Goal: Information Seeking & Learning: Learn about a topic

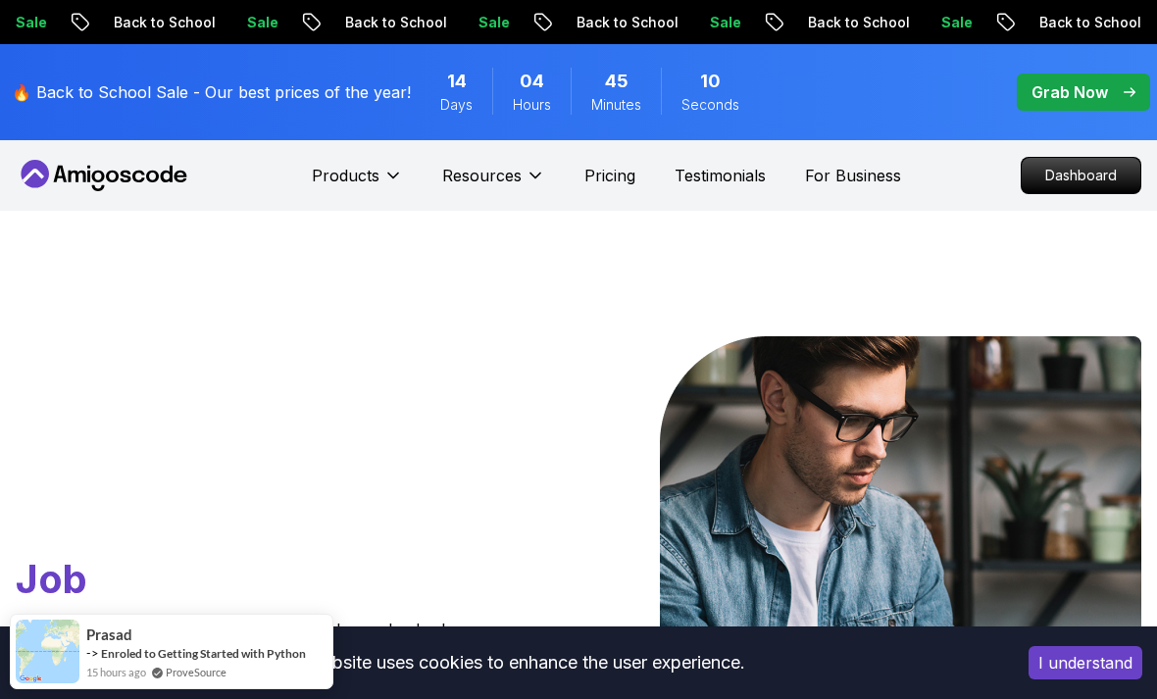
click at [1048, 174] on p "Dashboard" at bounding box center [1080, 175] width 119 height 35
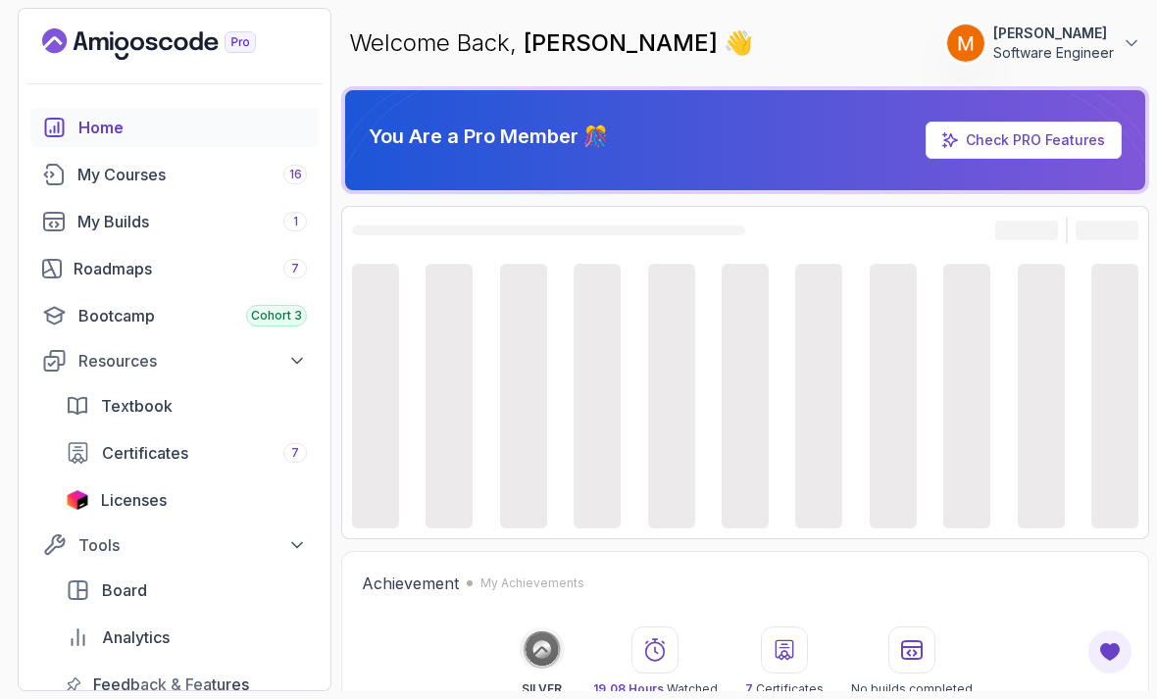
click at [116, 171] on div "My Courses 16" at bounding box center [191, 175] width 229 height 24
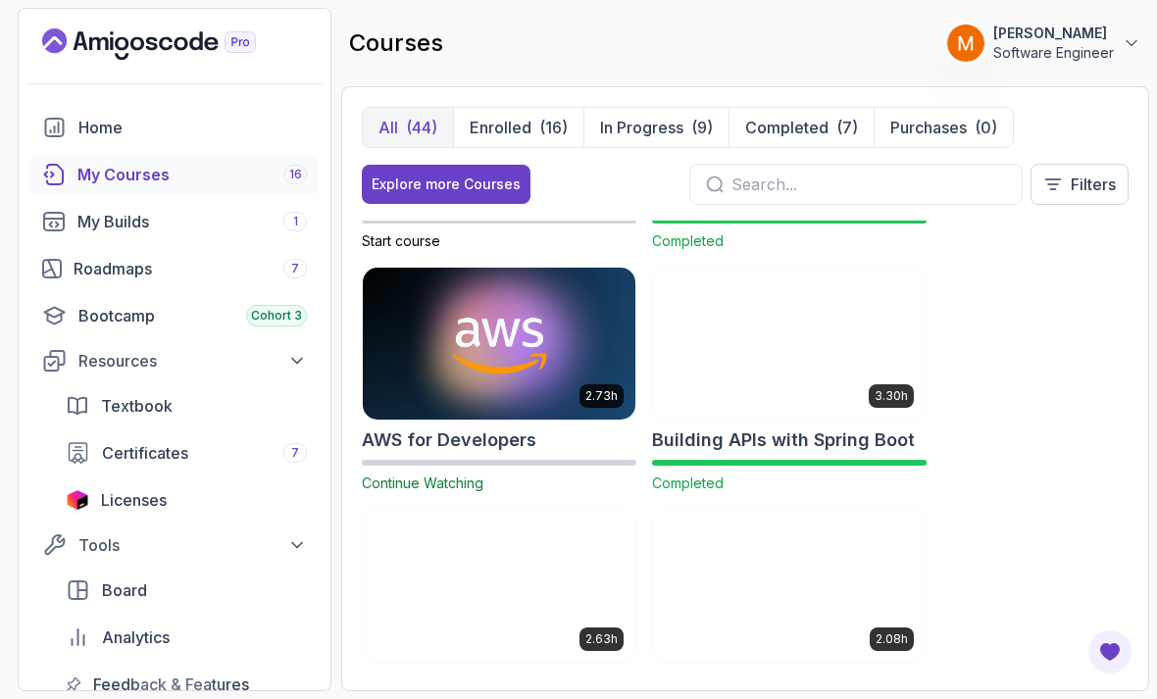
scroll to position [198, 0]
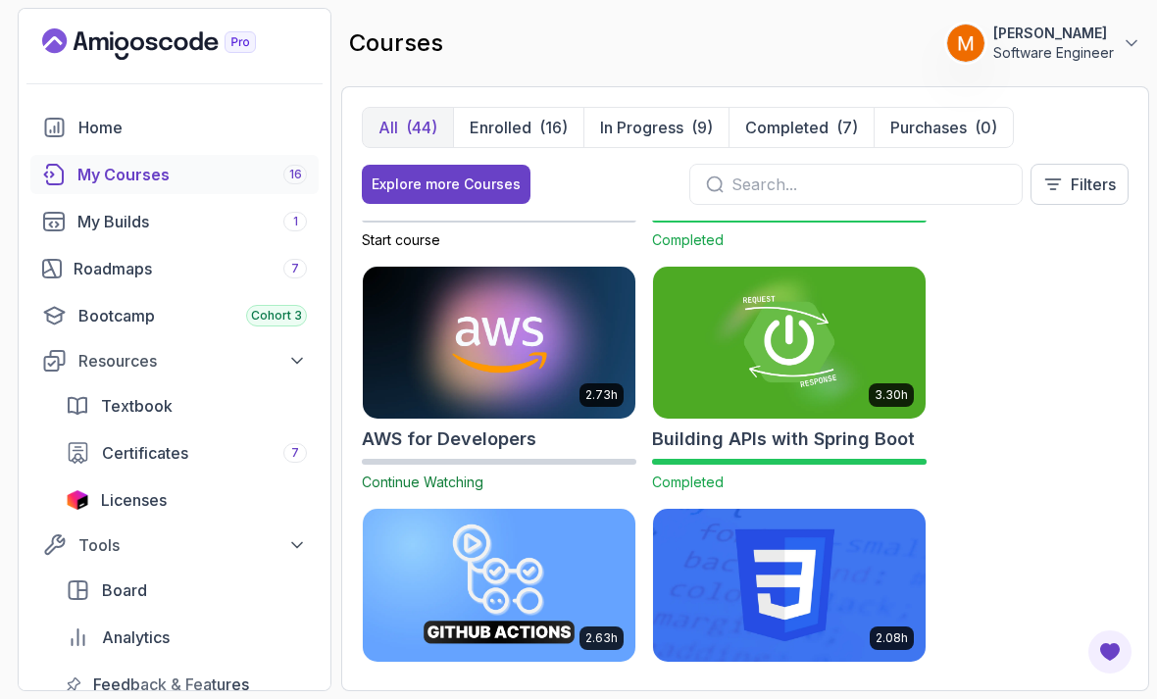
click at [789, 181] on input "text" at bounding box center [868, 185] width 274 height 24
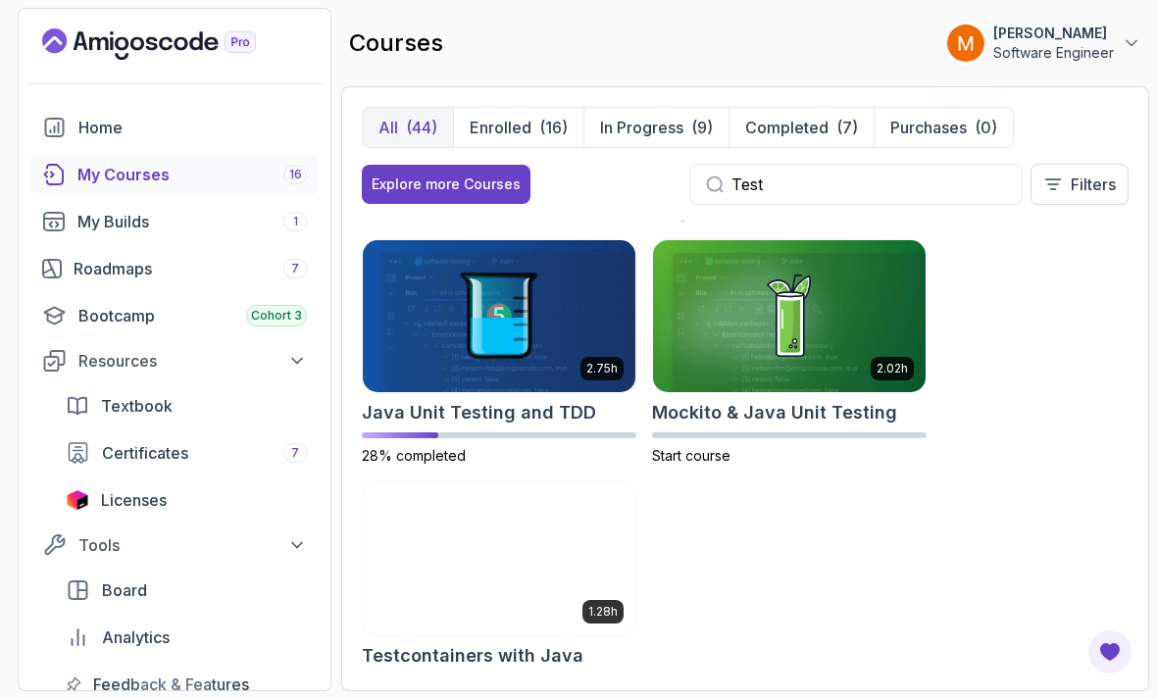
scroll to position [223, 0]
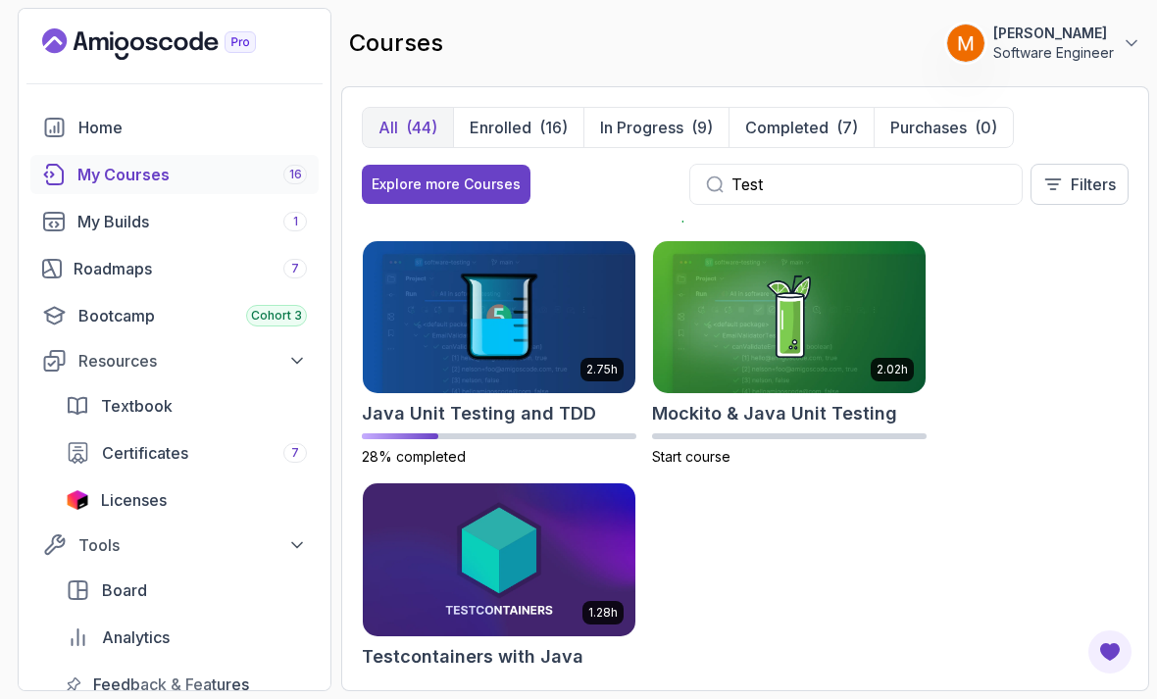
type input "Test"
click at [438, 343] on img at bounding box center [499, 317] width 273 height 153
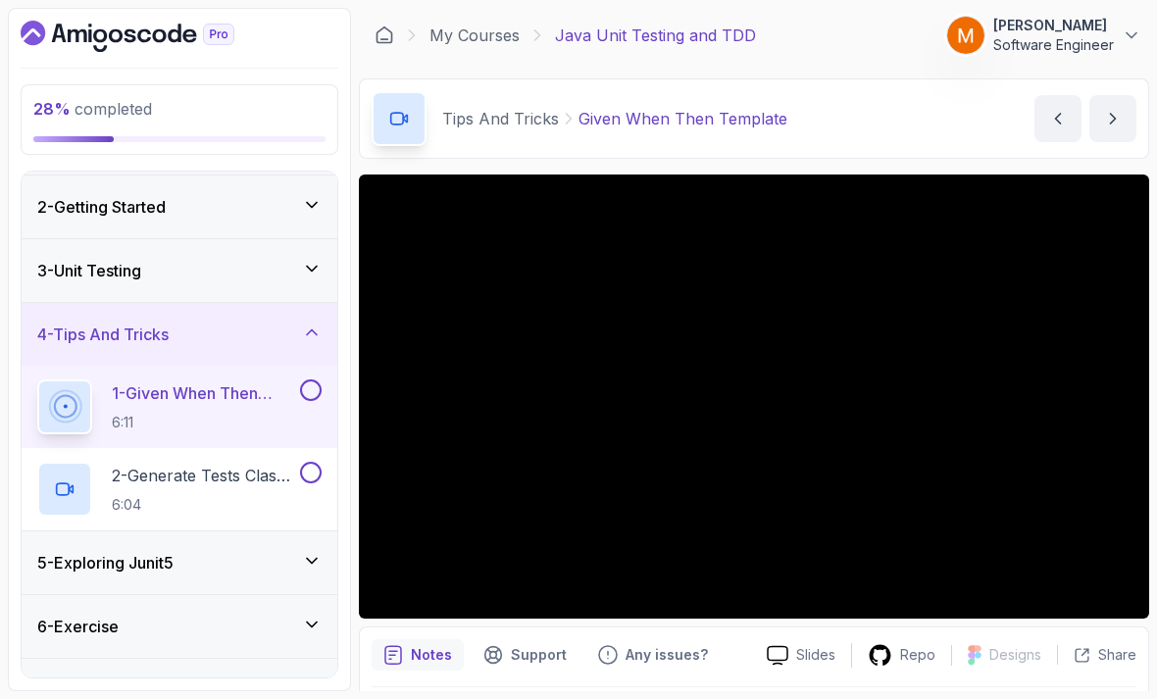
scroll to position [87, 0]
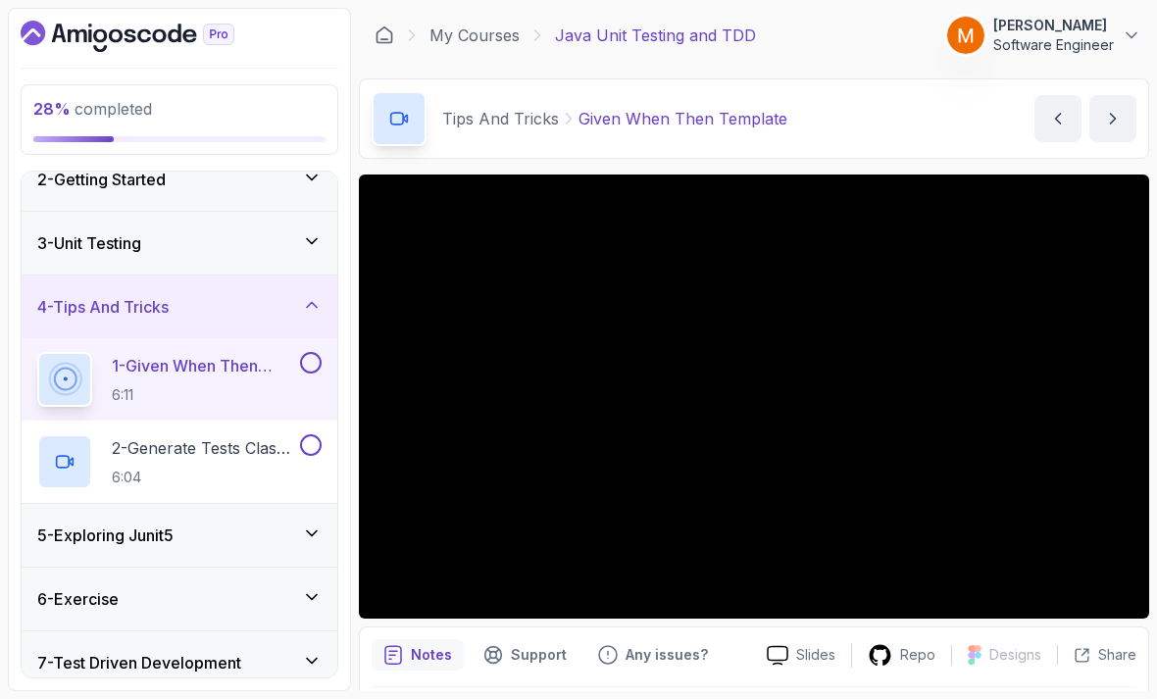
click at [81, 250] on h3 "3 - Unit Testing" at bounding box center [89, 243] width 104 height 24
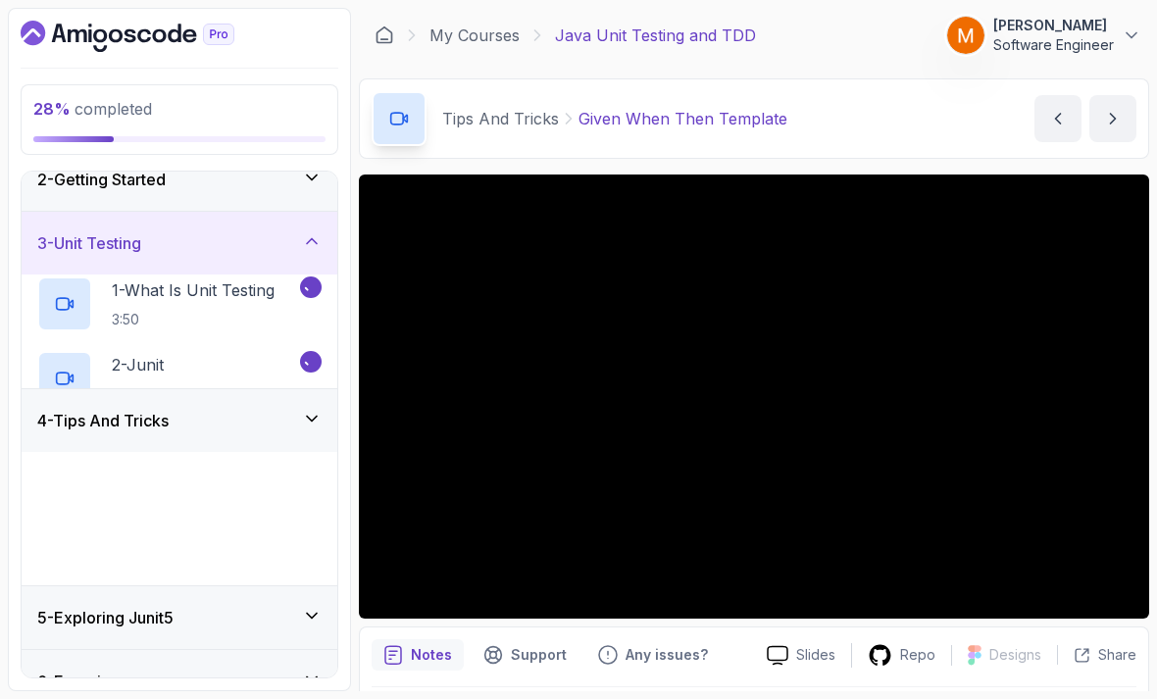
scroll to position [68, 0]
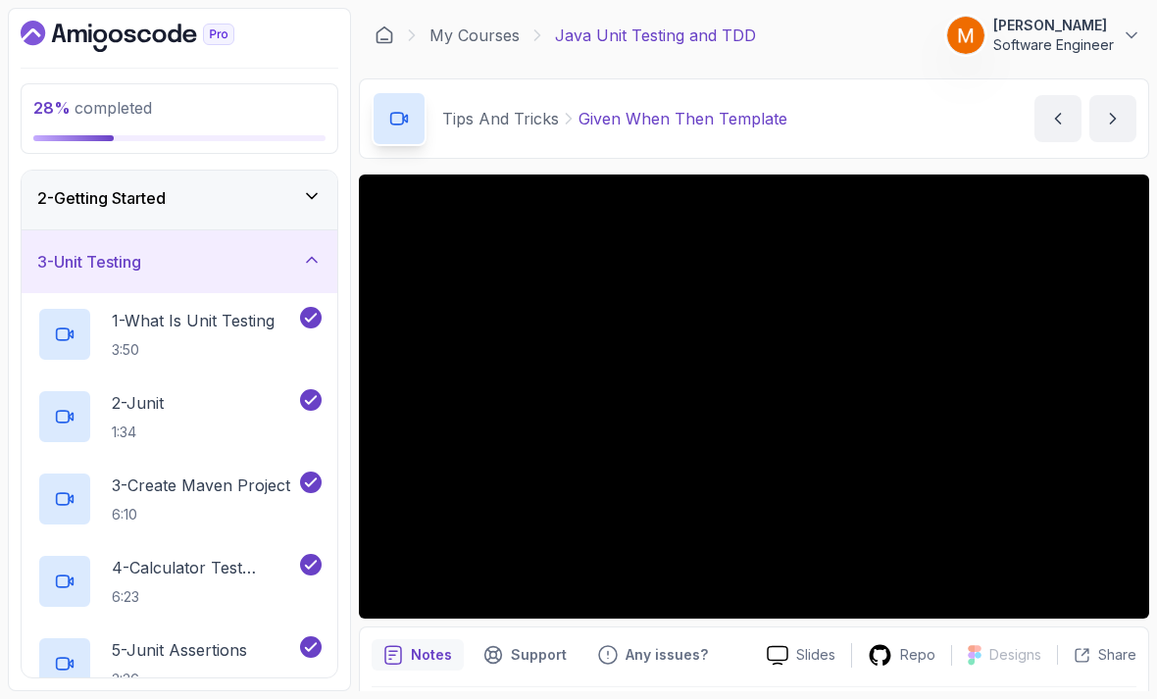
click at [86, 267] on h3 "3 - Unit Testing" at bounding box center [89, 262] width 104 height 24
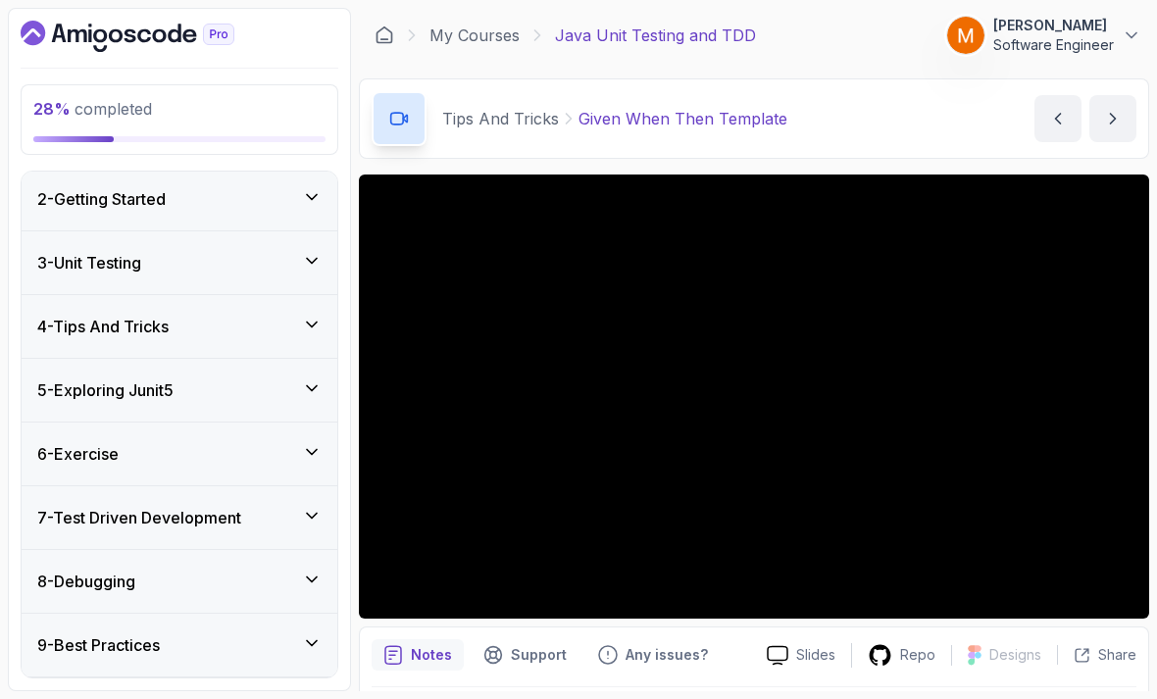
click at [101, 315] on h3 "4 - Tips And Tricks" at bounding box center [102, 327] width 131 height 24
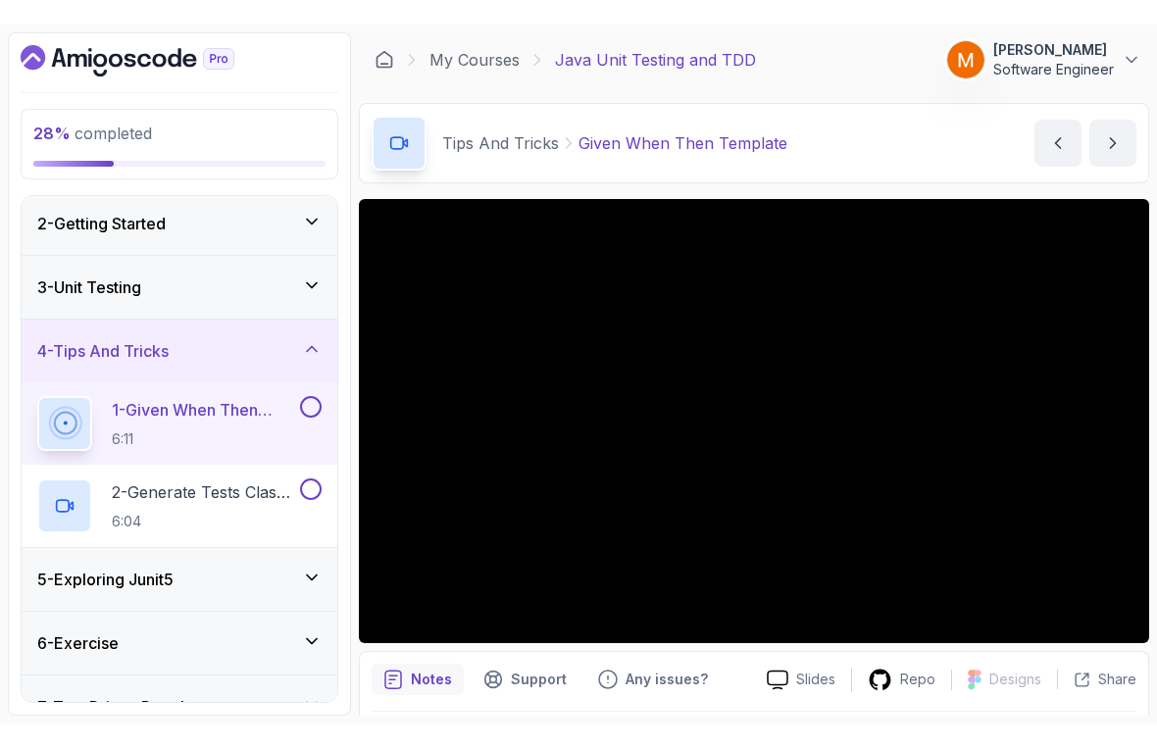
scroll to position [0, 0]
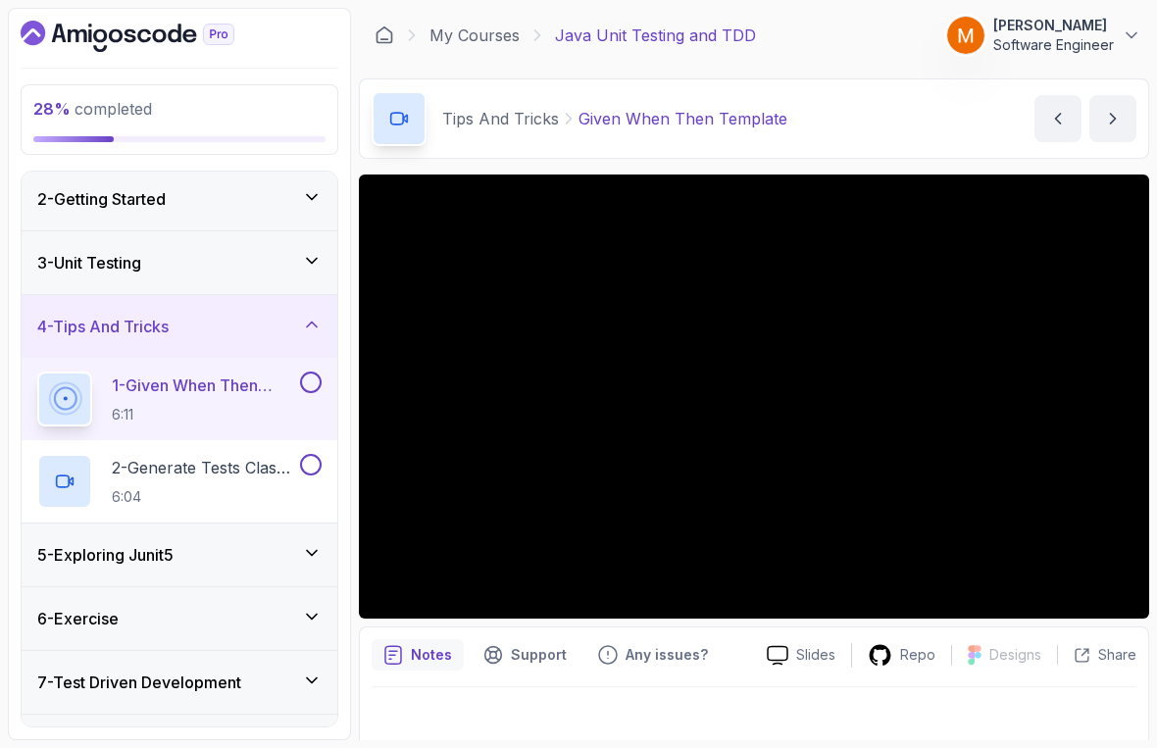
click at [1048, 698] on html "28 % completed 1 - Intro 2 - Getting Started 3 - Unit Testing 4 - Tips And Tric…" at bounding box center [578, 374] width 1157 height 748
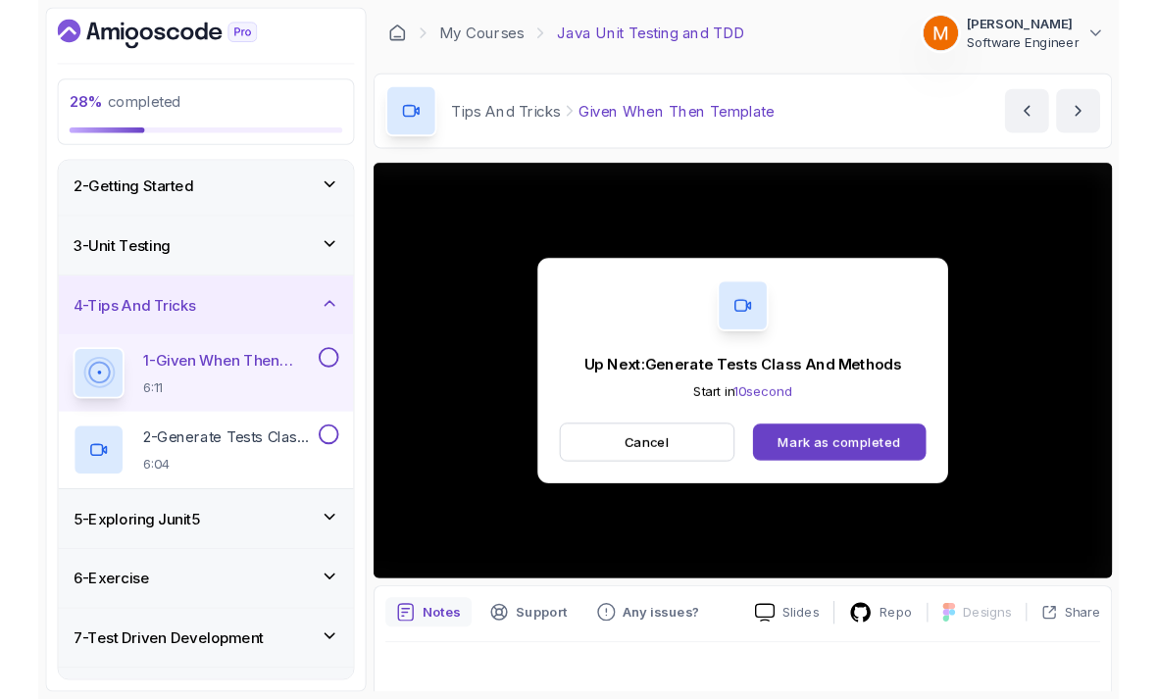
scroll to position [14, 0]
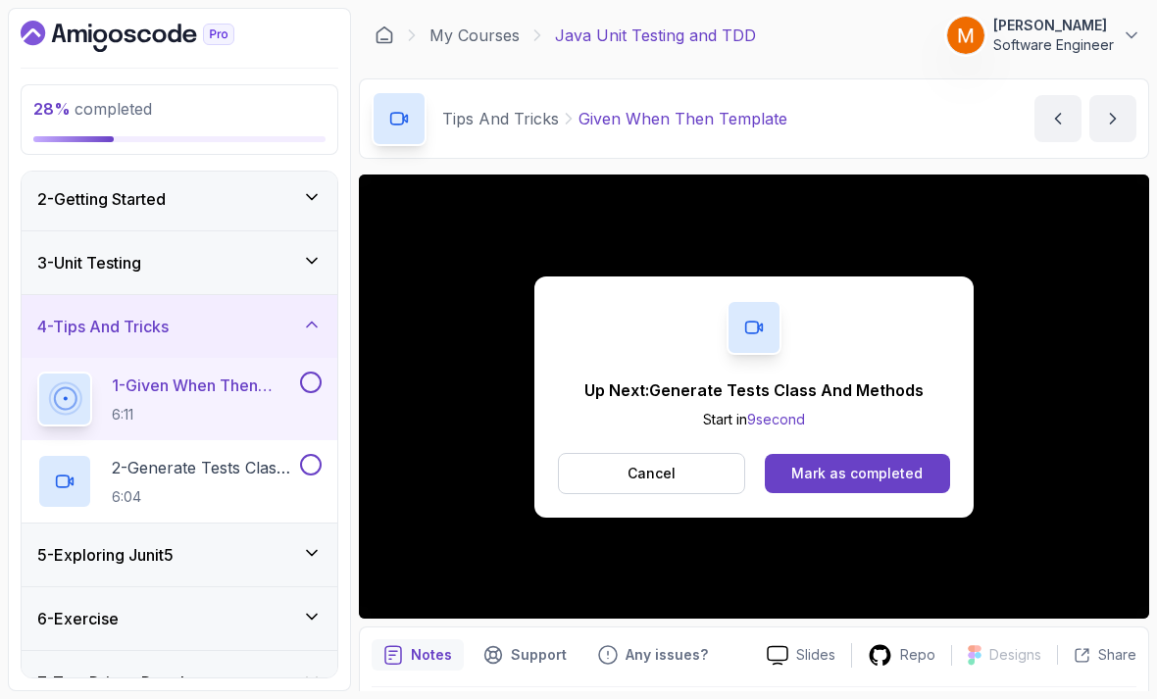
click at [305, 372] on button at bounding box center [311, 383] width 22 height 22
click at [178, 472] on h2 "2 - Generate Tests Class And Methods 6:04" at bounding box center [204, 481] width 184 height 51
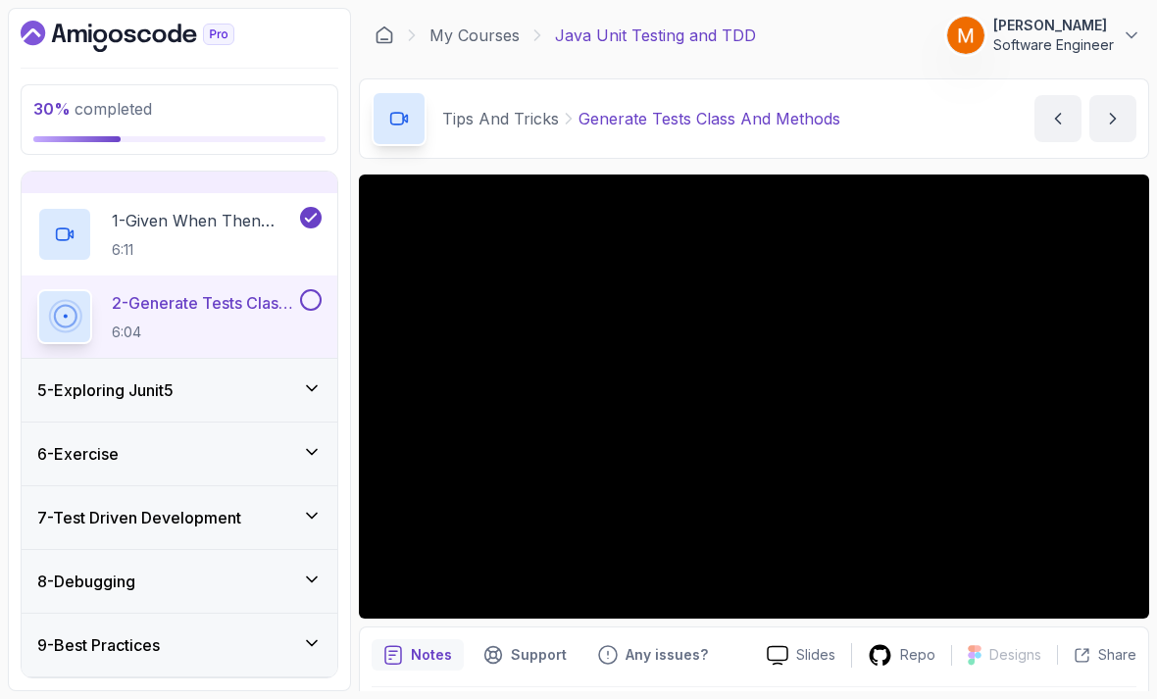
scroll to position [63, 0]
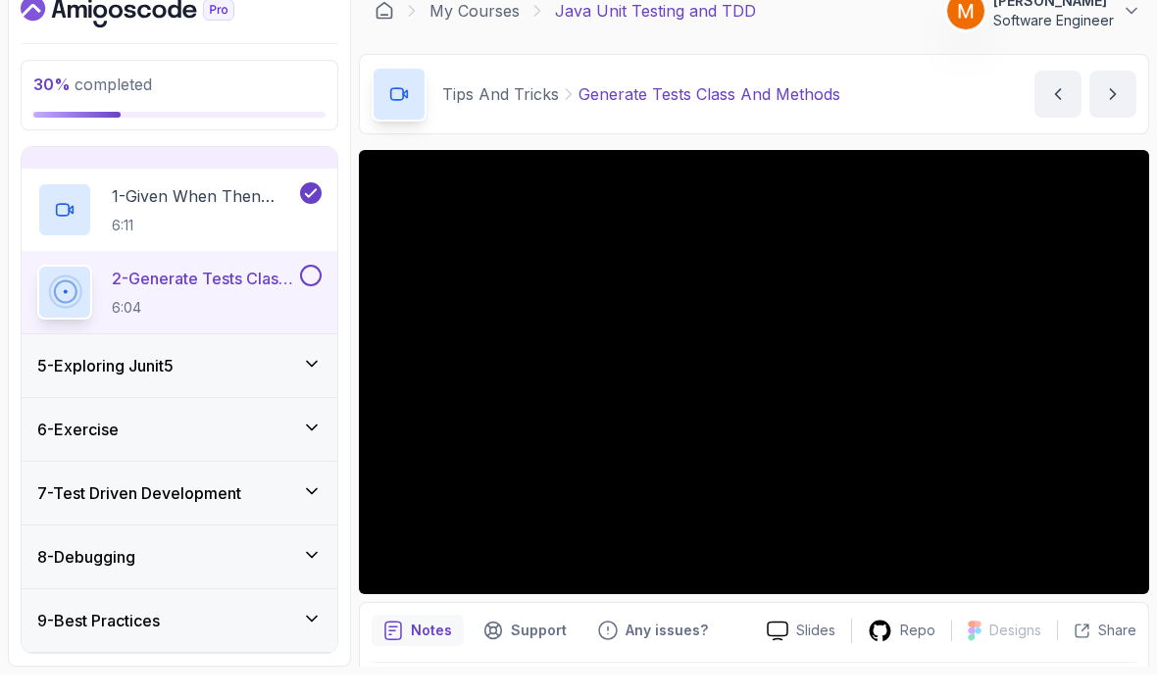
click at [1011, 626] on div "Notes Support Any issues? Slides Repo Designs Design not available Share" at bounding box center [754, 690] width 790 height 128
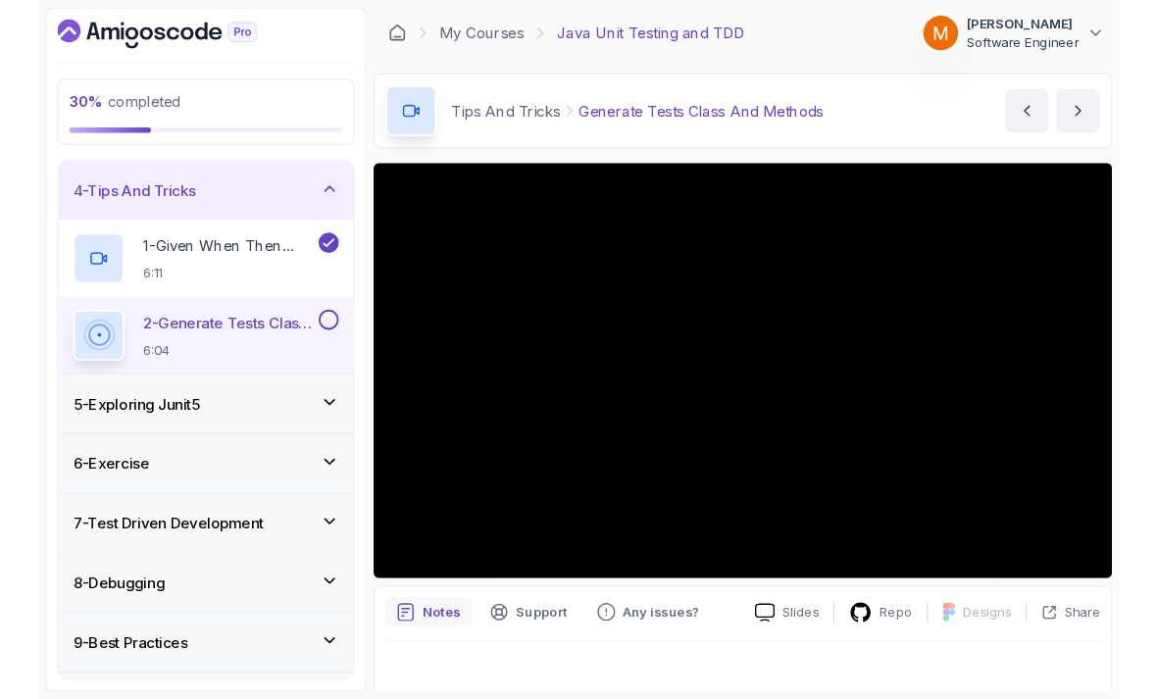
scroll to position [14, 0]
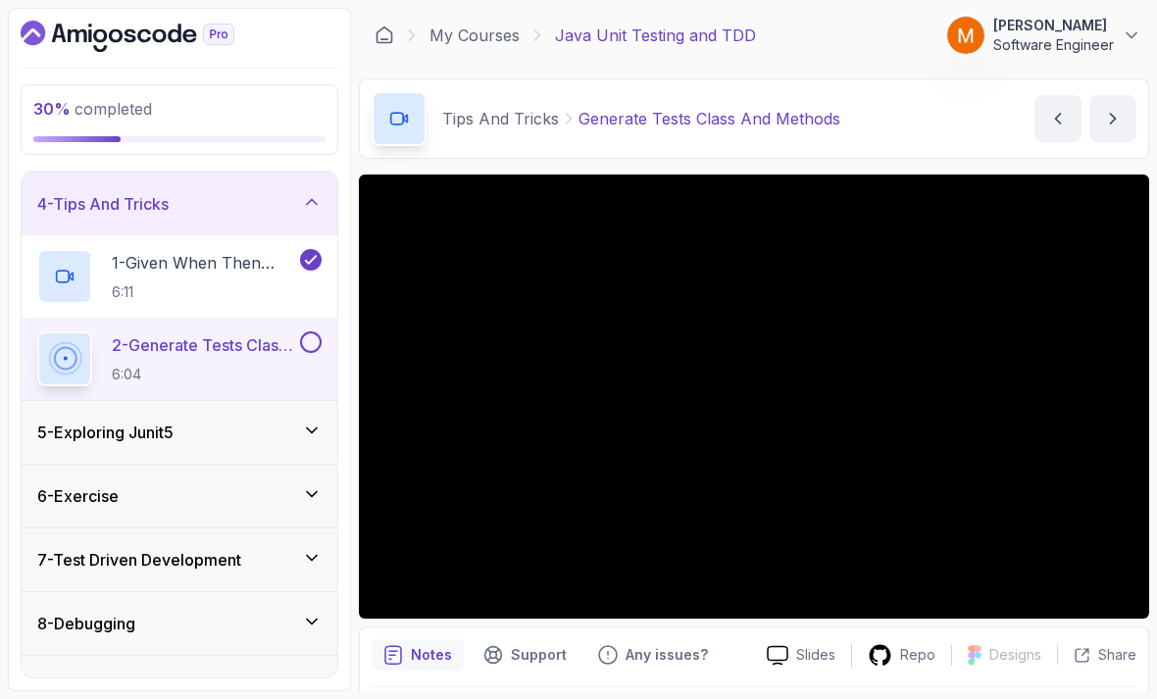
click at [318, 331] on button at bounding box center [311, 342] width 22 height 22
click at [116, 192] on h3 "4 - Tips And Tricks" at bounding box center [102, 204] width 131 height 24
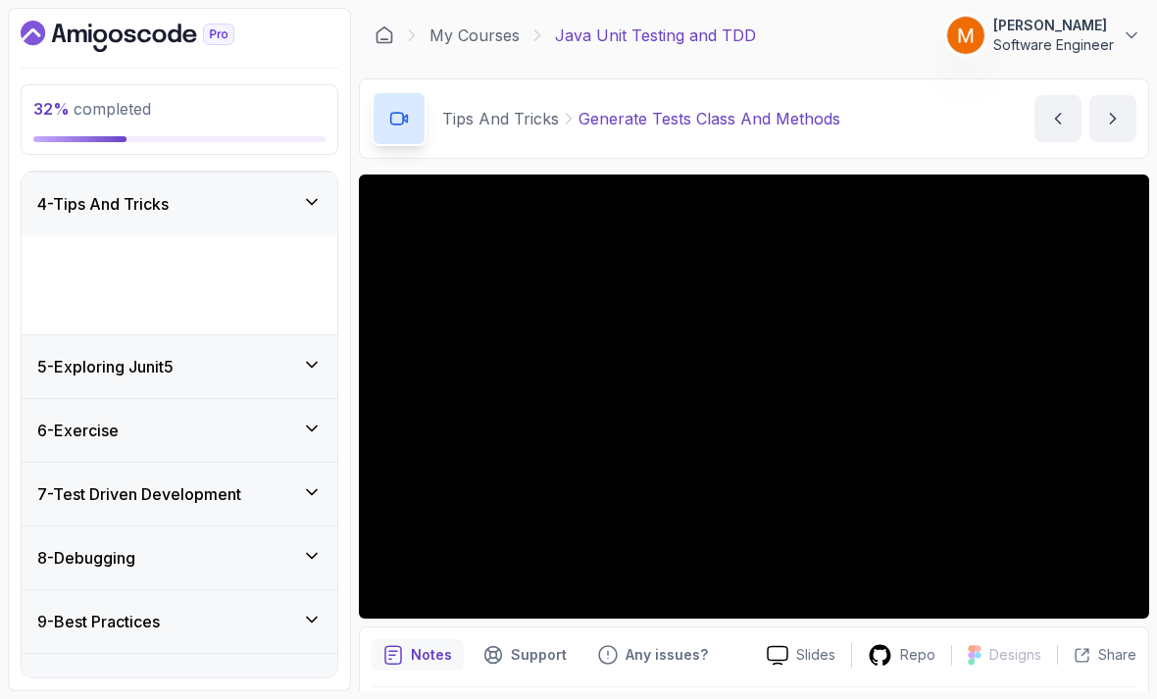
scroll to position [68, 0]
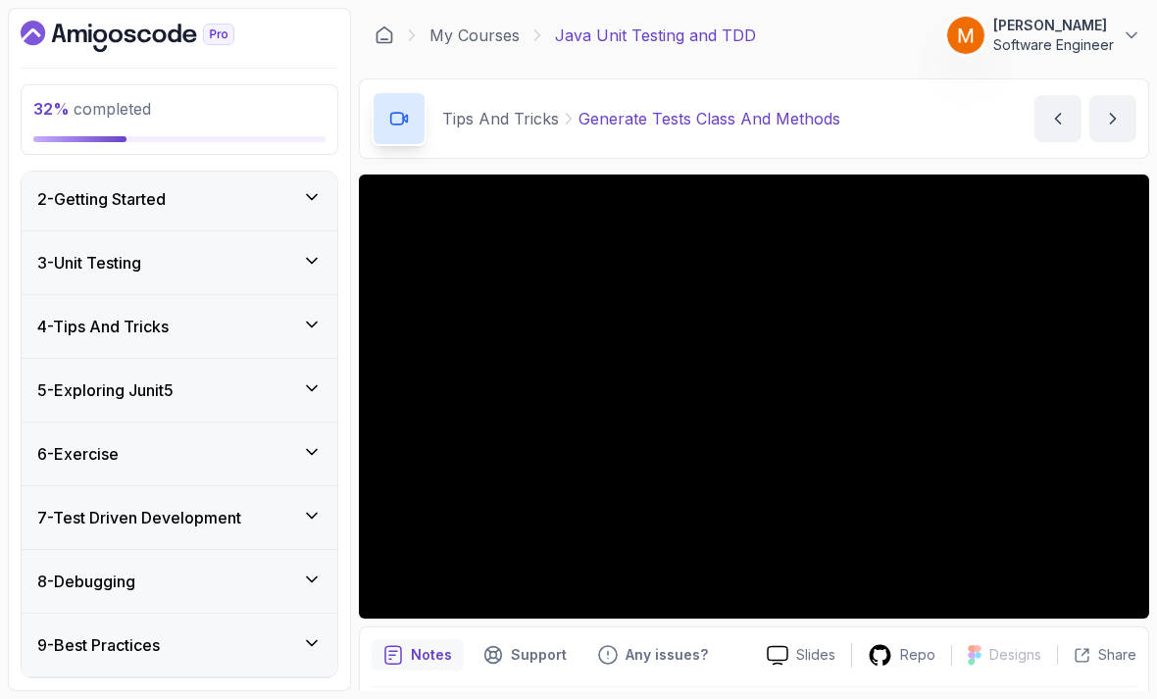
click at [89, 261] on div "3 - Unit Testing" at bounding box center [180, 262] width 316 height 63
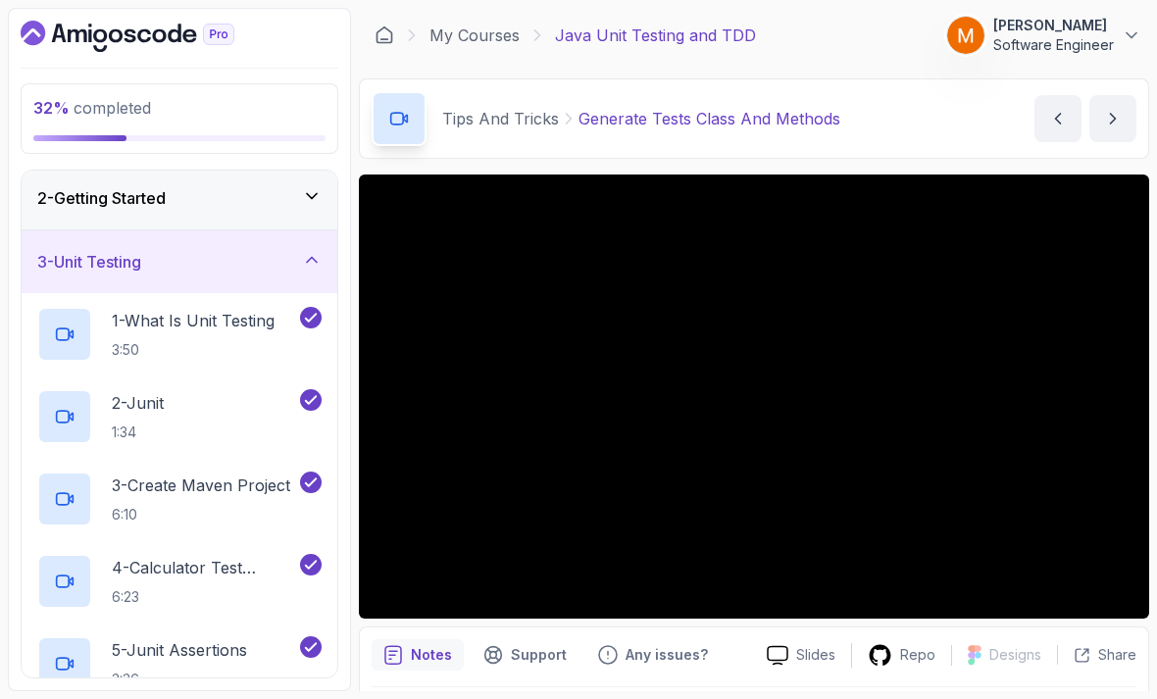
click at [89, 250] on h3 "3 - Unit Testing" at bounding box center [89, 262] width 104 height 24
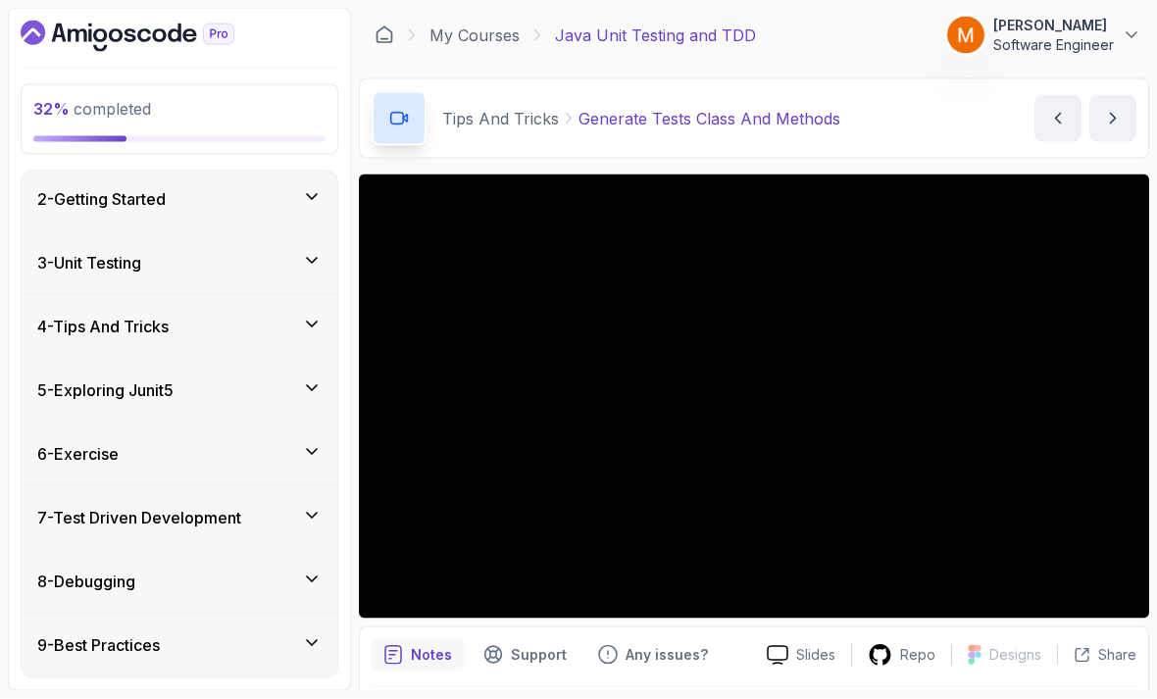
scroll to position [63, 0]
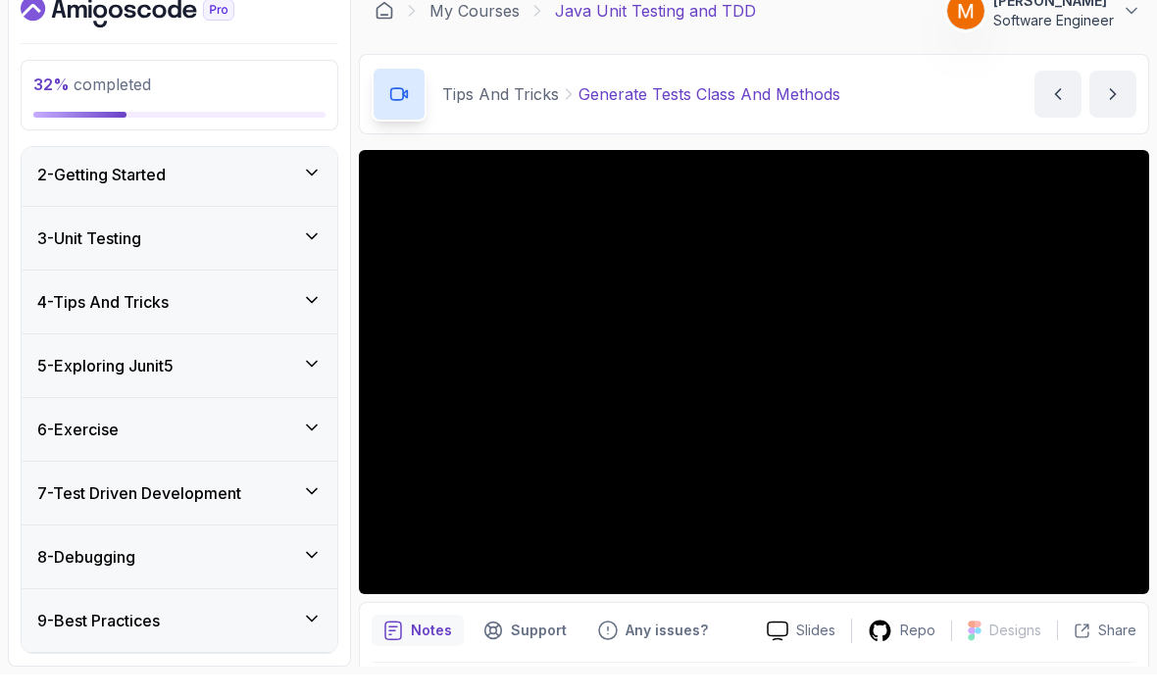
click at [108, 378] on h3 "5 - Exploring Junit5" at bounding box center [105, 390] width 136 height 24
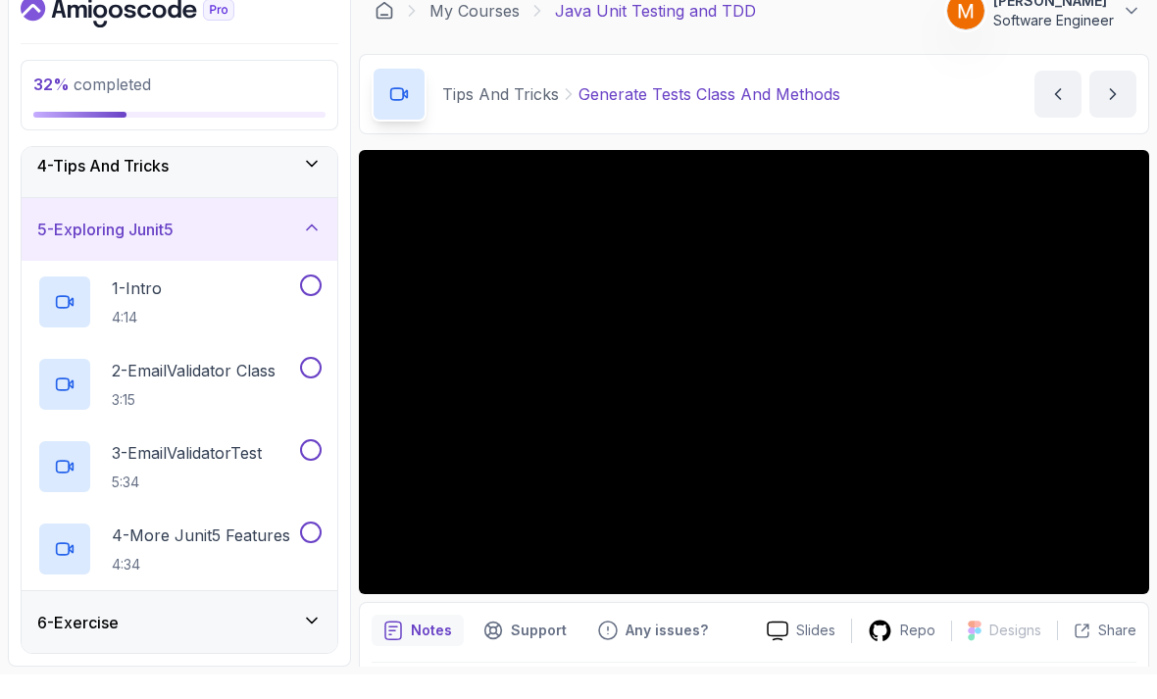
scroll to position [207, 0]
click at [153, 298] on p "1 - Intro" at bounding box center [137, 310] width 50 height 24
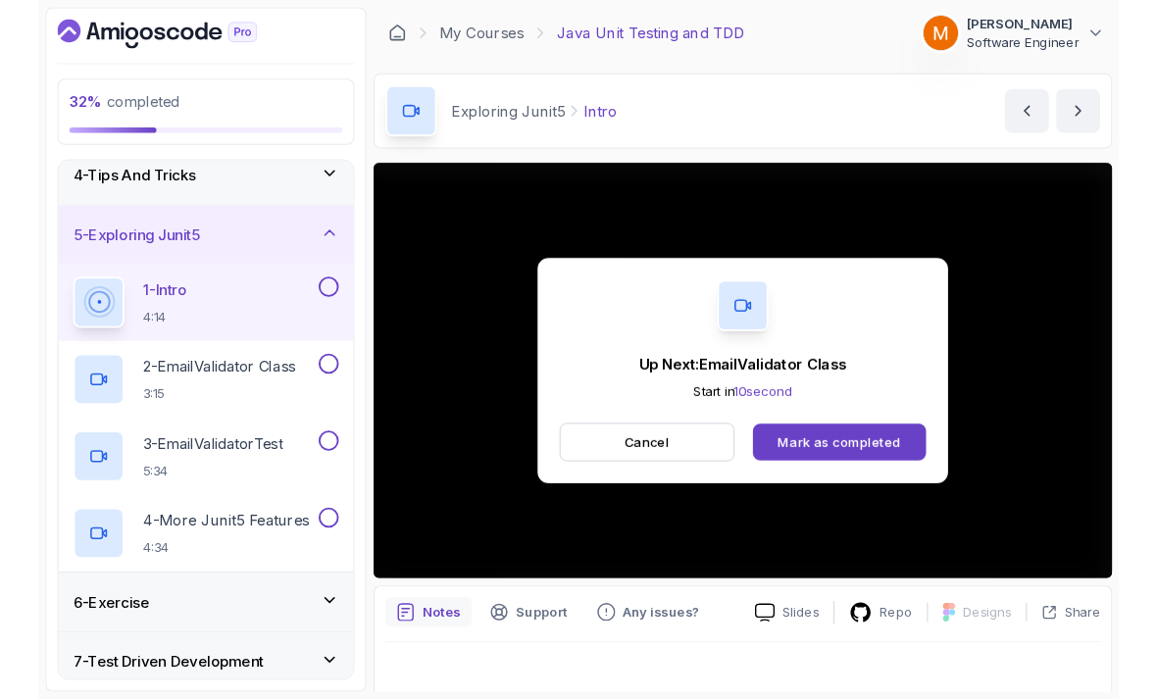
scroll to position [14, 0]
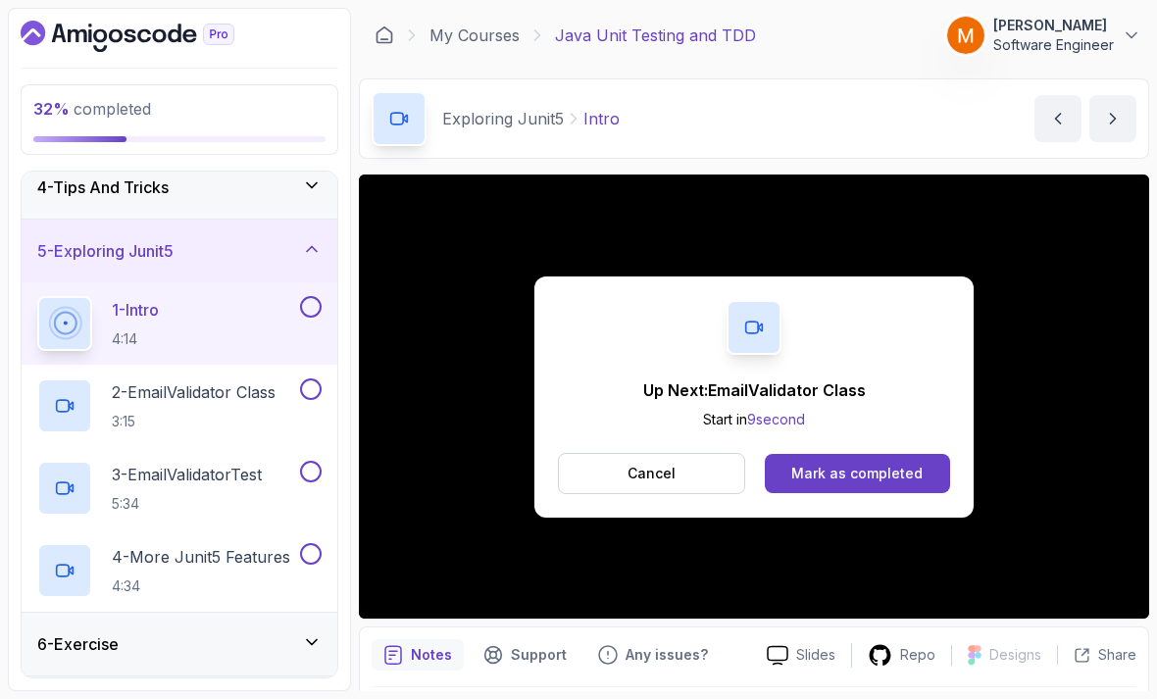
click at [308, 299] on button at bounding box center [311, 307] width 22 height 22
click at [170, 394] on h2 "2 - EmailValidator Class 3:15" at bounding box center [194, 405] width 164 height 51
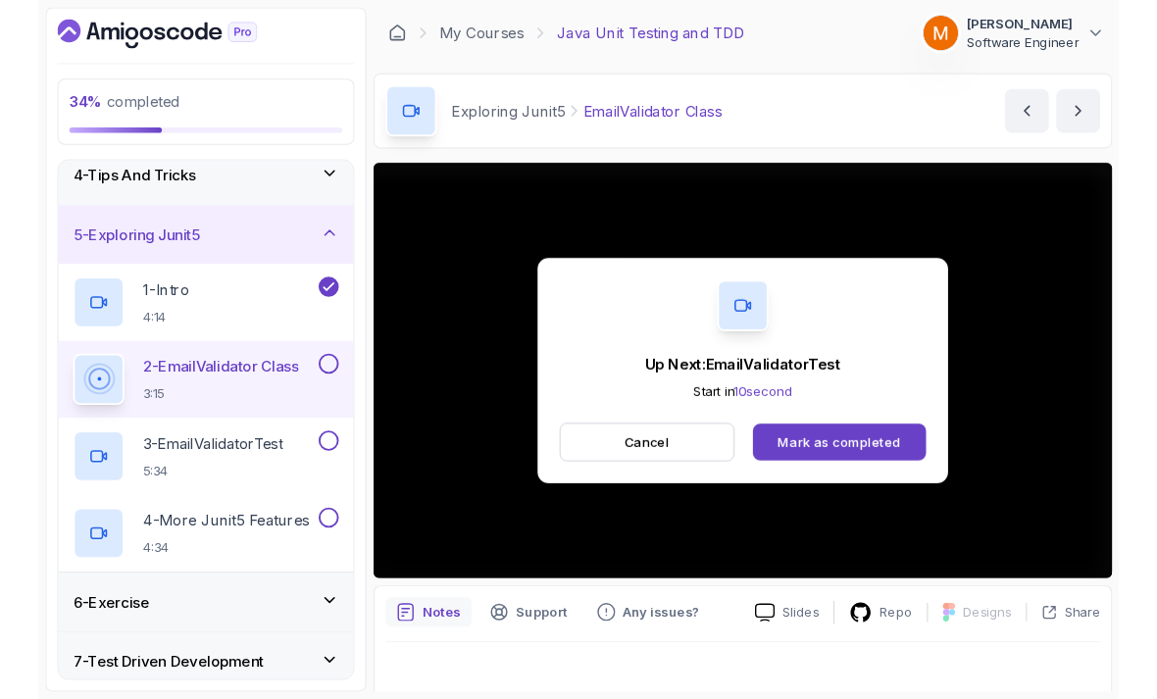
scroll to position [14, 0]
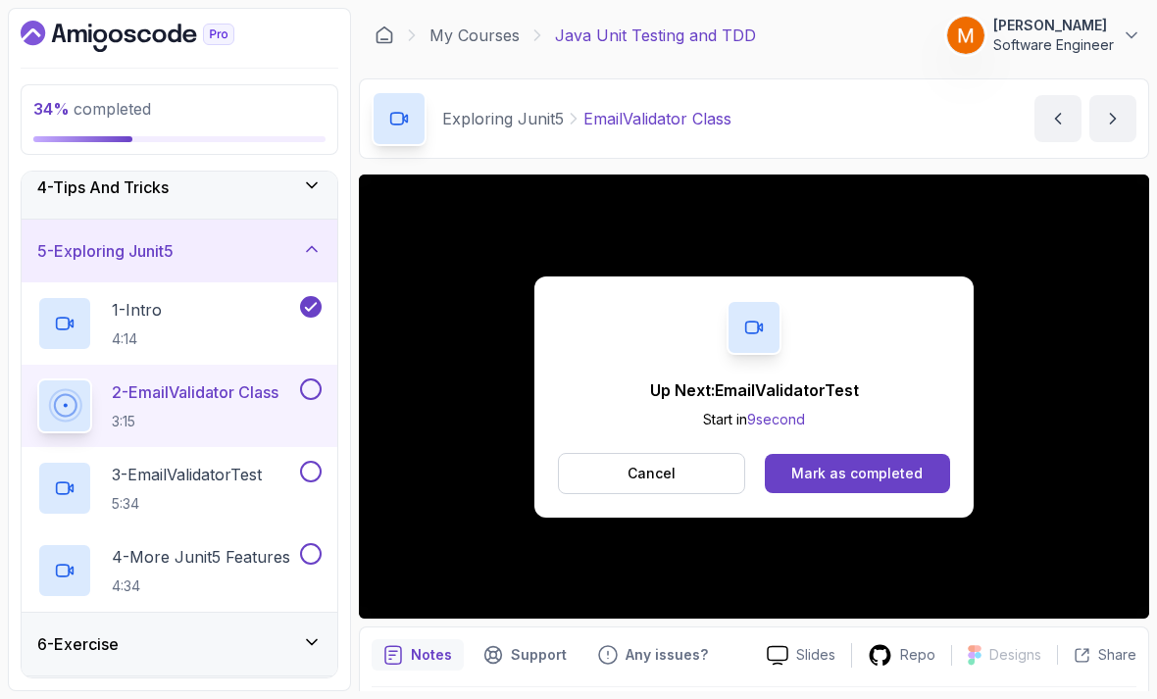
click at [314, 382] on button at bounding box center [311, 389] width 22 height 22
click at [156, 494] on p "5:34" at bounding box center [187, 504] width 150 height 20
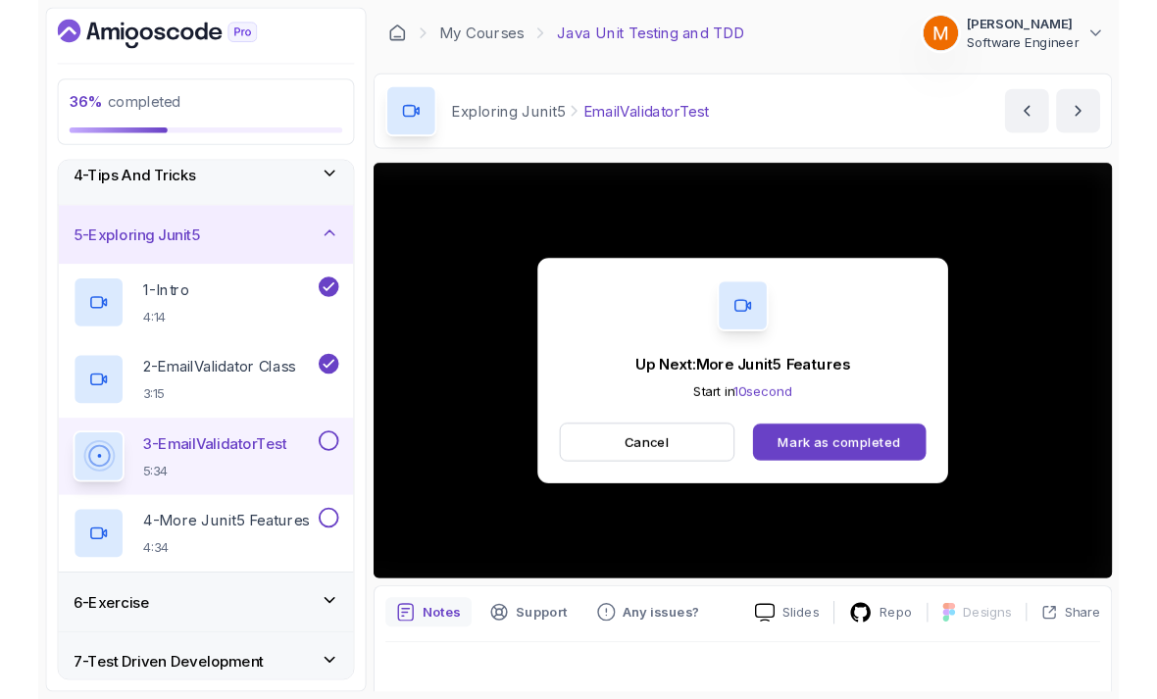
scroll to position [14, 0]
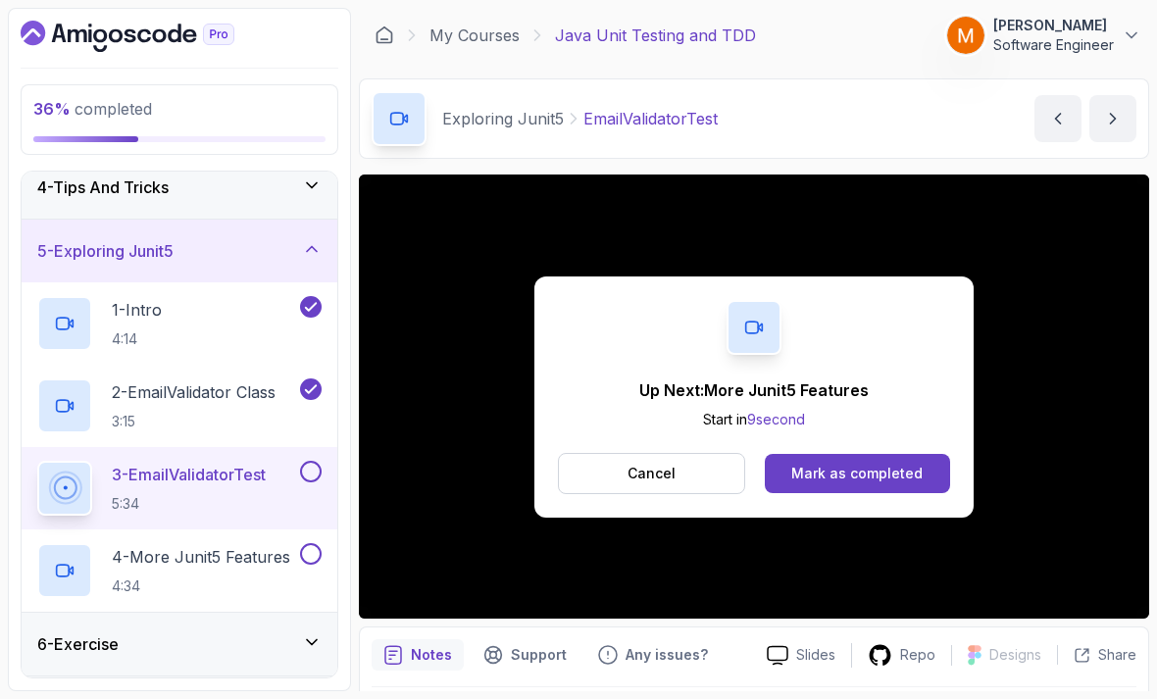
click at [302, 461] on button at bounding box center [311, 472] width 22 height 22
click at [255, 576] on p "4:34" at bounding box center [201, 586] width 178 height 20
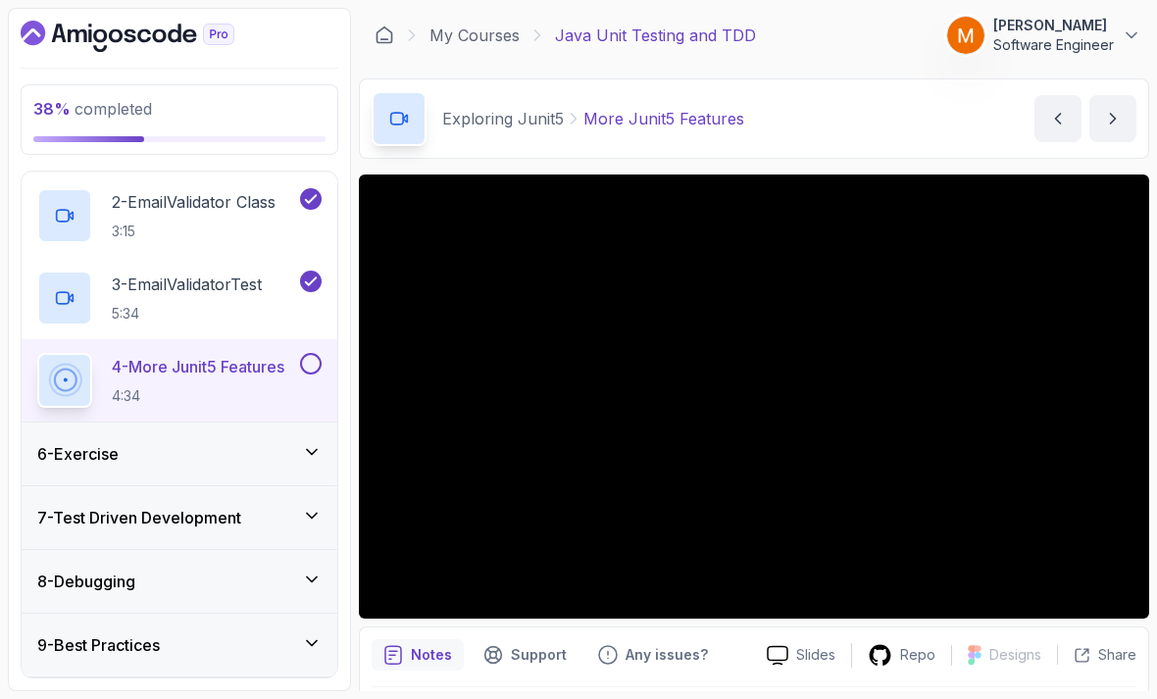
click at [78, 445] on h3 "6 - Exercise" at bounding box center [77, 454] width 81 height 24
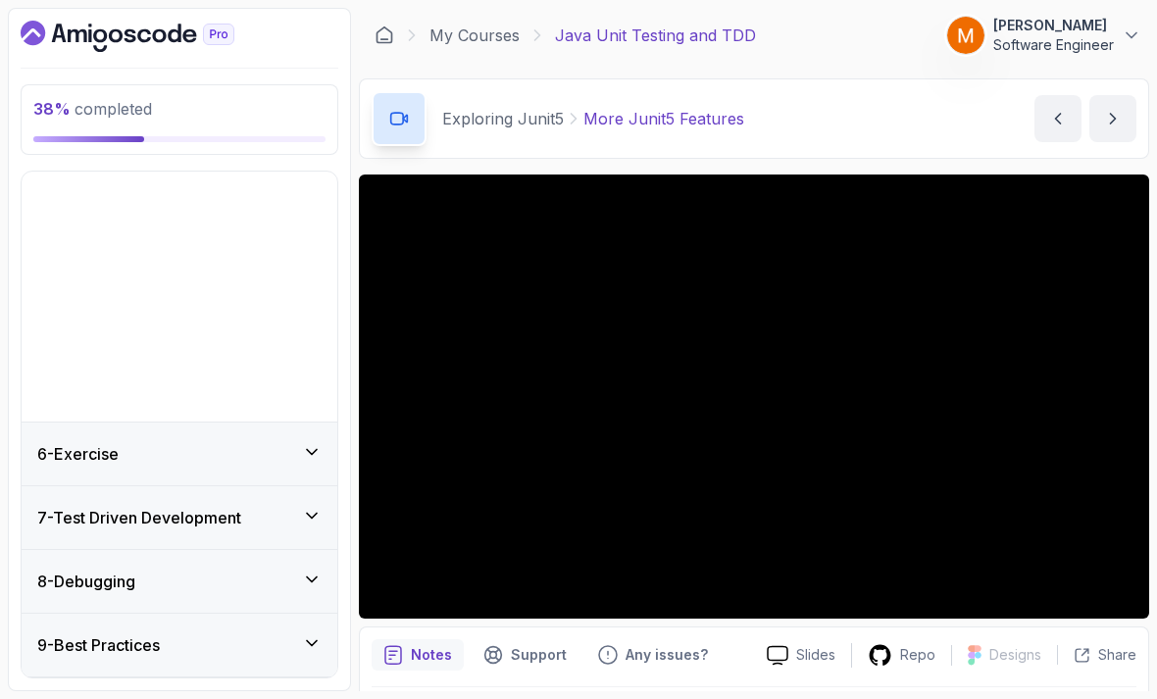
scroll to position [68, 0]
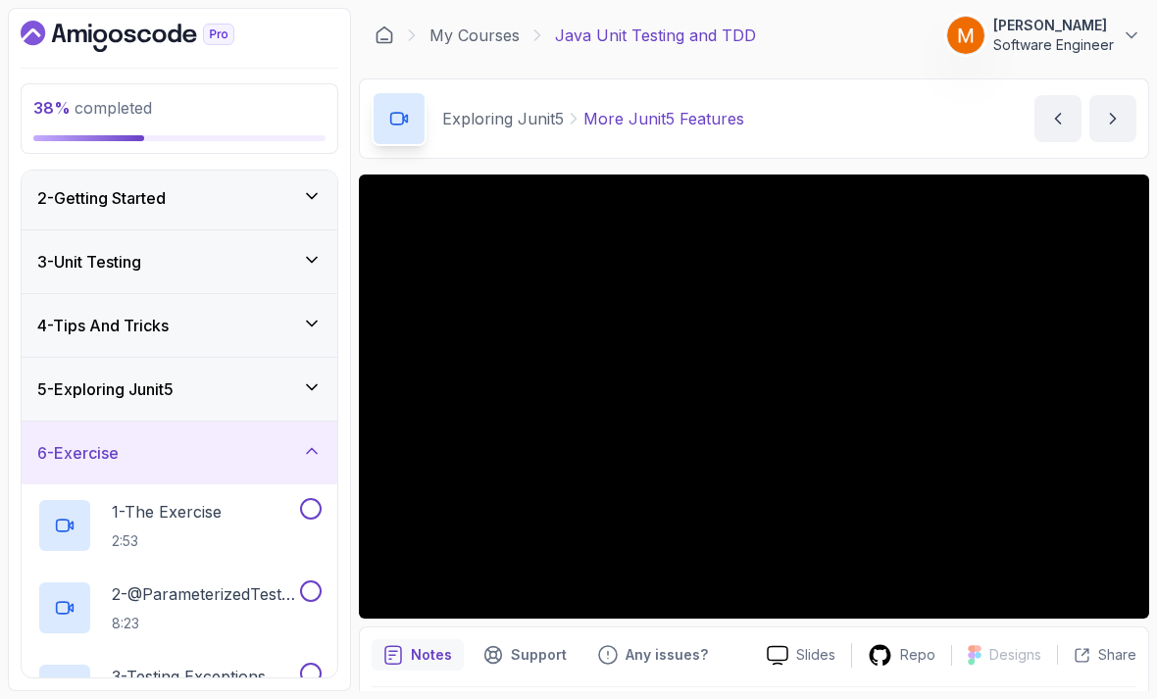
click at [78, 388] on div "5 - Exploring Junit5" at bounding box center [180, 389] width 316 height 63
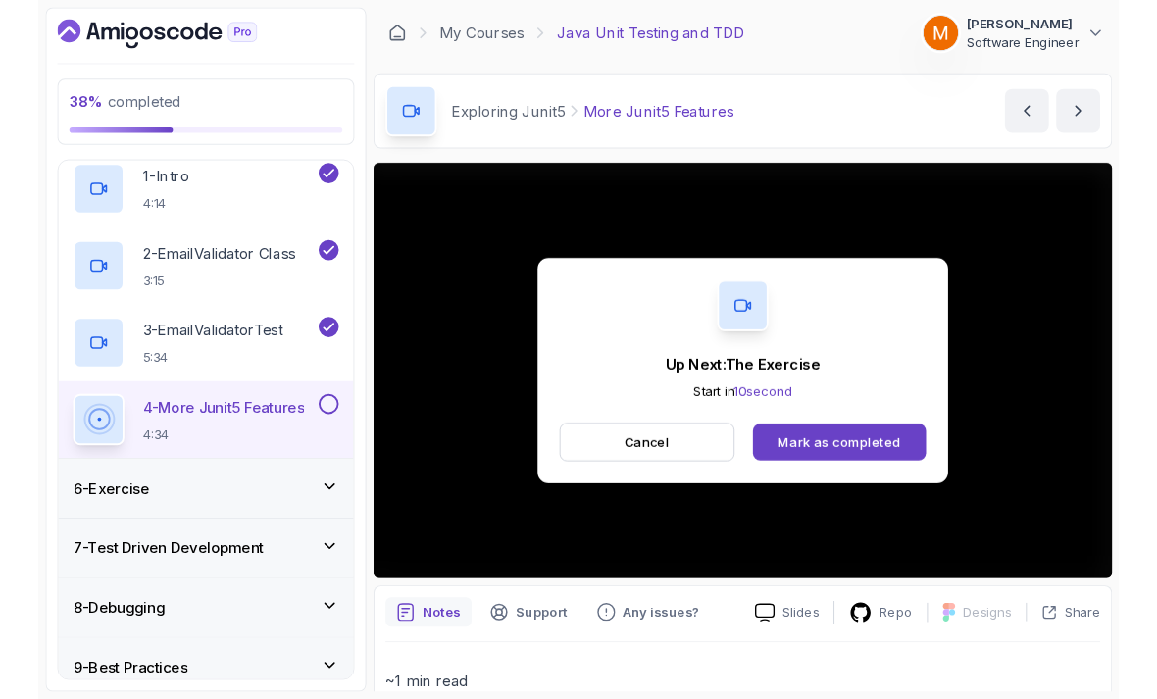
scroll to position [14, 0]
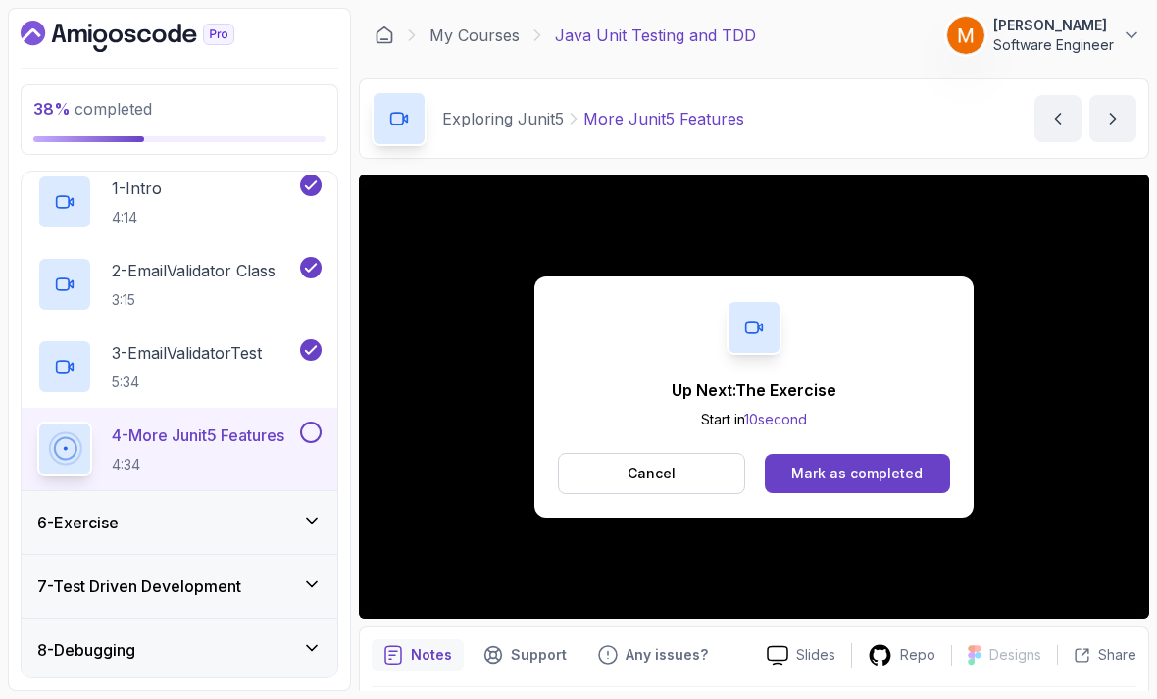
click at [310, 422] on button at bounding box center [311, 433] width 22 height 22
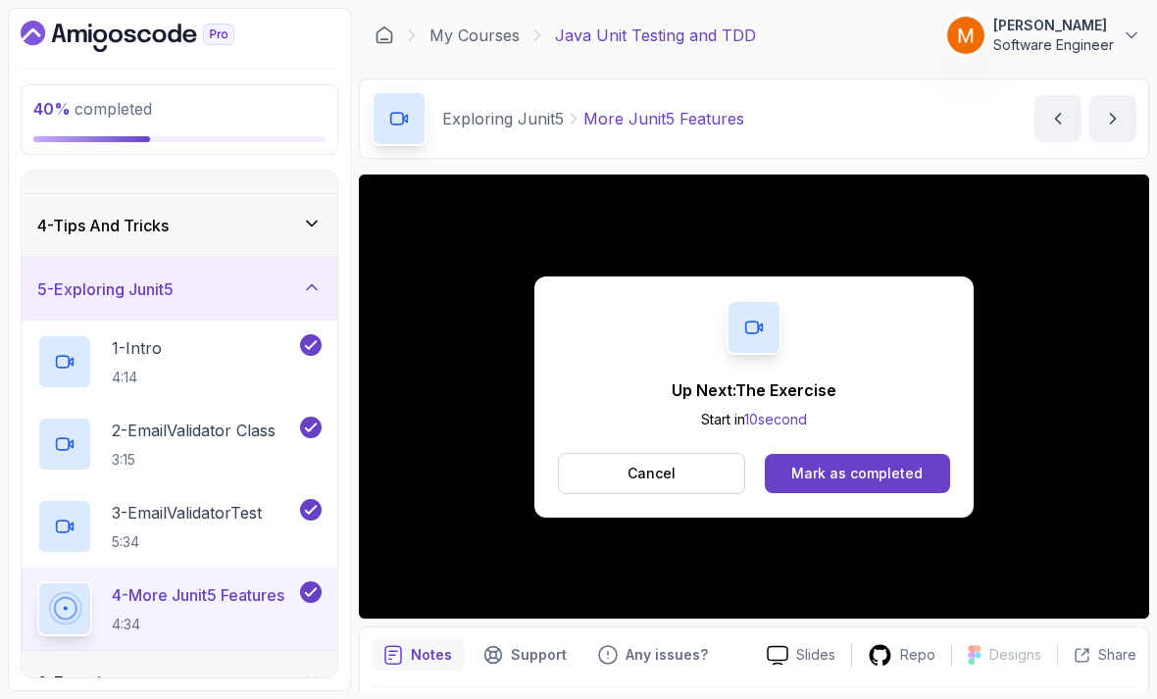
click at [90, 285] on h3 "5 - Exploring Junit5" at bounding box center [105, 289] width 136 height 24
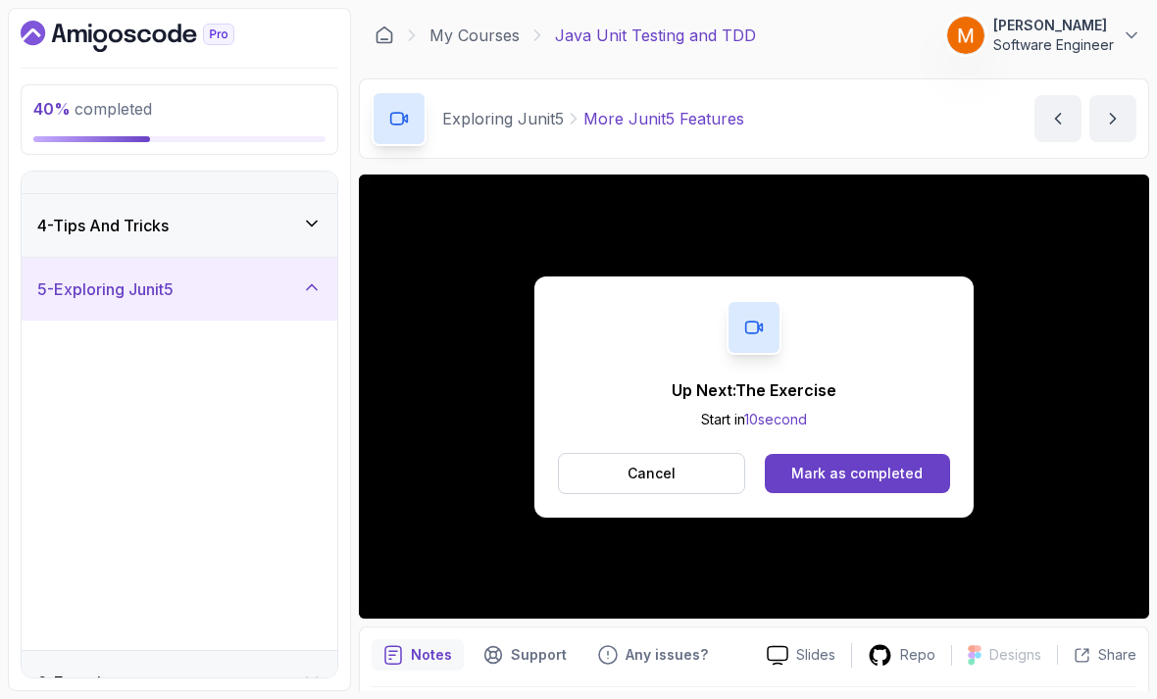
scroll to position [68, 0]
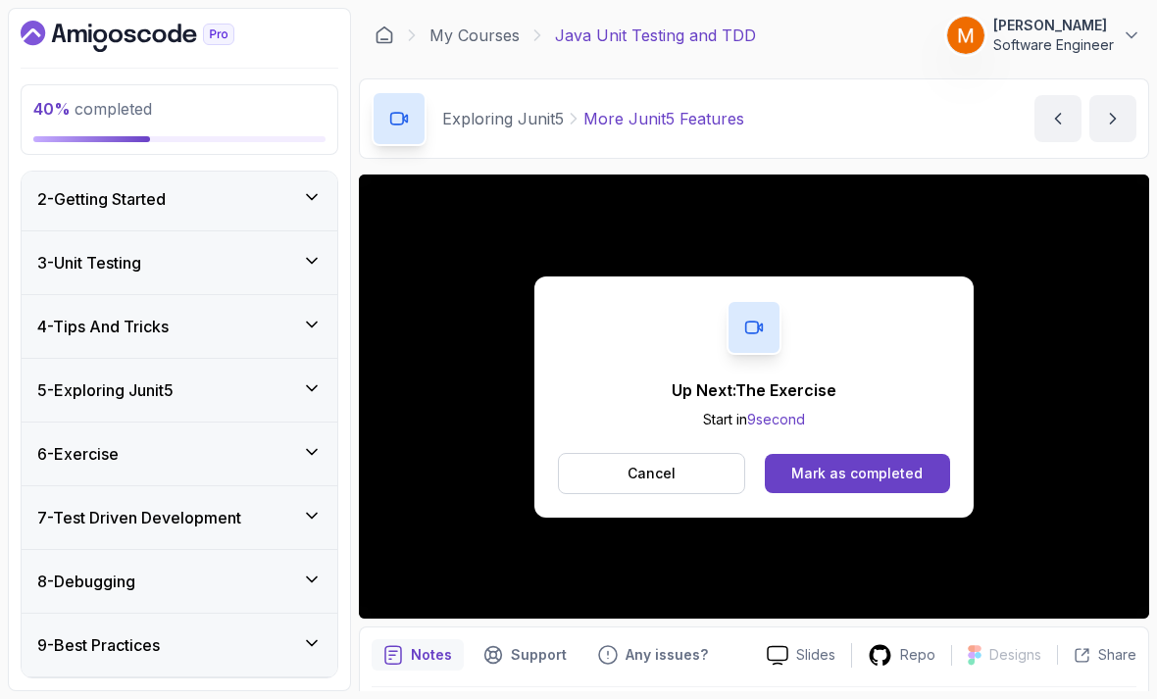
click at [89, 457] on div "6 - Exercise" at bounding box center [180, 453] width 316 height 63
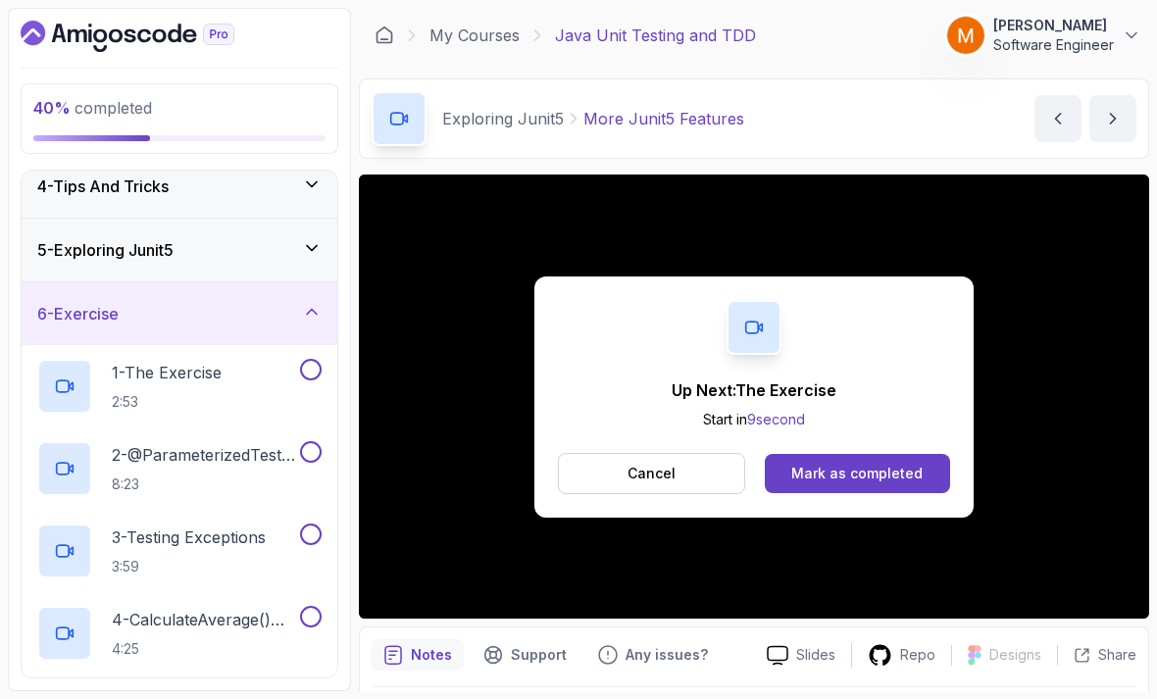
scroll to position [216, 0]
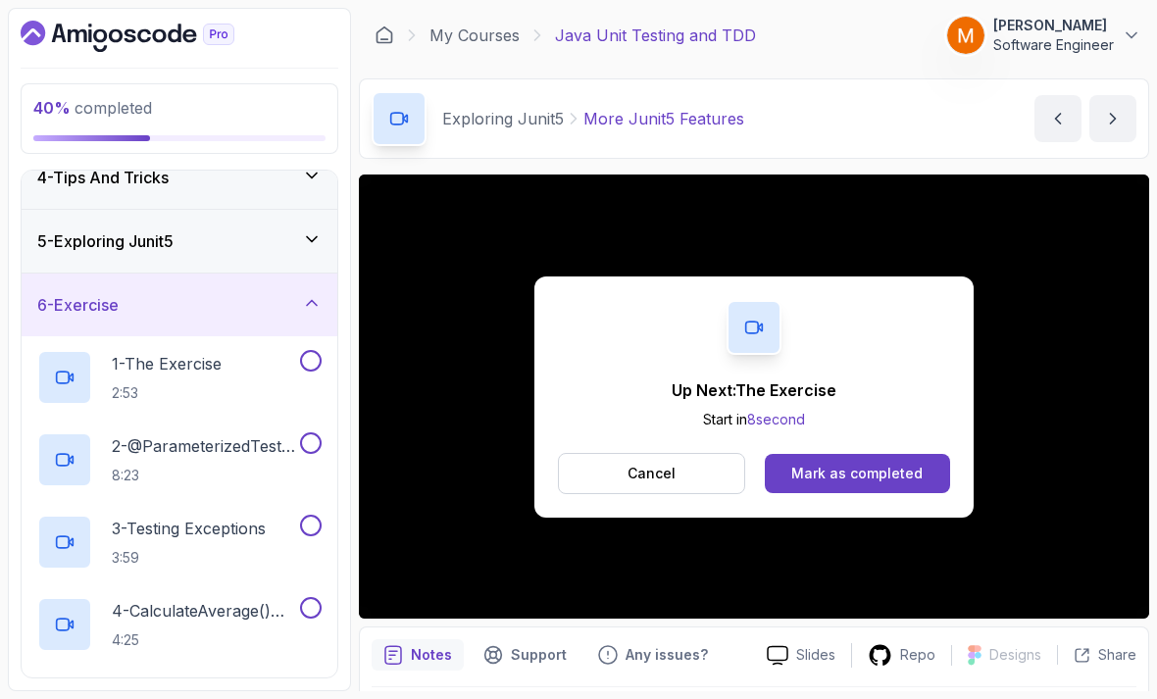
click at [114, 364] on h2 "1 - The Exercise 2:53" at bounding box center [167, 377] width 110 height 51
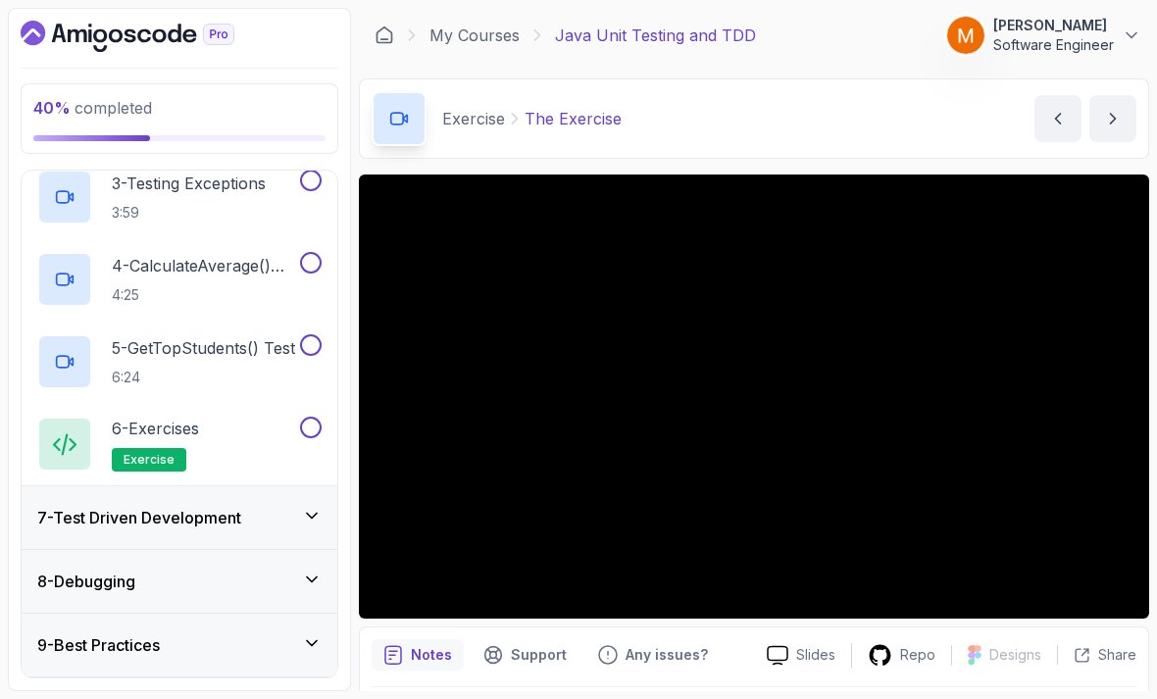
scroll to position [63, 0]
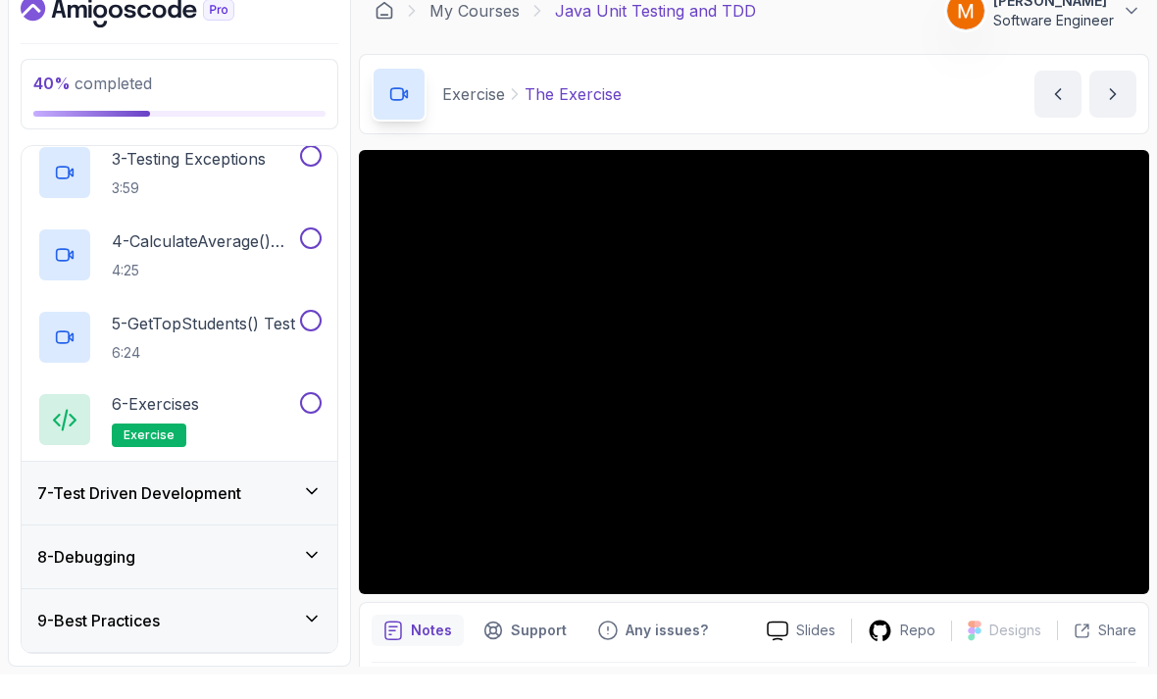
click at [79, 633] on h3 "9 - Best Practices" at bounding box center [98, 645] width 123 height 24
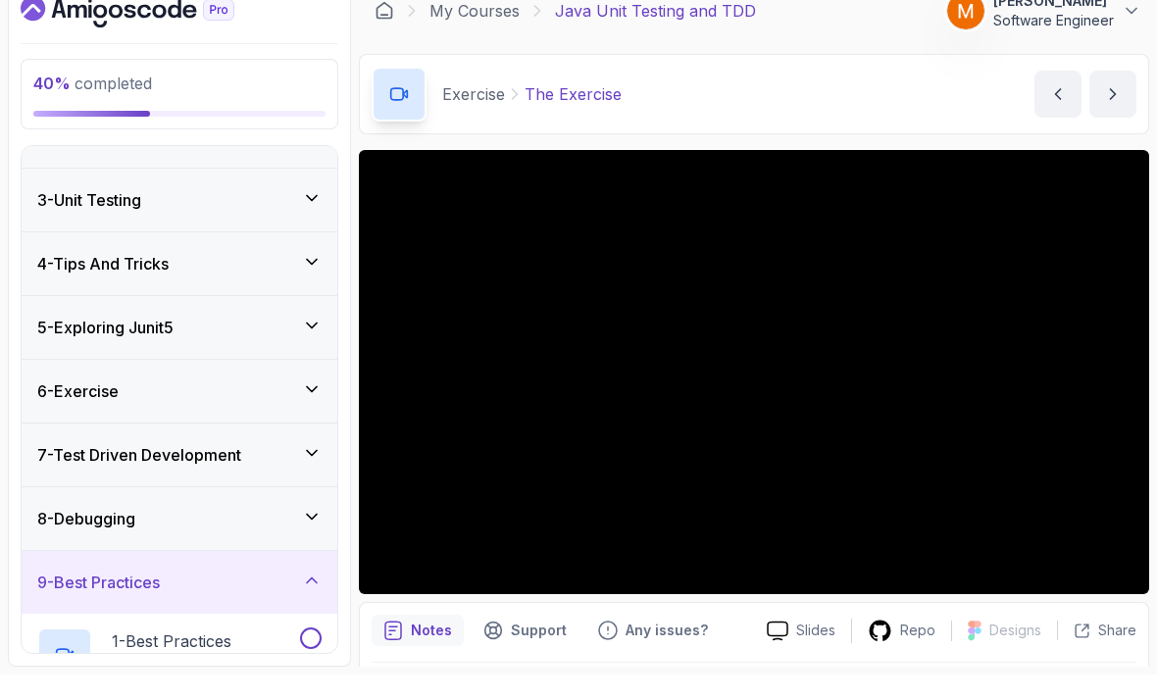
click at [77, 531] on h3 "8 - Debugging" at bounding box center [86, 543] width 98 height 24
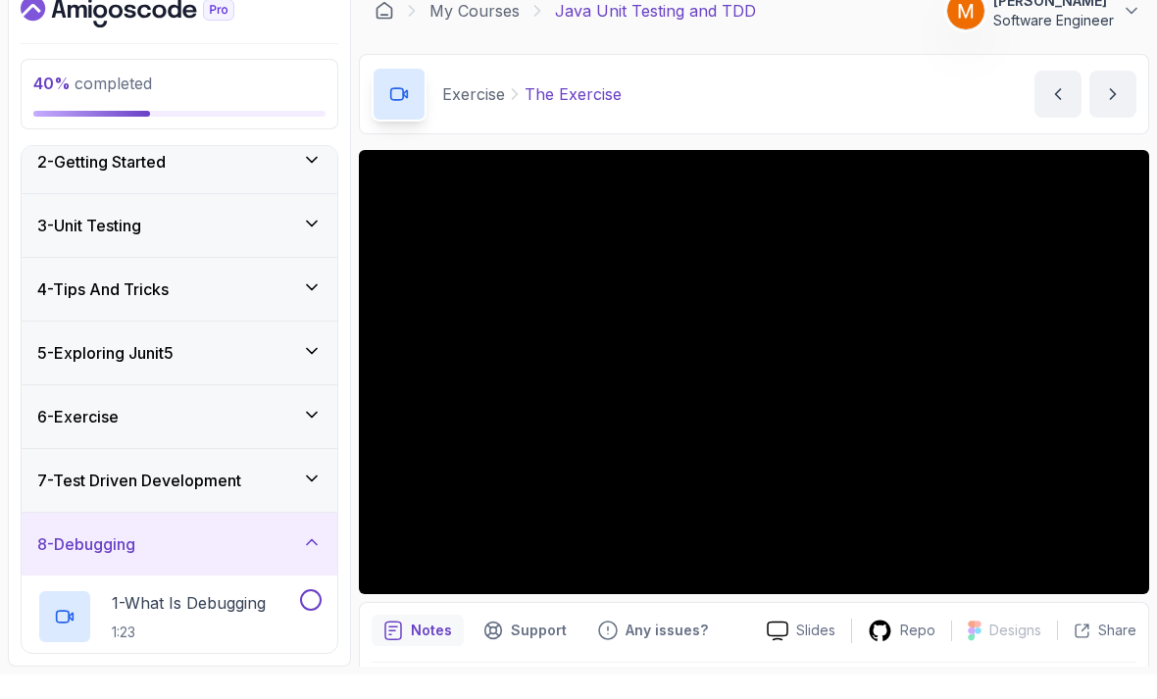
scroll to position [45, 0]
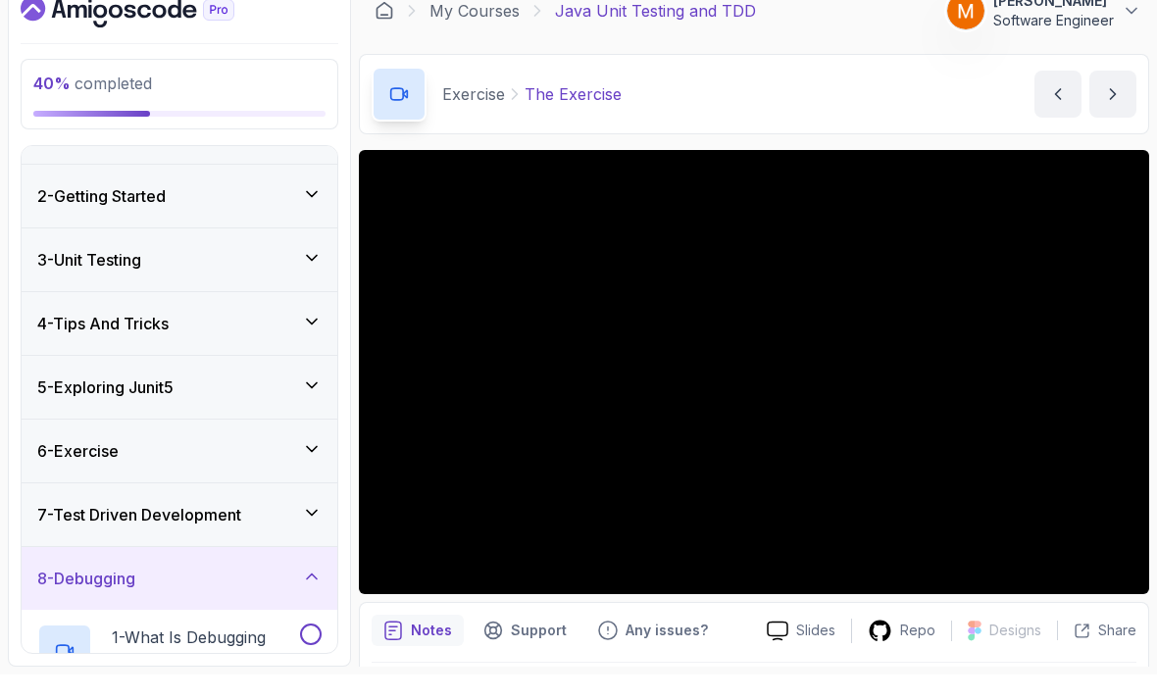
click at [83, 527] on h3 "7 - Test Driven Development" at bounding box center [139, 539] width 204 height 24
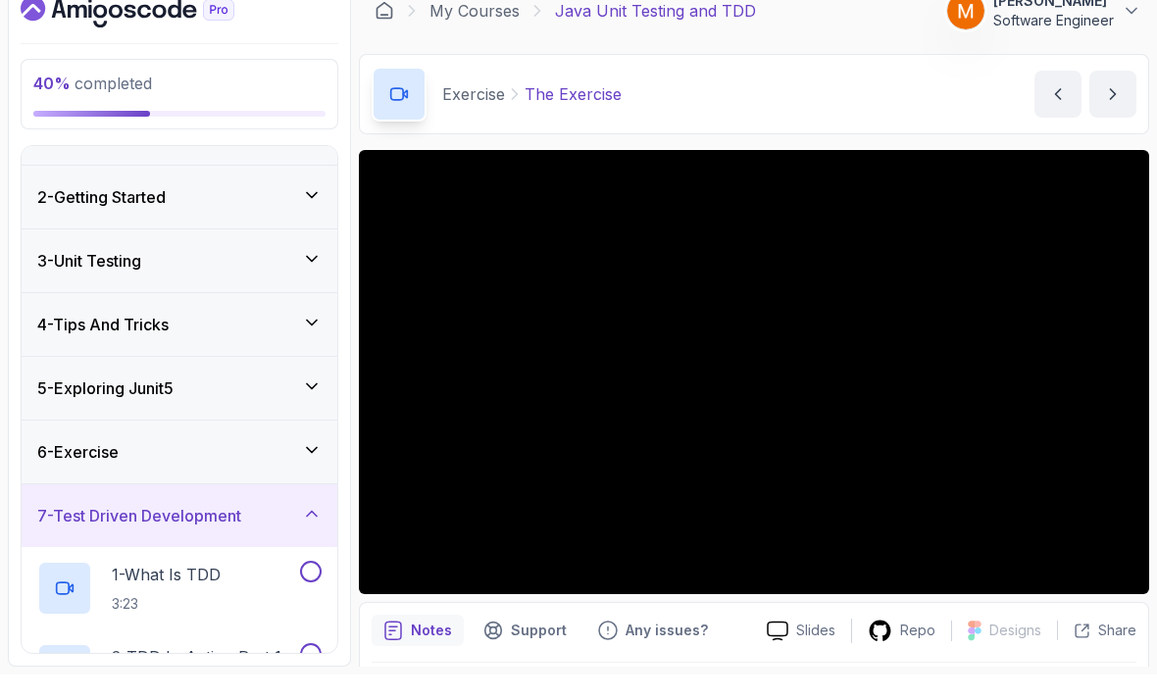
scroll to position [43, 0]
click at [71, 466] on h3 "6 - Exercise" at bounding box center [77, 478] width 81 height 24
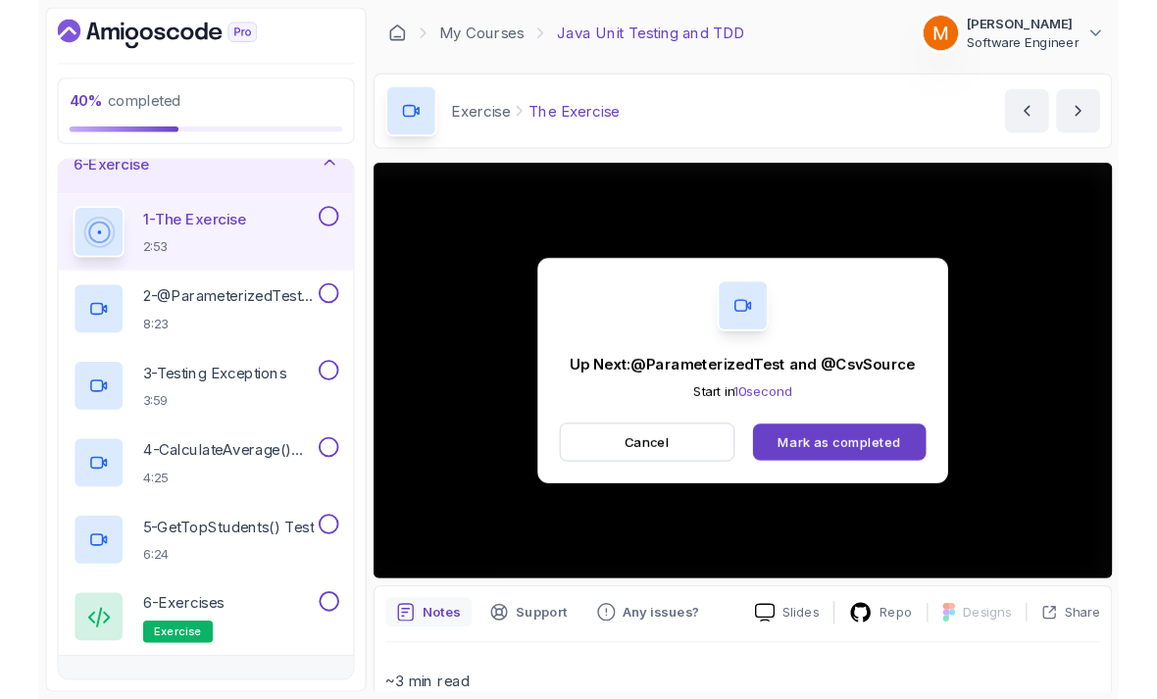
scroll to position [14, 0]
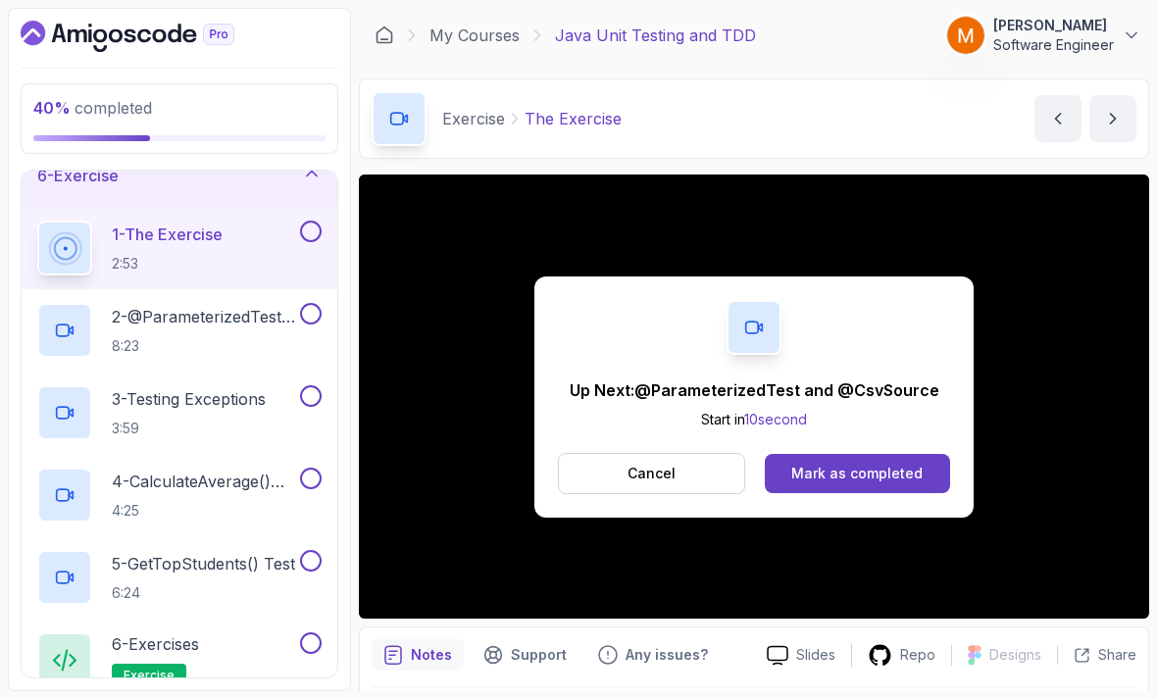
click at [604, 453] on button "Cancel" at bounding box center [651, 473] width 187 height 41
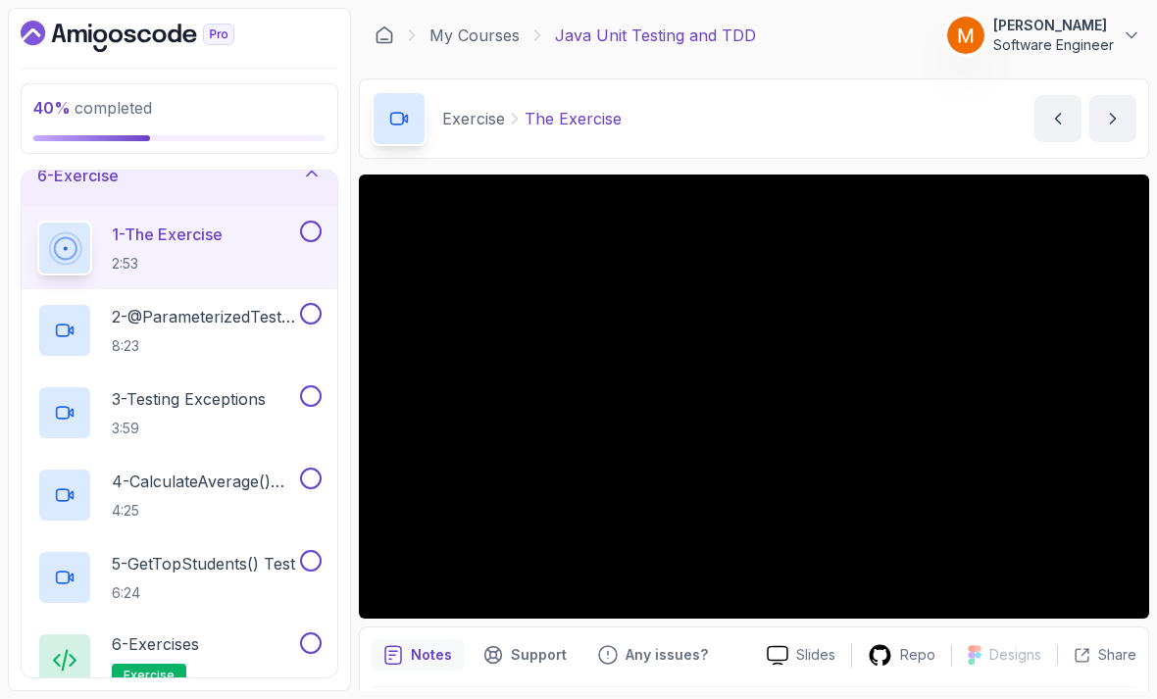
click at [301, 221] on button at bounding box center [311, 232] width 22 height 22
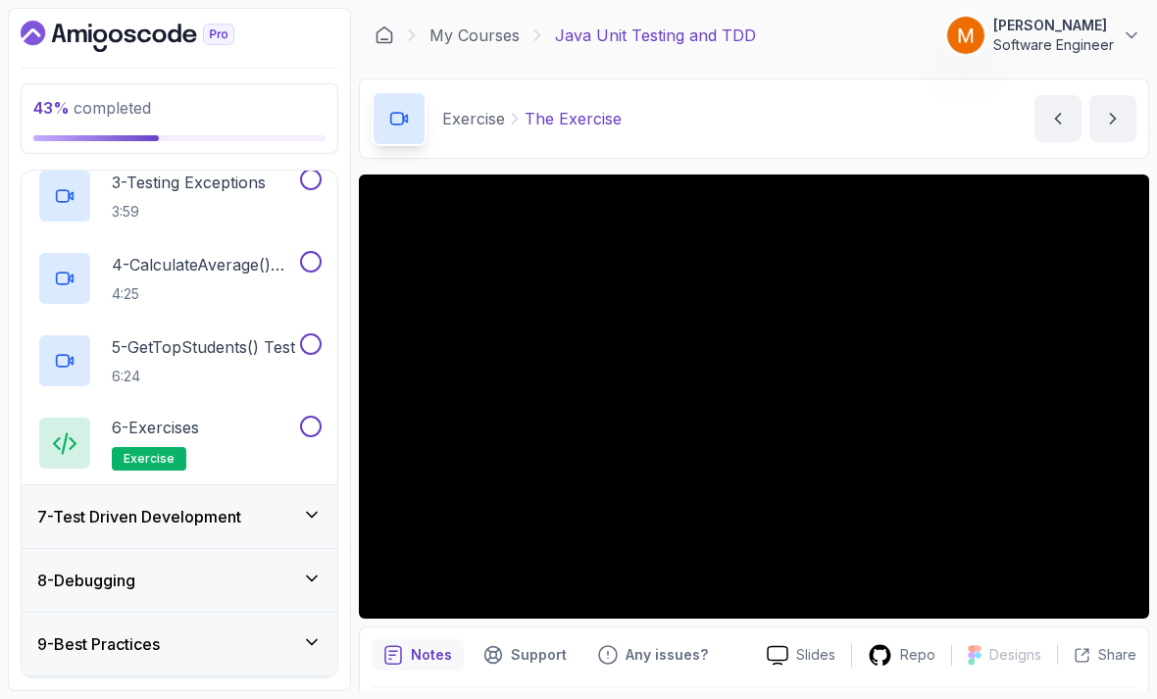
scroll to position [561, 0]
click at [220, 433] on div "6 - Exercises exercise" at bounding box center [166, 444] width 259 height 55
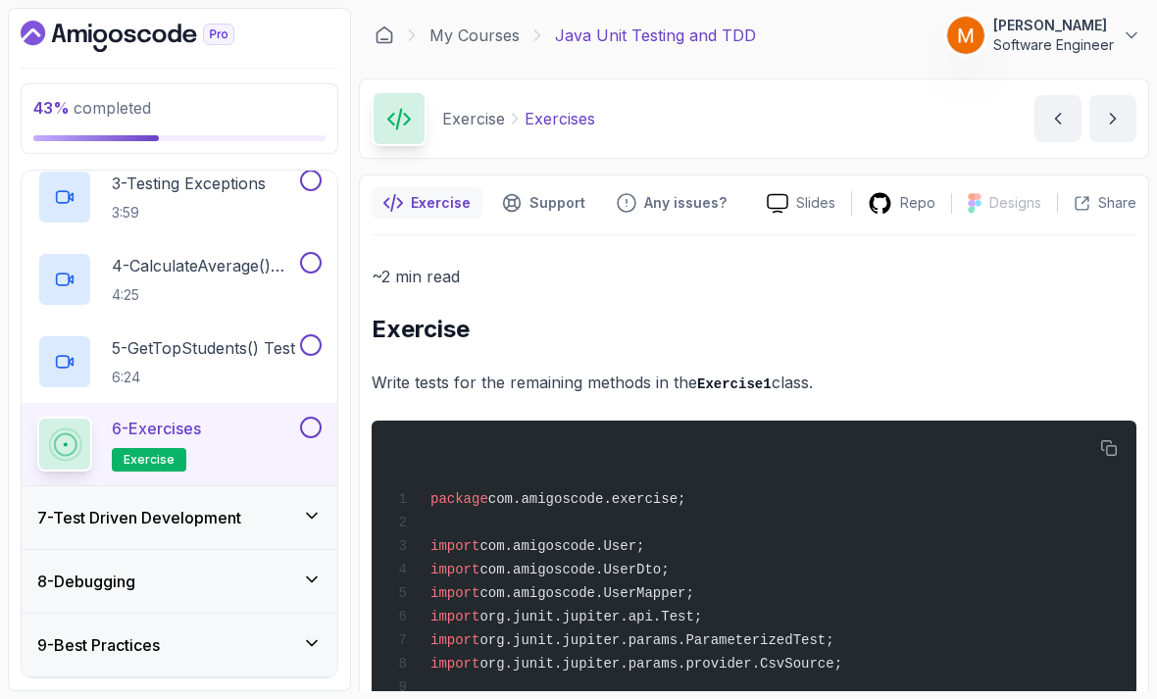
scroll to position [63, 0]
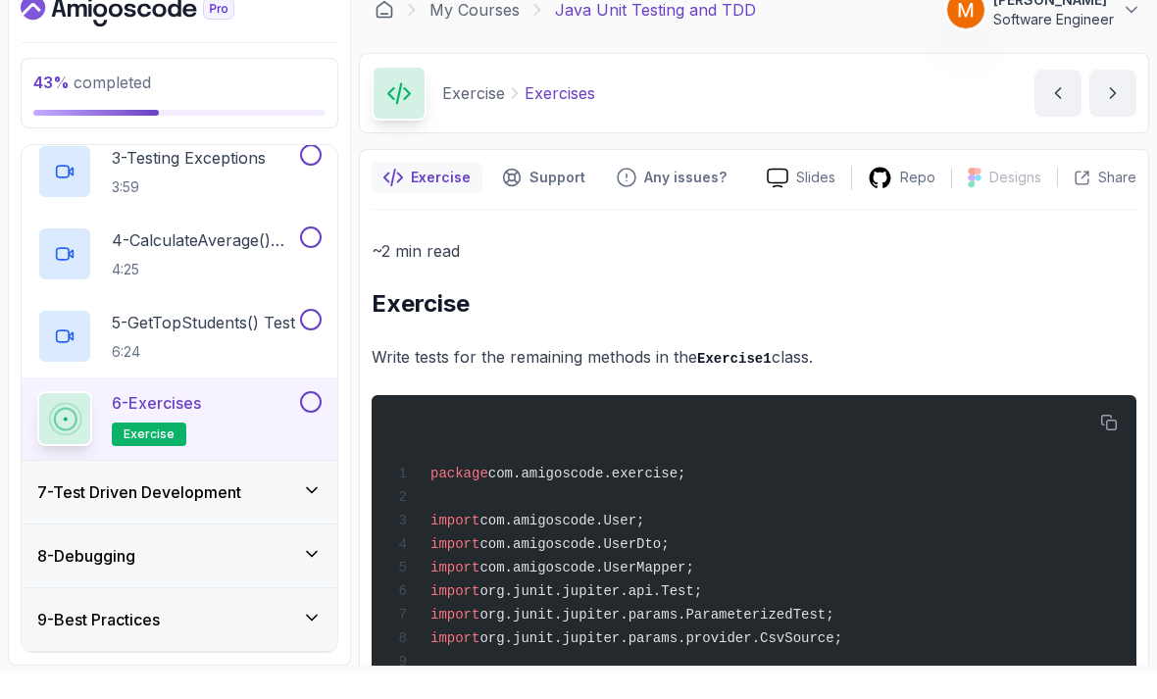
click at [129, 506] on h3 "7 - Test Driven Development" at bounding box center [139, 518] width 204 height 24
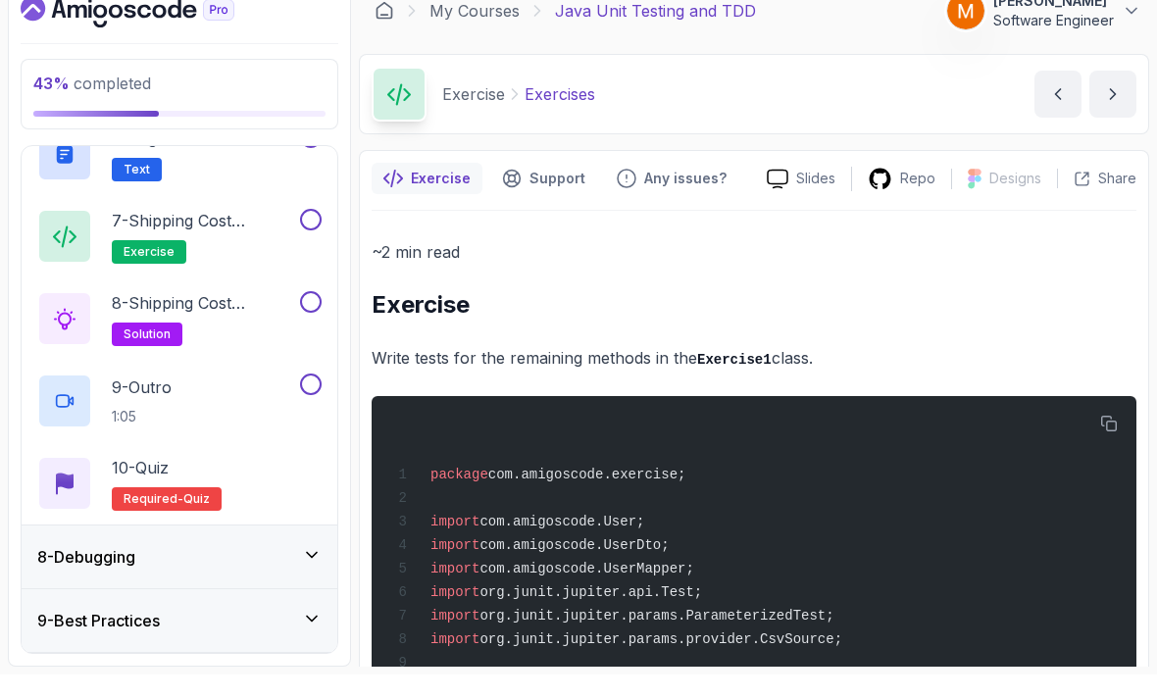
click at [171, 570] on div "8 - Debugging" at bounding box center [179, 582] width 284 height 24
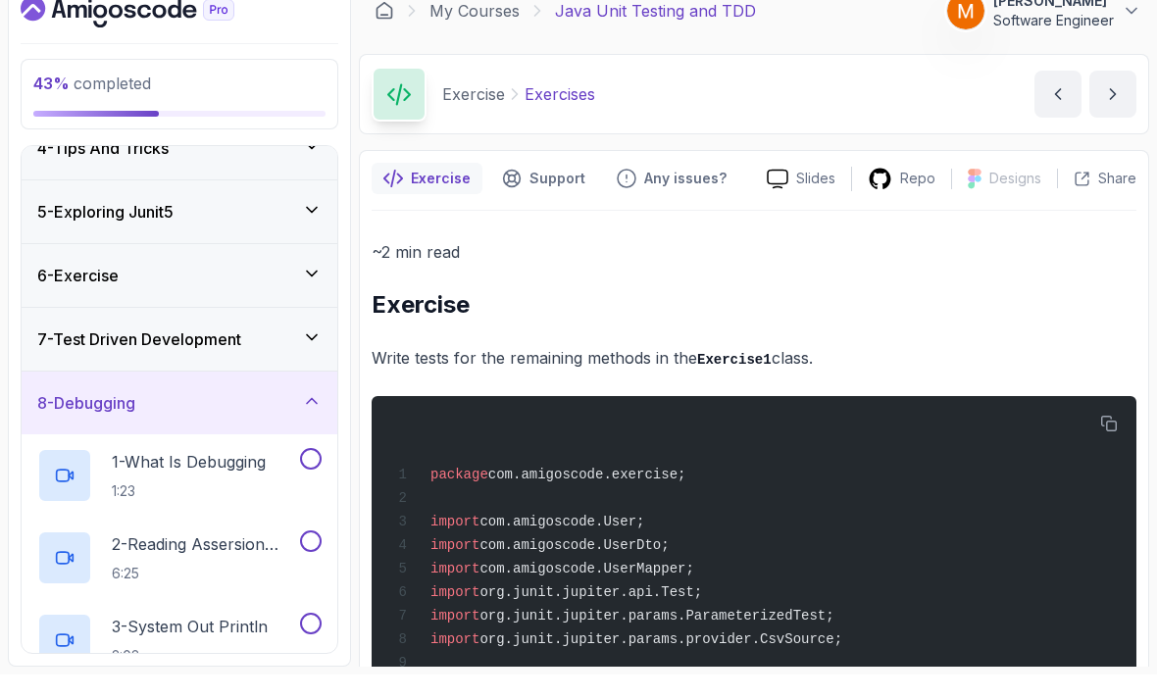
scroll to position [238, 0]
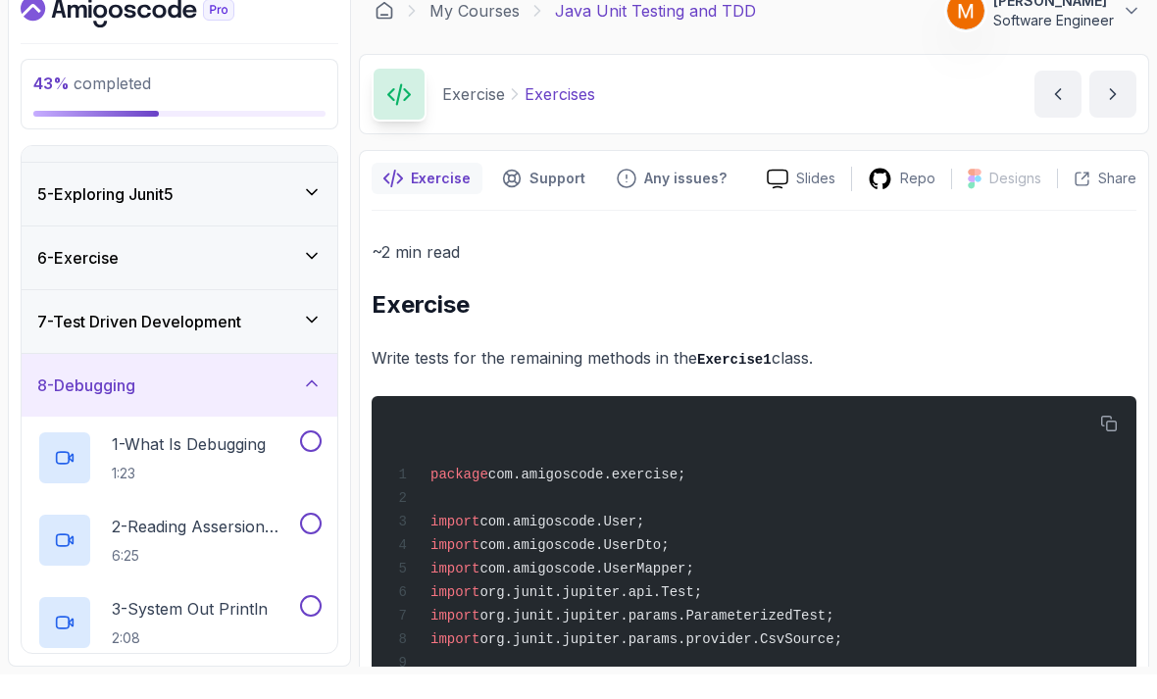
click at [303, 455] on button at bounding box center [311, 466] width 22 height 22
click at [126, 398] on h3 "8 - Debugging" at bounding box center [86, 410] width 98 height 24
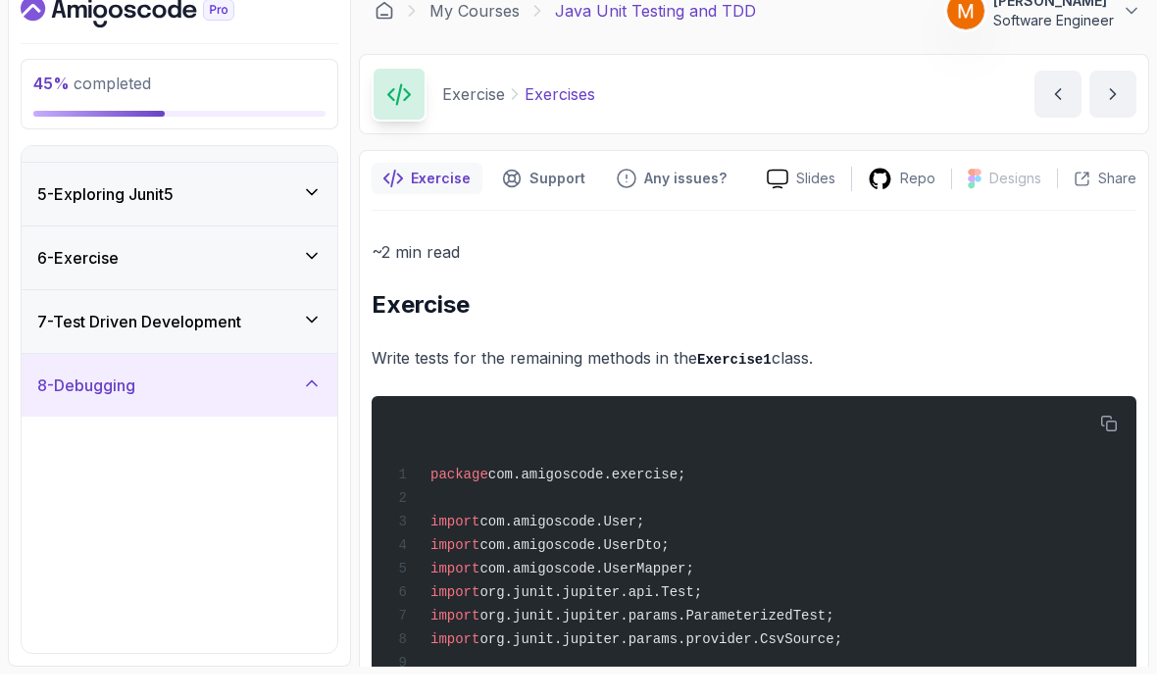
scroll to position [68, 0]
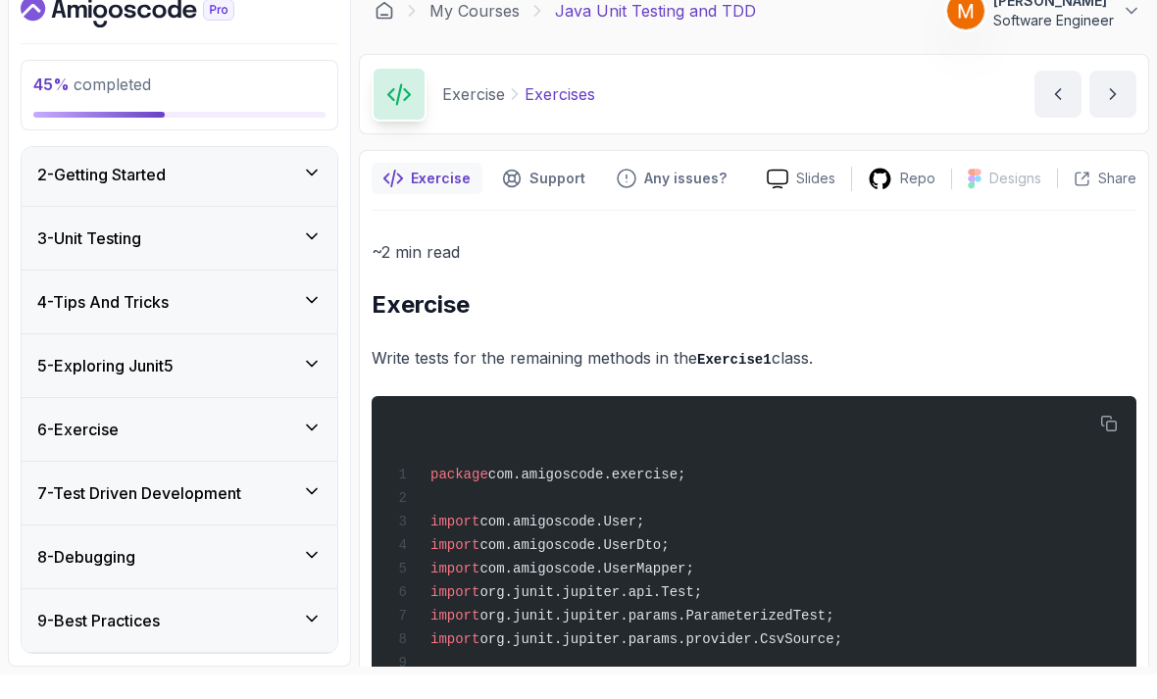
click at [76, 486] on div "7 - Test Driven Development" at bounding box center [180, 517] width 316 height 63
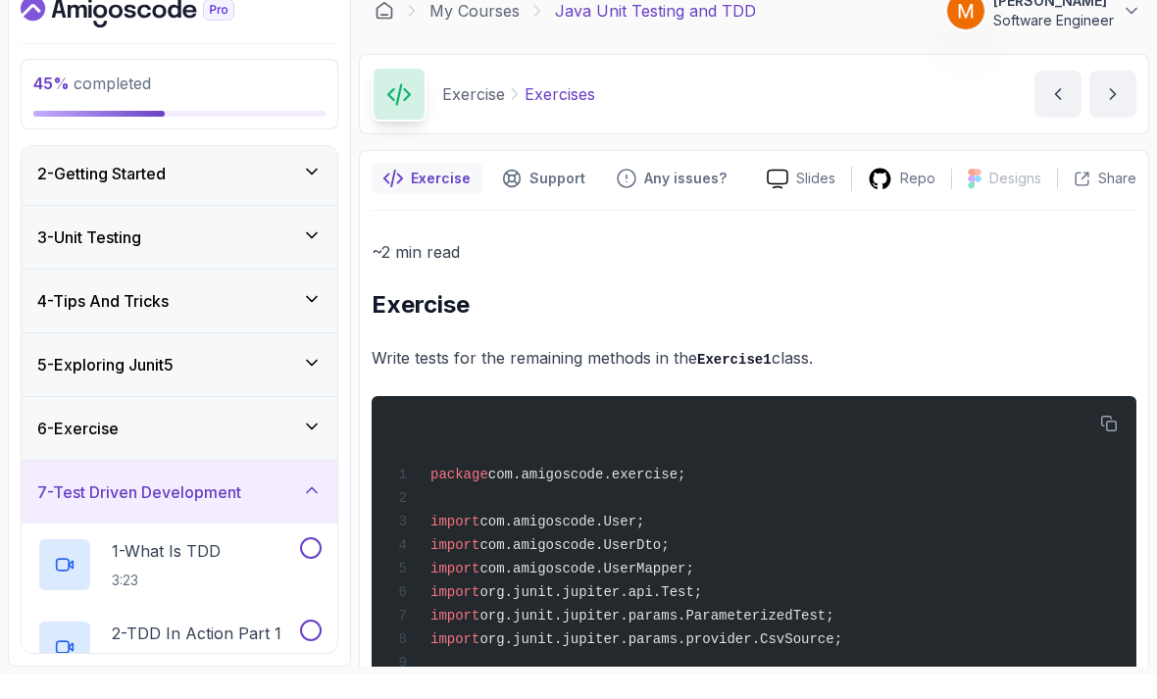
click at [191, 564] on p "1 - What Is TDD" at bounding box center [166, 576] width 109 height 24
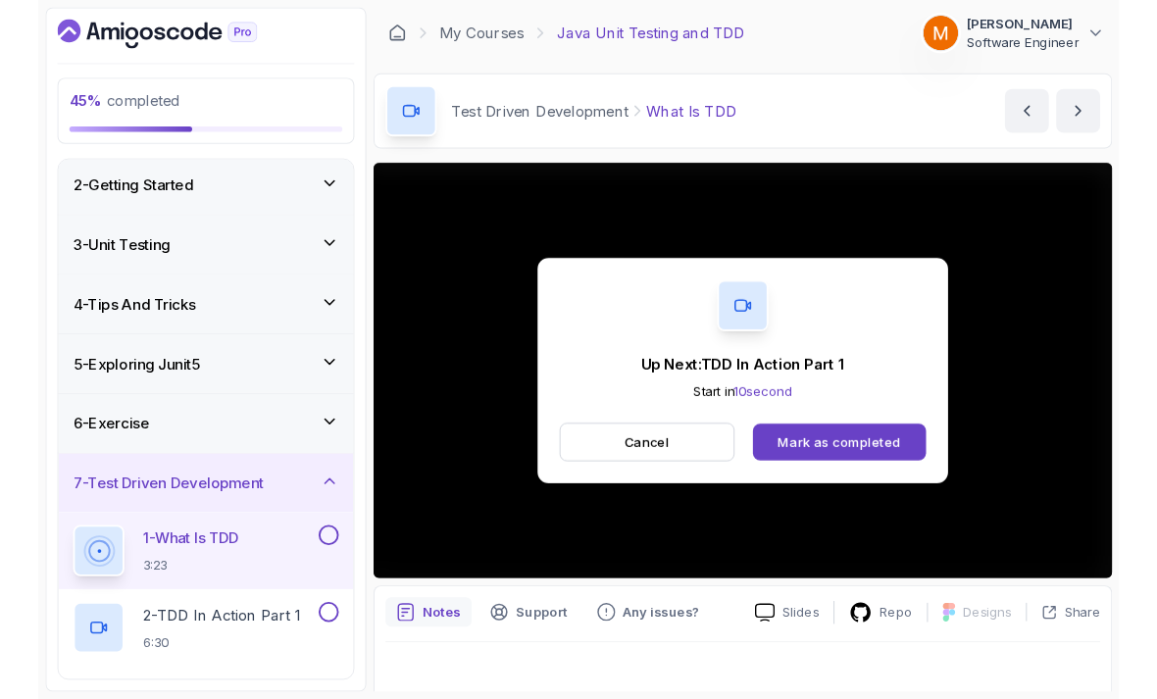
scroll to position [14, 0]
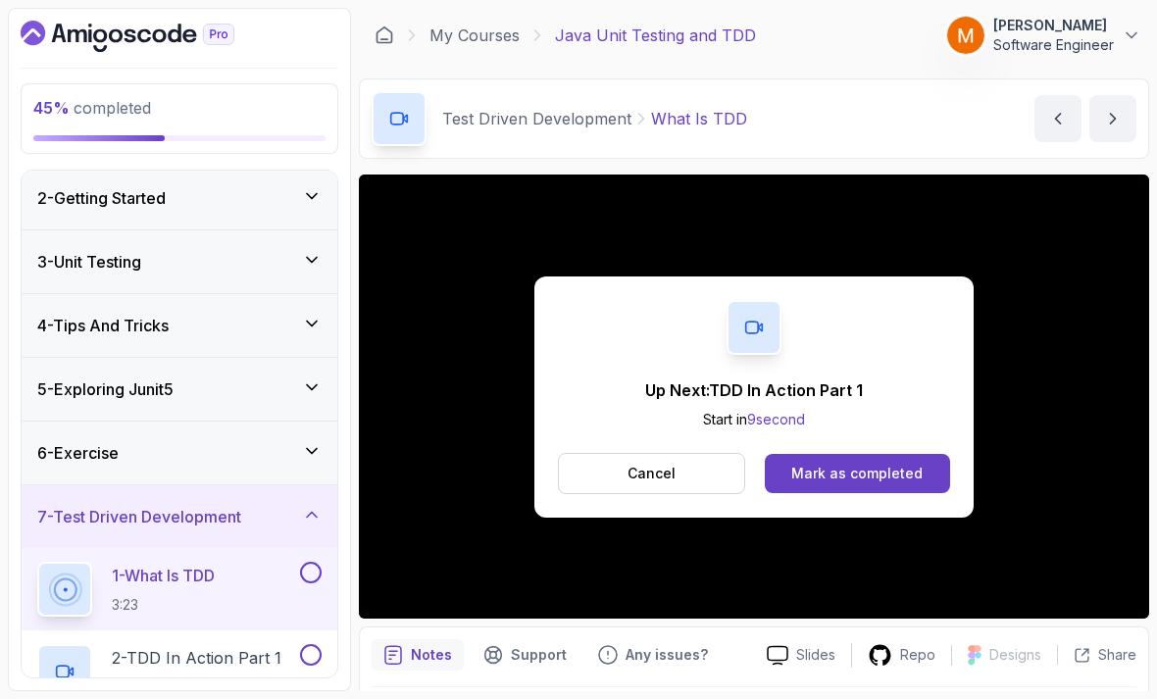
click at [301, 562] on button at bounding box center [311, 573] width 22 height 22
click at [577, 466] on button "Cancel" at bounding box center [651, 473] width 187 height 41
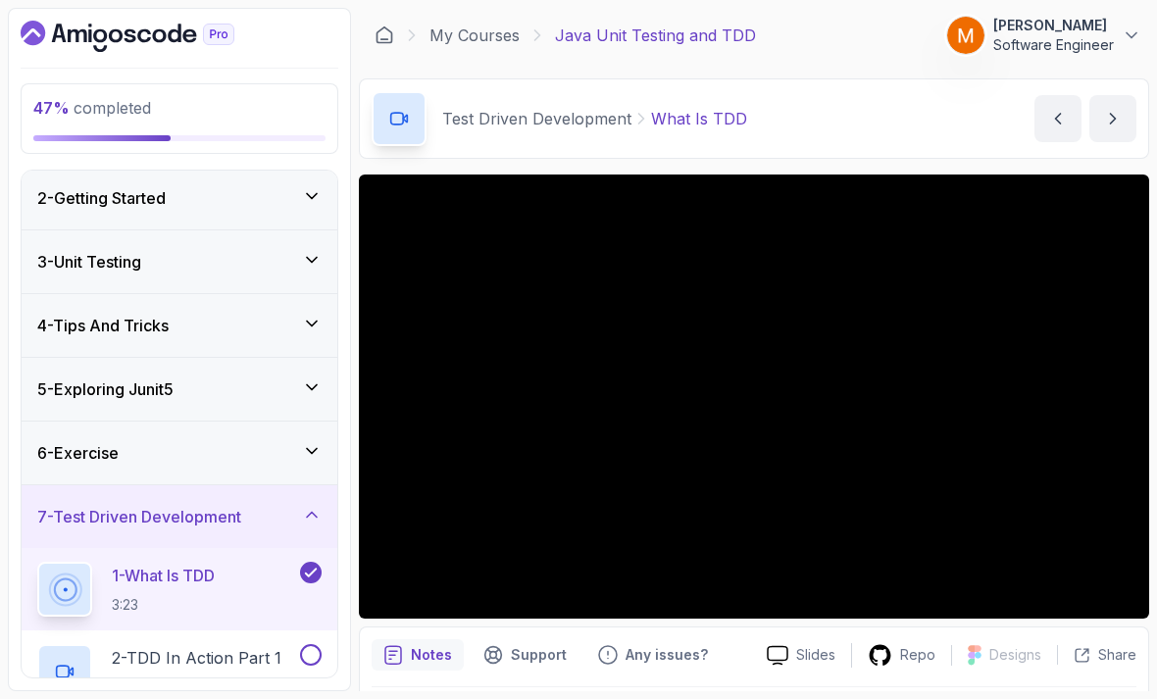
click at [87, 512] on h3 "7 - Test Driven Development" at bounding box center [139, 517] width 204 height 24
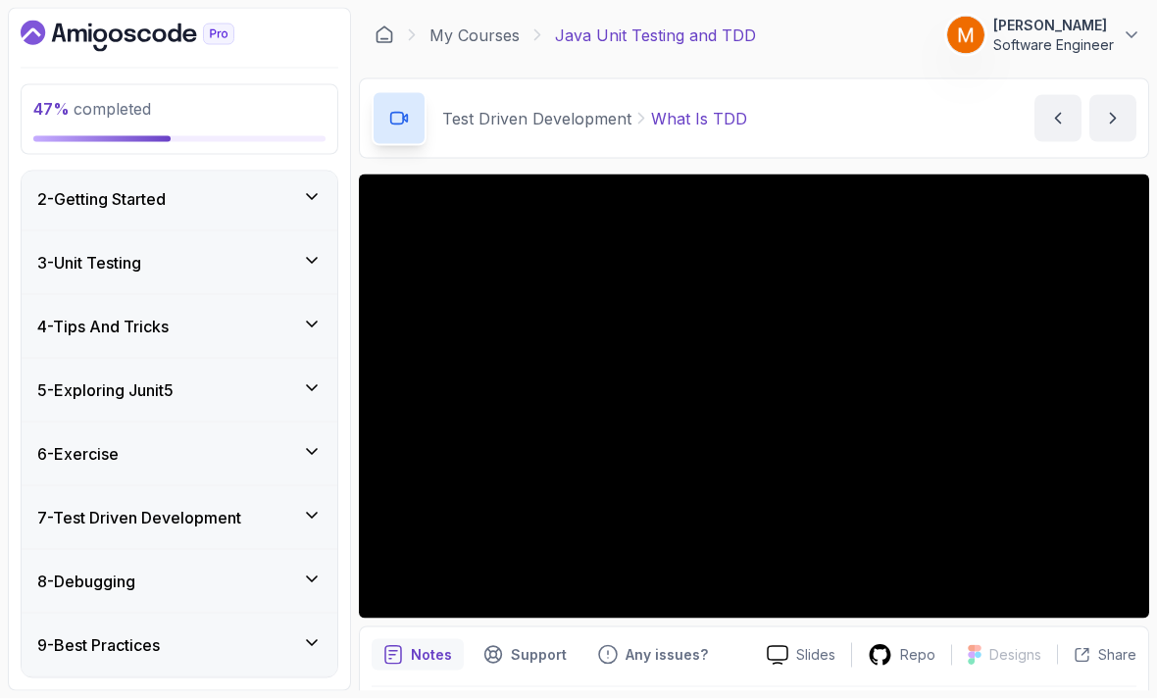
scroll to position [63, 0]
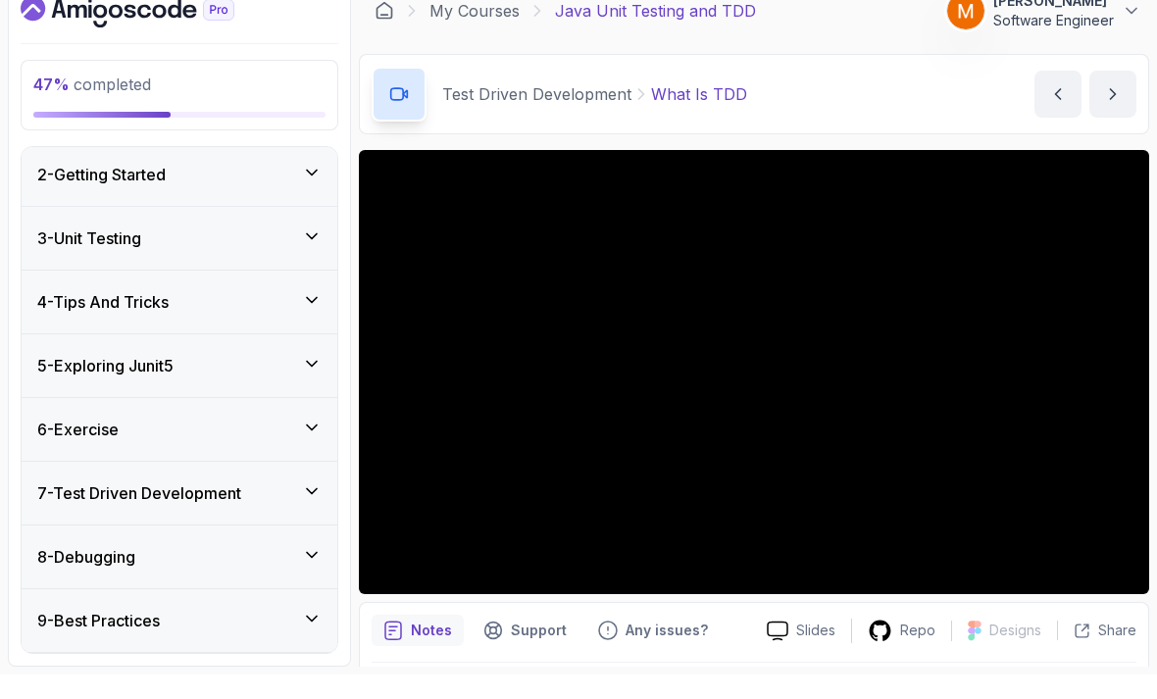
click at [91, 633] on h3 "9 - Best Practices" at bounding box center [98, 645] width 123 height 24
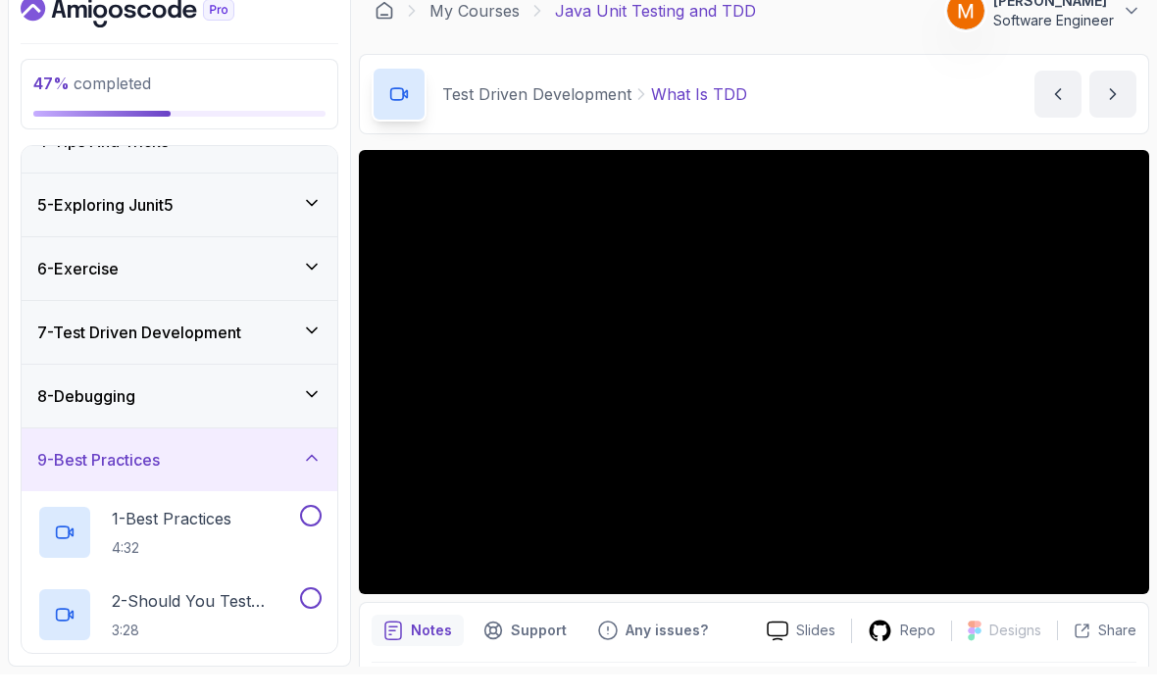
click at [76, 472] on h3 "9 - Best Practices" at bounding box center [98, 484] width 123 height 24
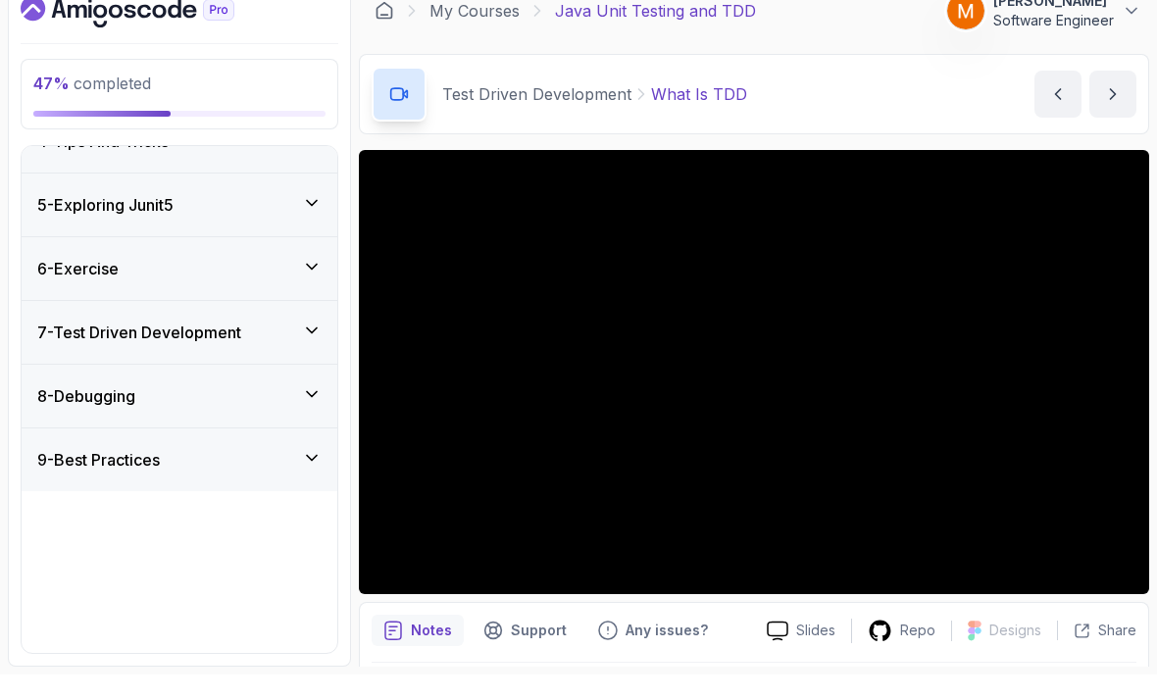
scroll to position [68, 0]
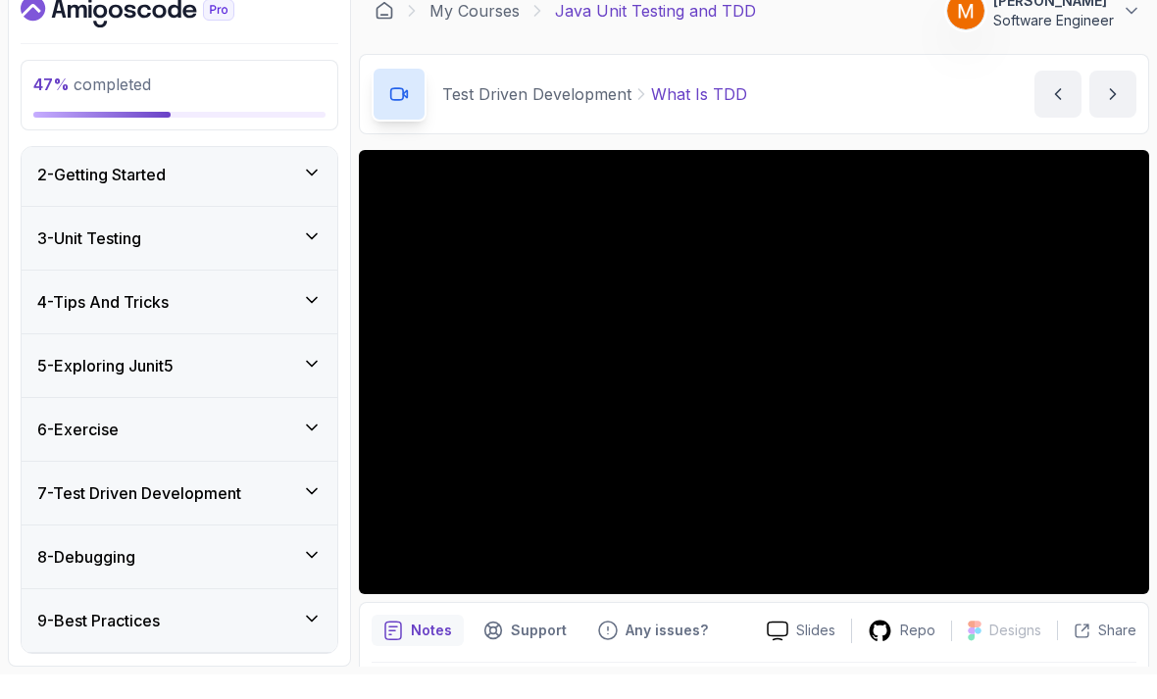
click at [73, 422] on div "6 - Exercise" at bounding box center [180, 453] width 316 height 63
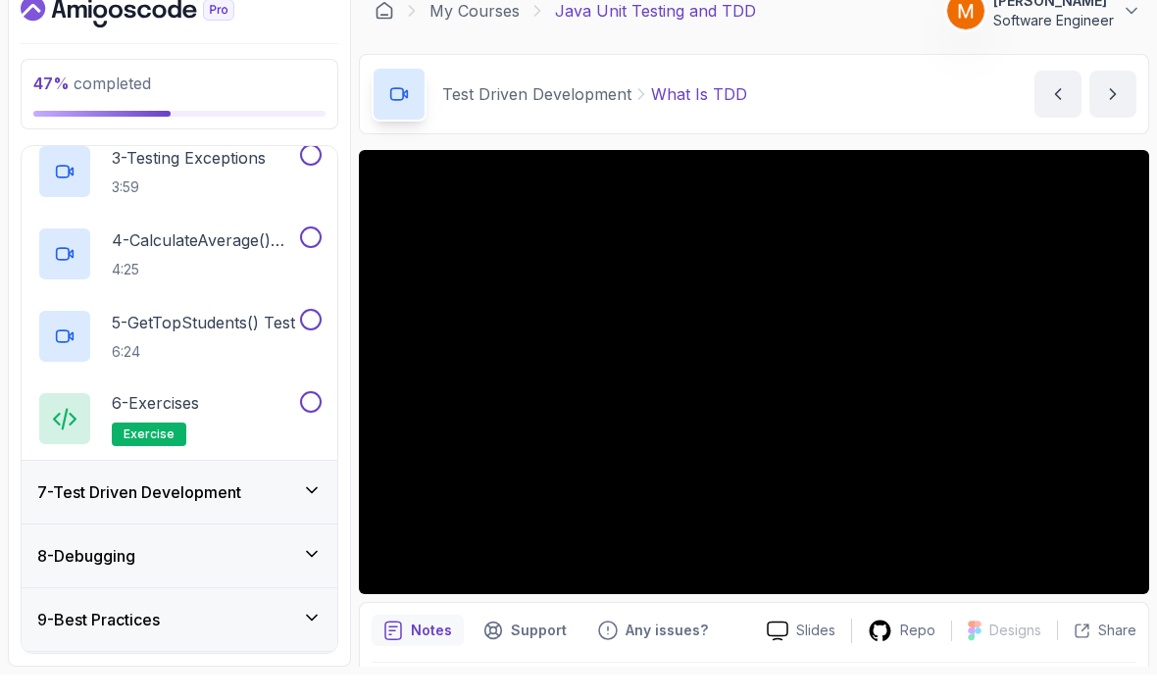
click at [85, 485] on div "7 - Test Driven Development" at bounding box center [180, 516] width 316 height 63
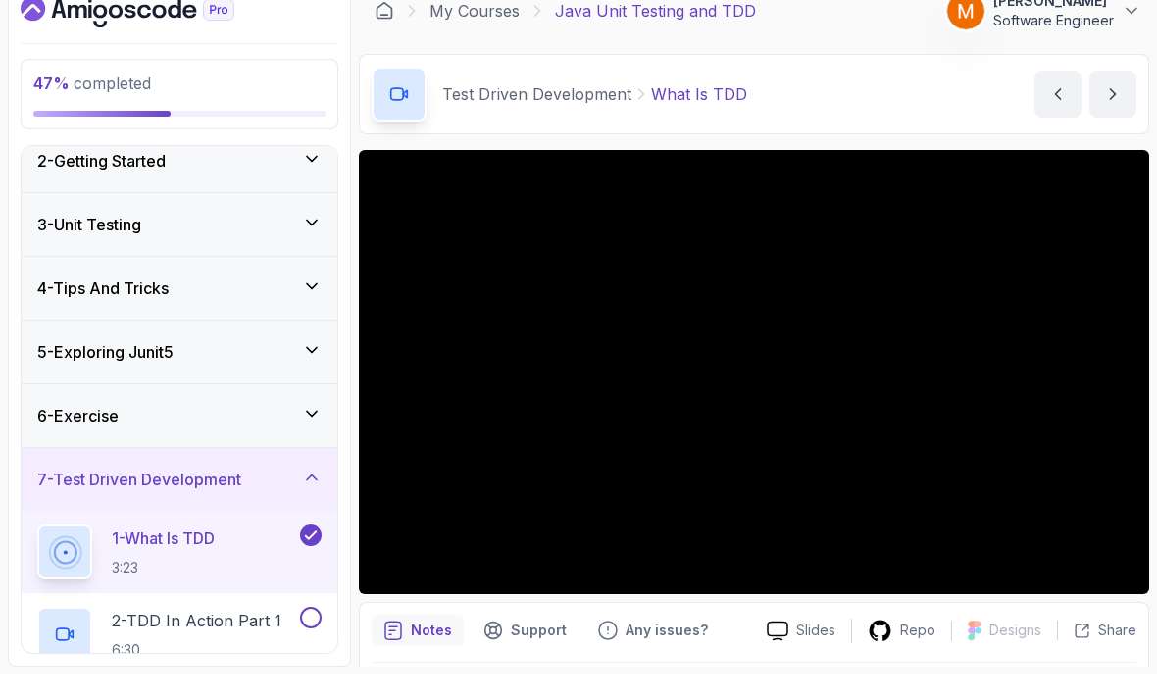
click at [87, 492] on h3 "7 - Test Driven Development" at bounding box center [139, 504] width 204 height 24
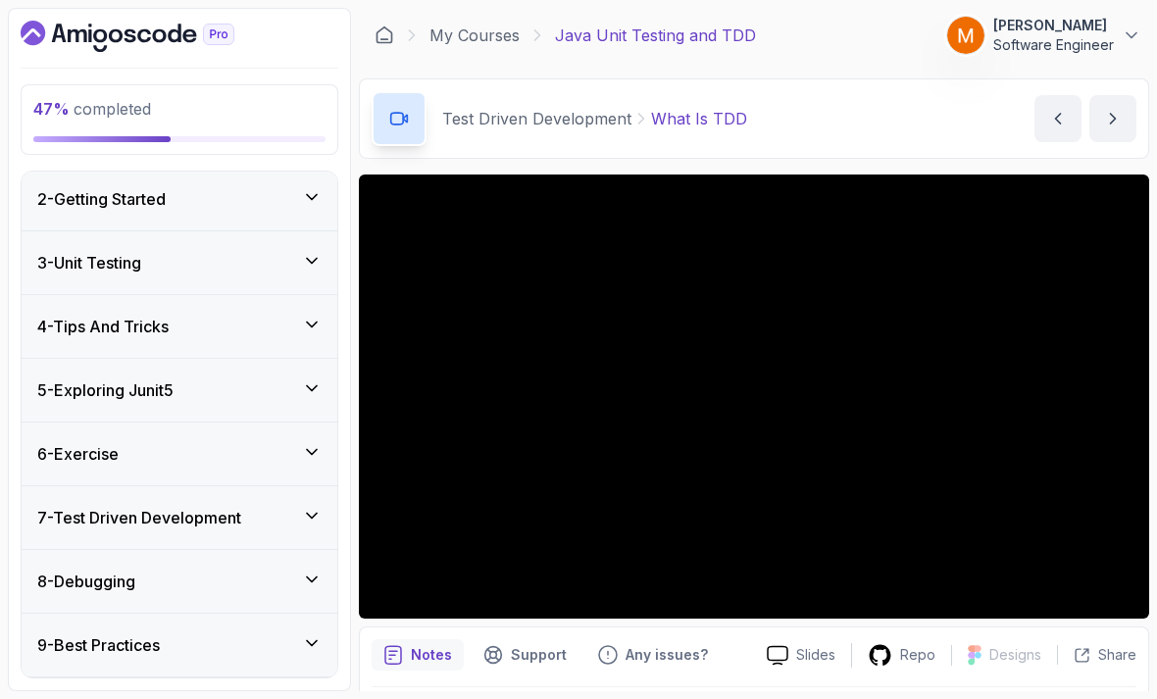
scroll to position [44, 0]
click at [78, 442] on h3 "6 - Exercise" at bounding box center [77, 454] width 81 height 24
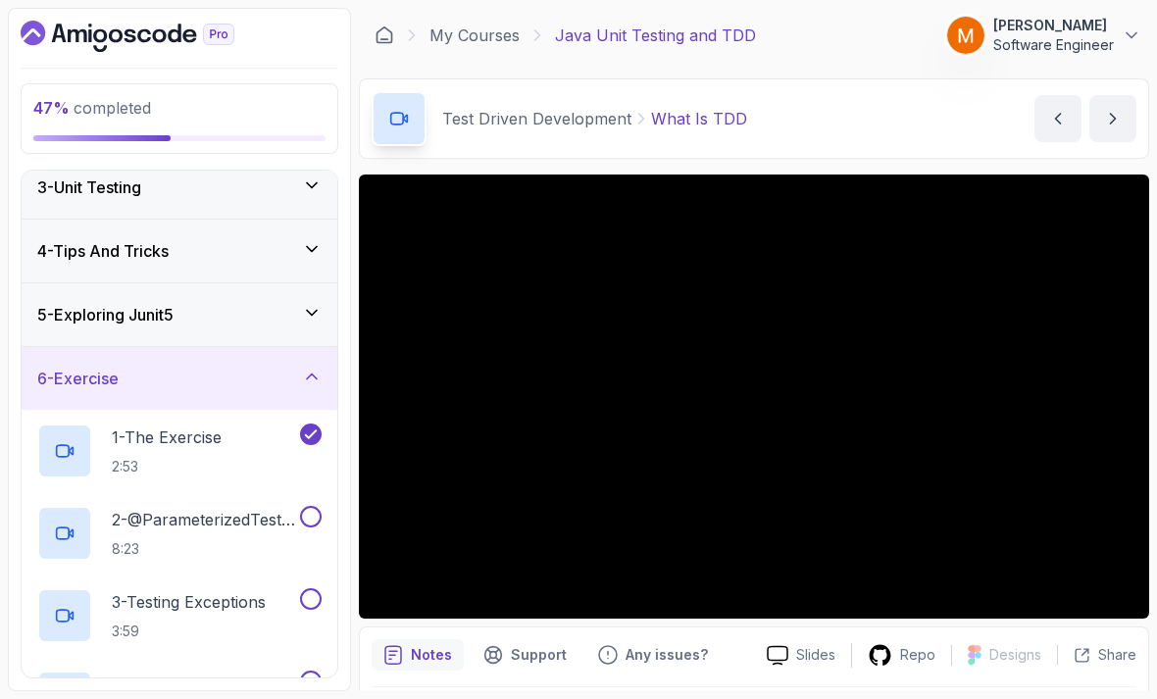
scroll to position [149, 0]
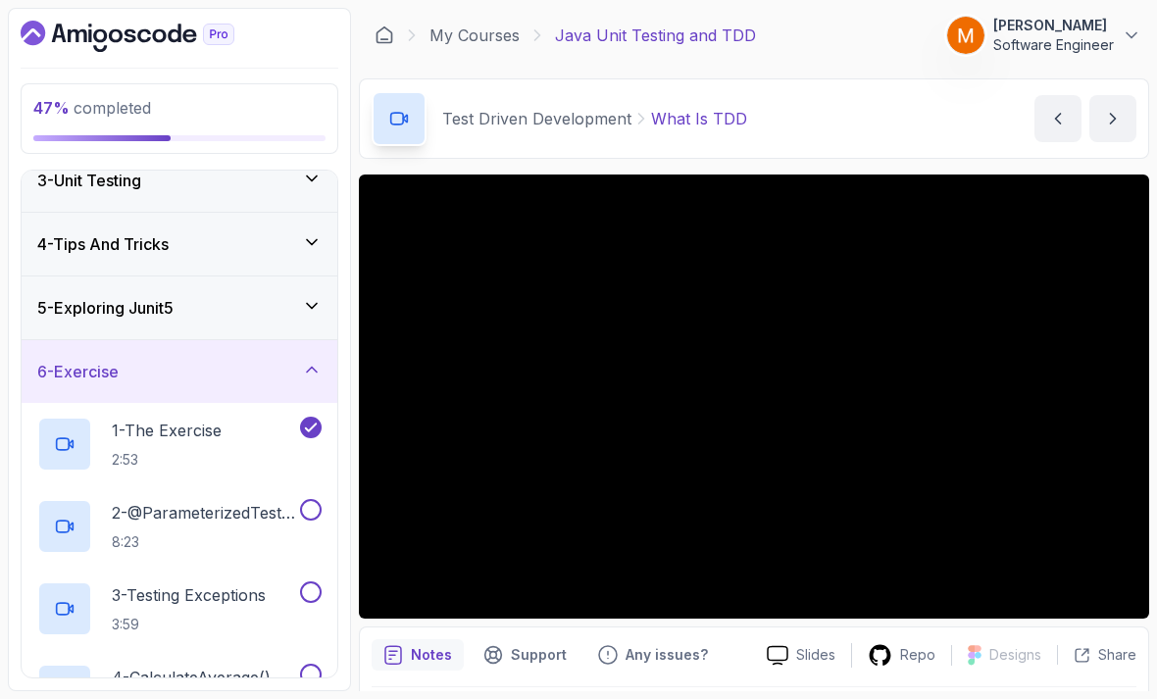
click at [156, 501] on h2 "2 - @ParameterizedTest and @CsvSource 8:23" at bounding box center [204, 526] width 184 height 51
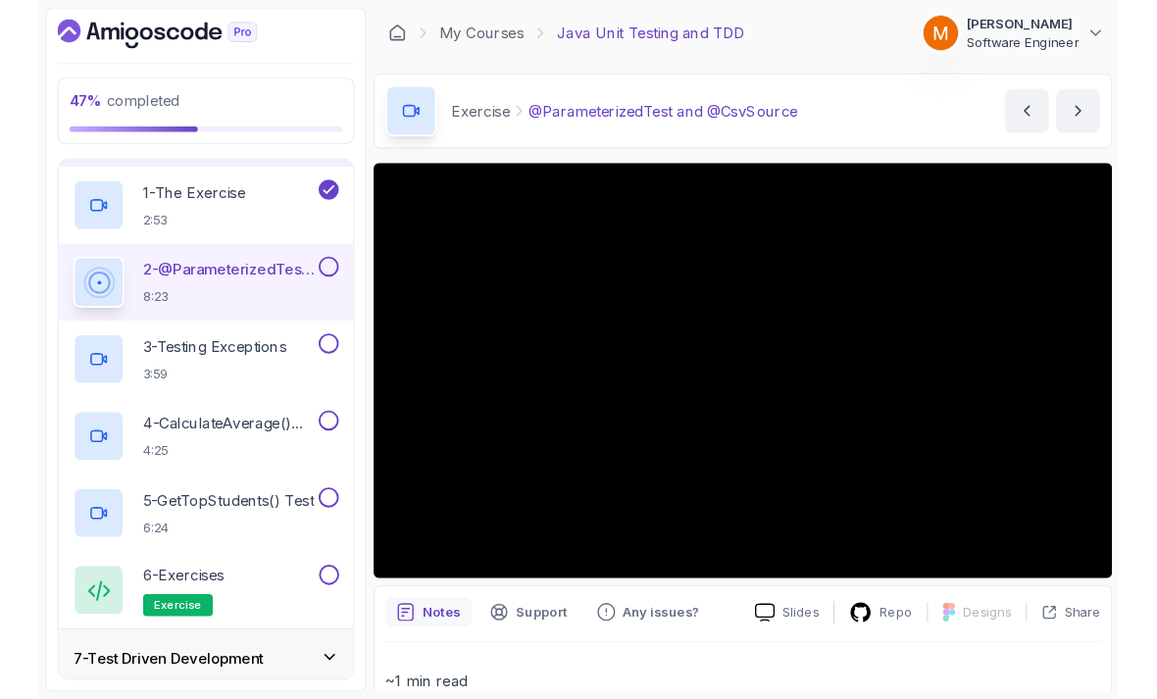
scroll to position [14, 0]
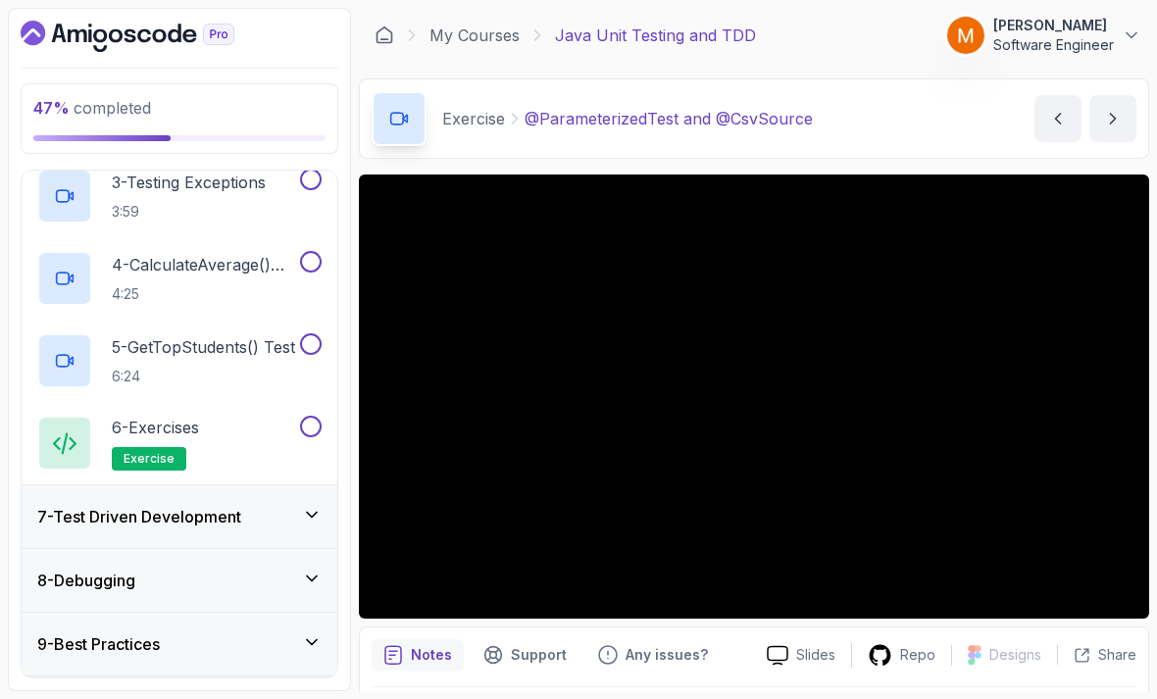
click at [76, 510] on h3 "7 - Test Driven Development" at bounding box center [139, 517] width 204 height 24
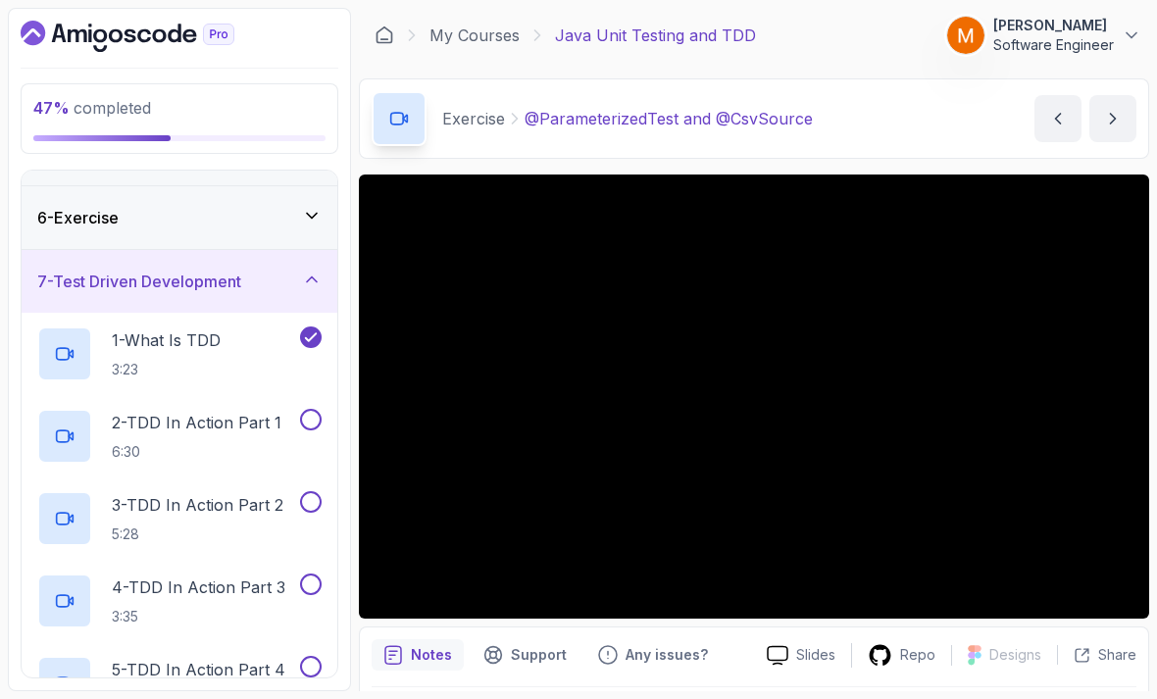
scroll to position [314, 0]
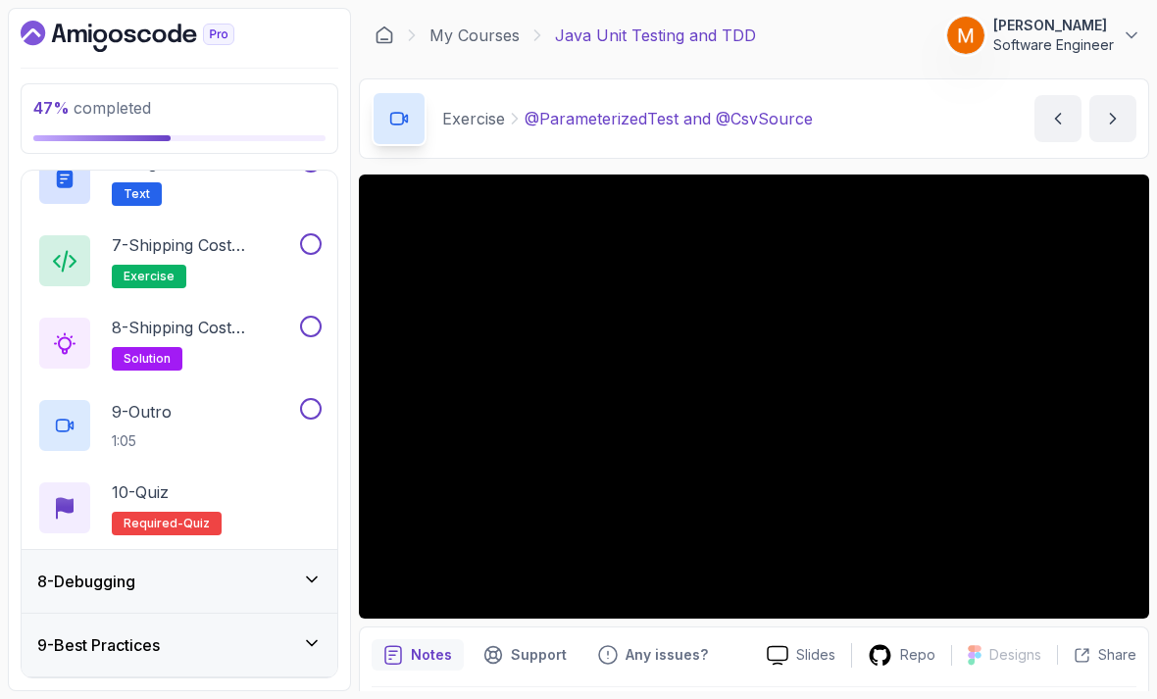
click at [77, 583] on div "8 - Debugging" at bounding box center [180, 581] width 316 height 63
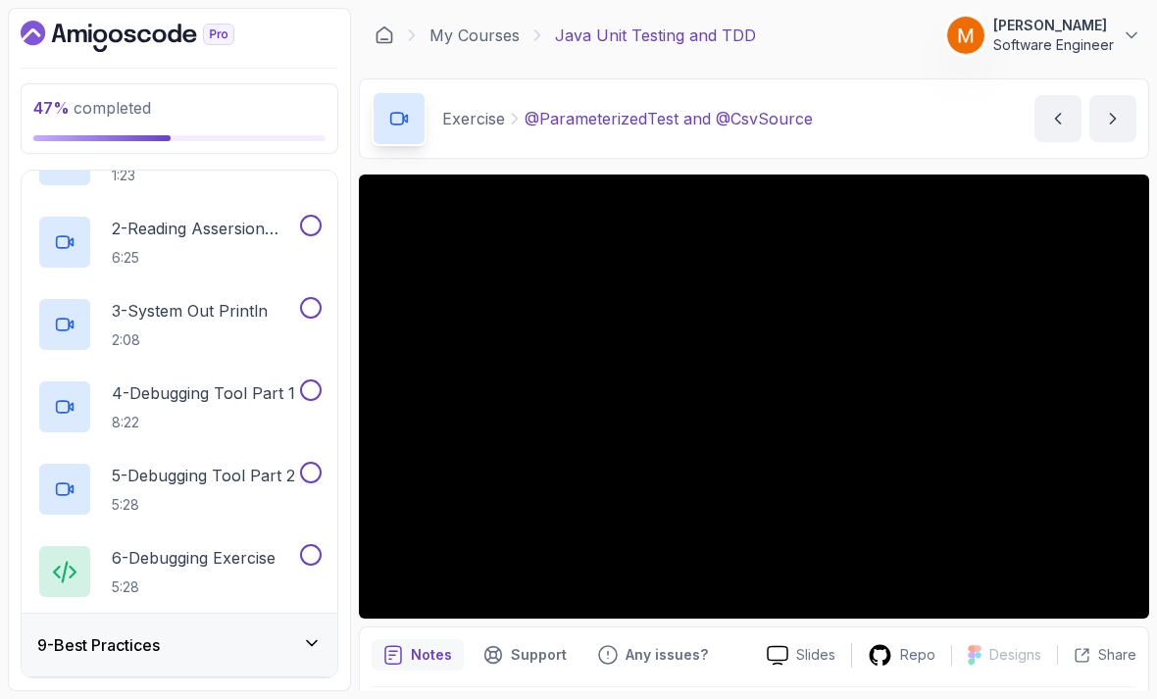
scroll to position [63, 0]
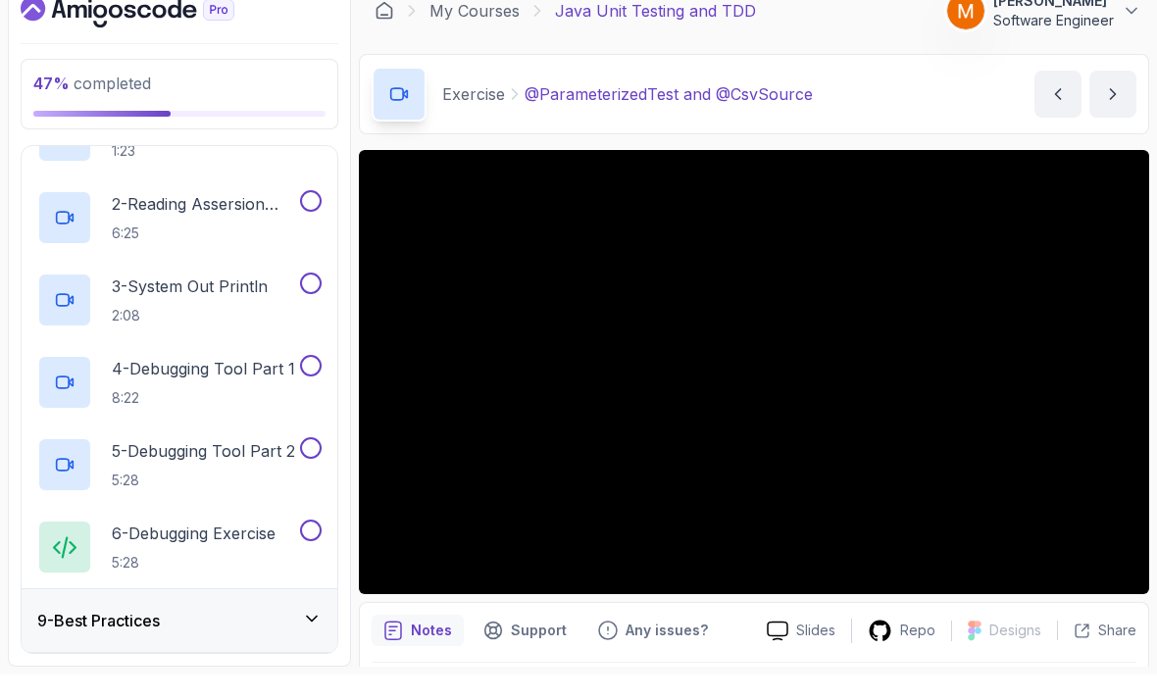
click at [54, 633] on h3 "9 - Best Practices" at bounding box center [98, 645] width 123 height 24
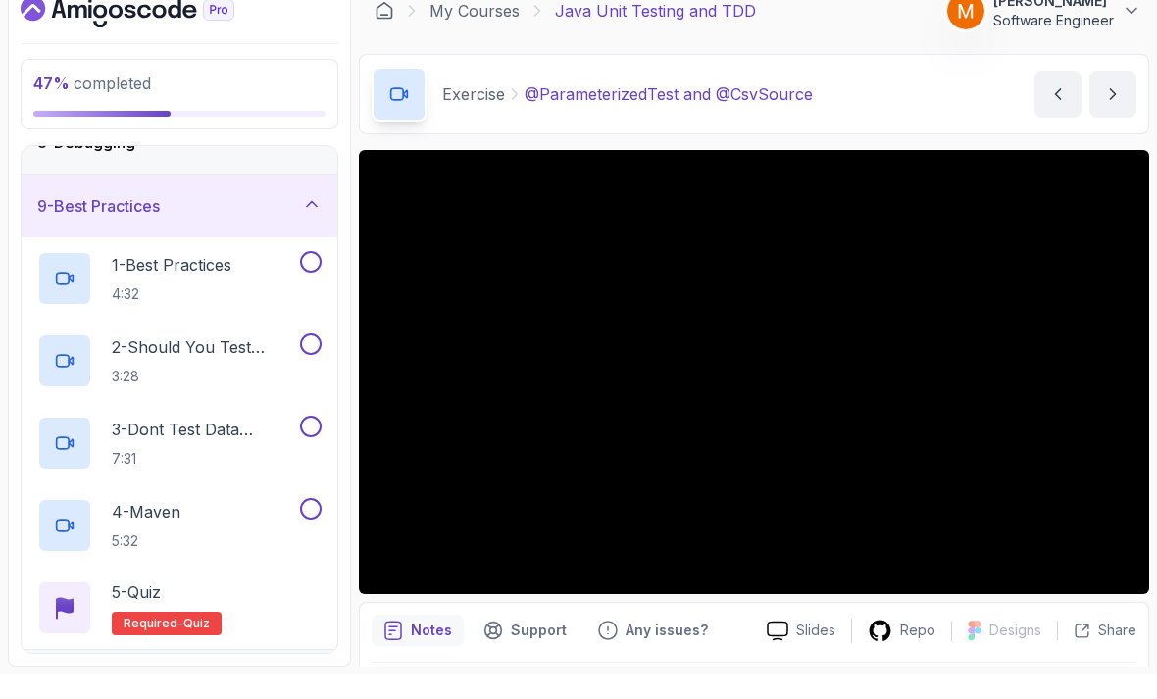
scroll to position [479, 0]
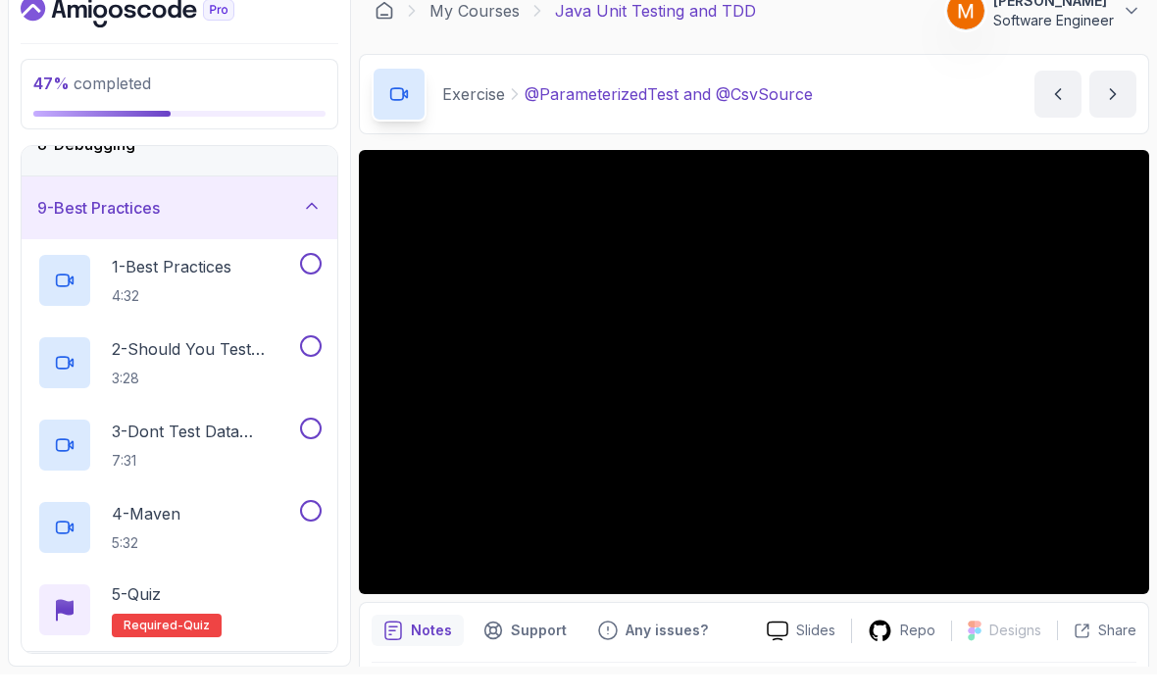
click at [63, 623] on icon at bounding box center [65, 634] width 18 height 23
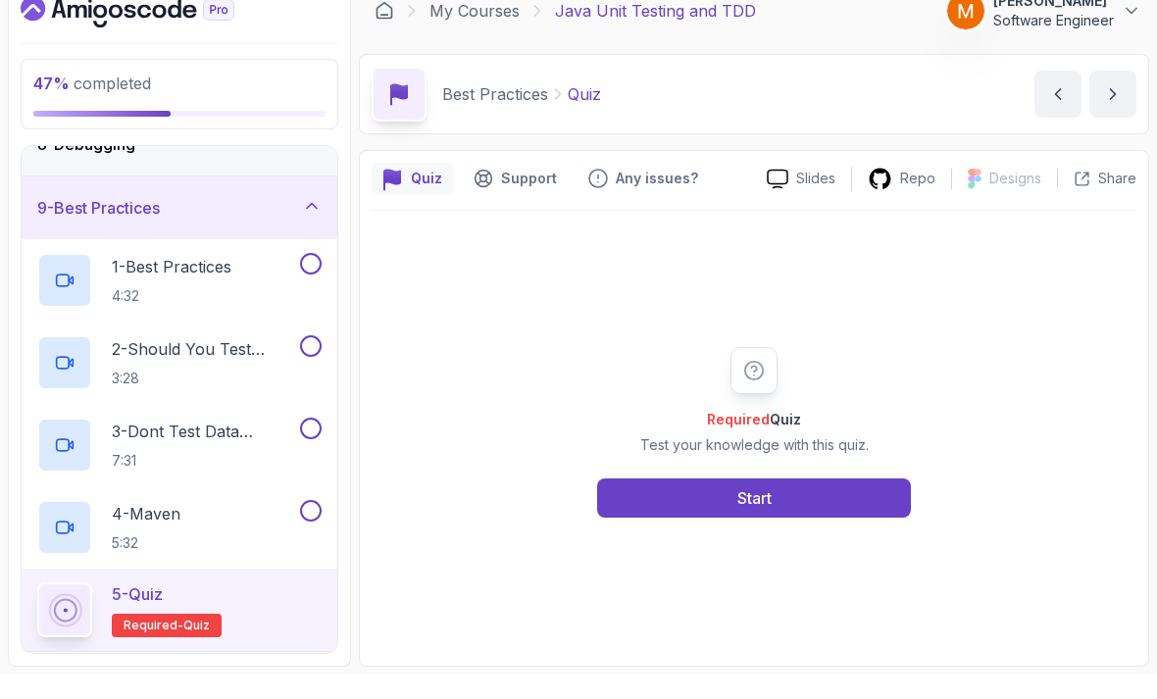
click at [622, 503] on button "Start" at bounding box center [754, 522] width 314 height 39
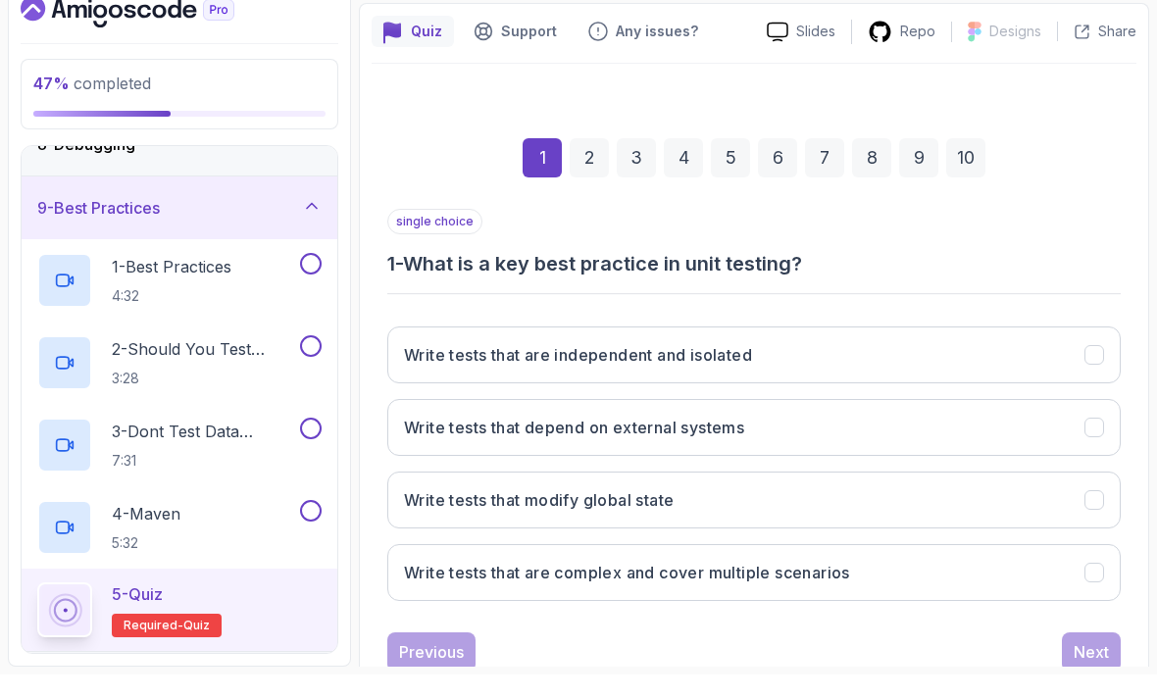
scroll to position [145, 0]
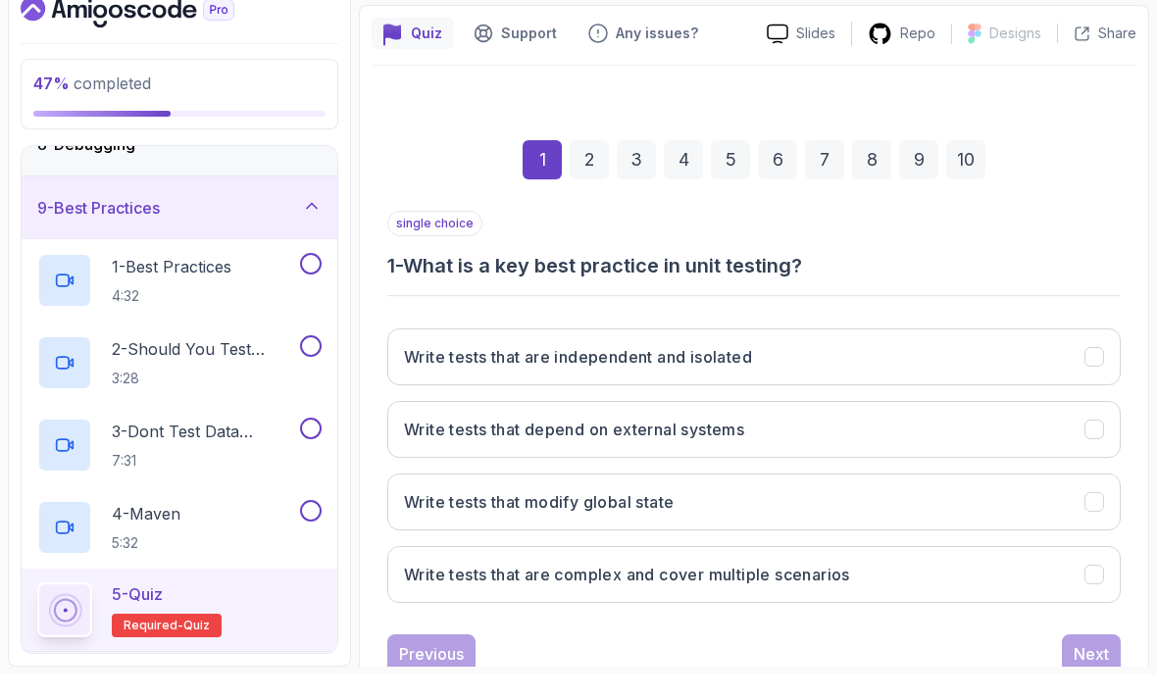
click at [1091, 377] on icon "Write tests that are independent and isolated" at bounding box center [1094, 381] width 11 height 8
click at [1079, 667] on div "Next" at bounding box center [1090, 679] width 35 height 24
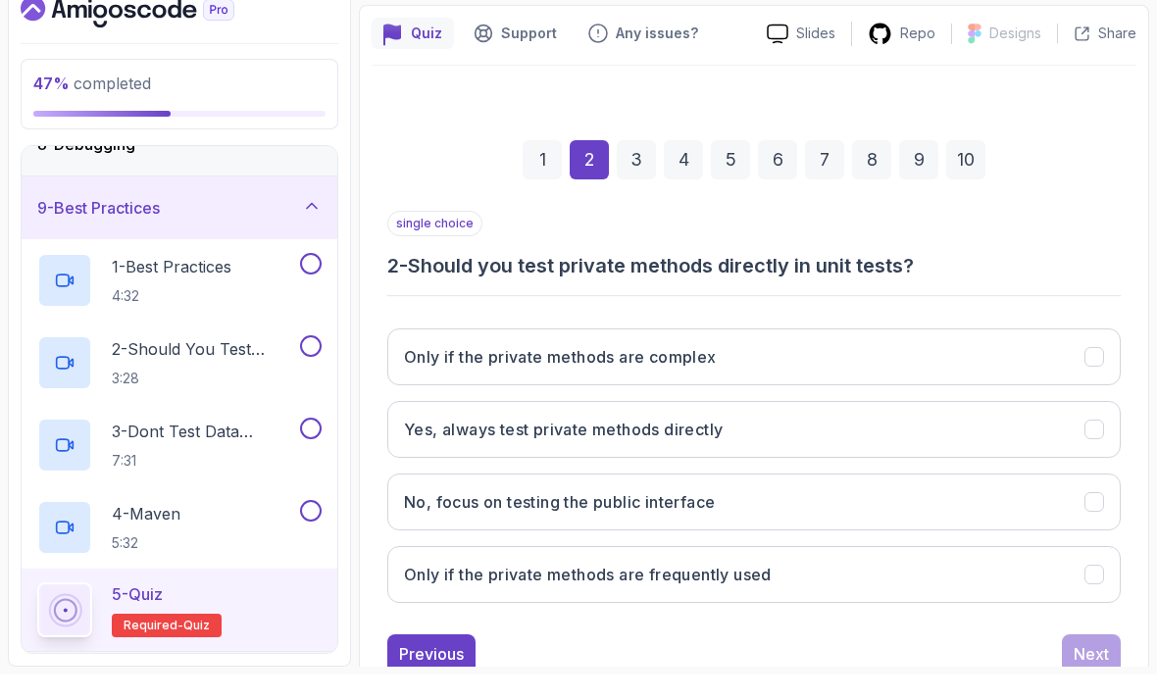
click at [1093, 498] on button "No, focus on testing the public interface" at bounding box center [753, 526] width 733 height 57
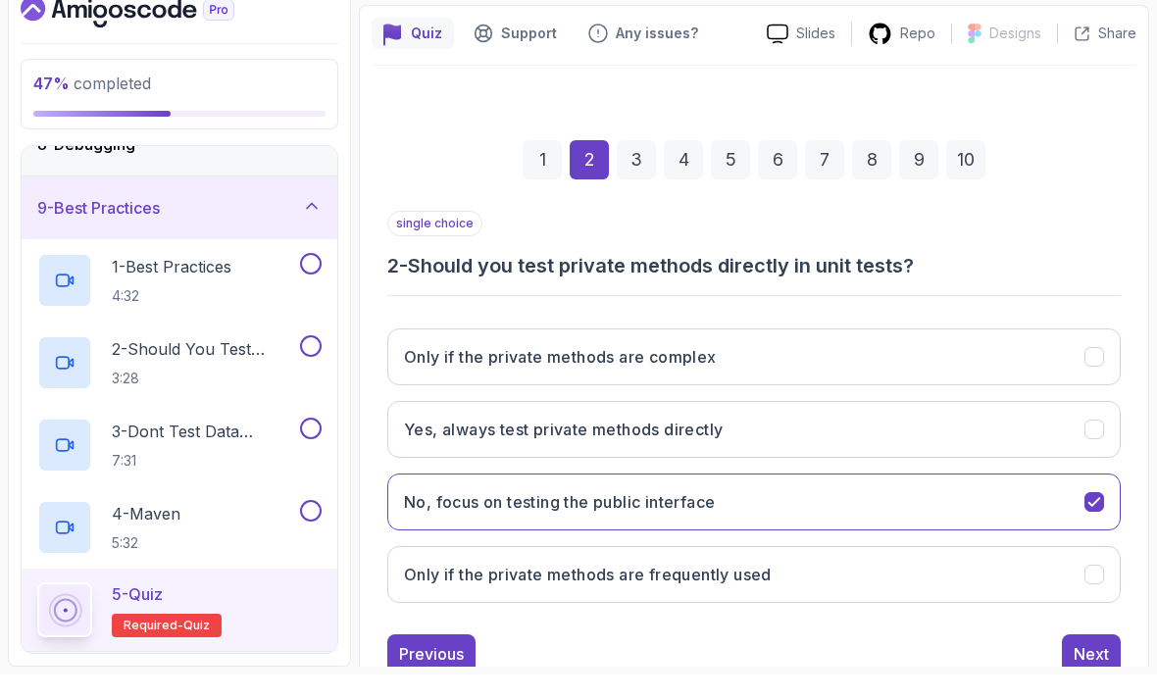
click at [1063, 425] on button "Yes, always test private methods directly" at bounding box center [753, 453] width 733 height 57
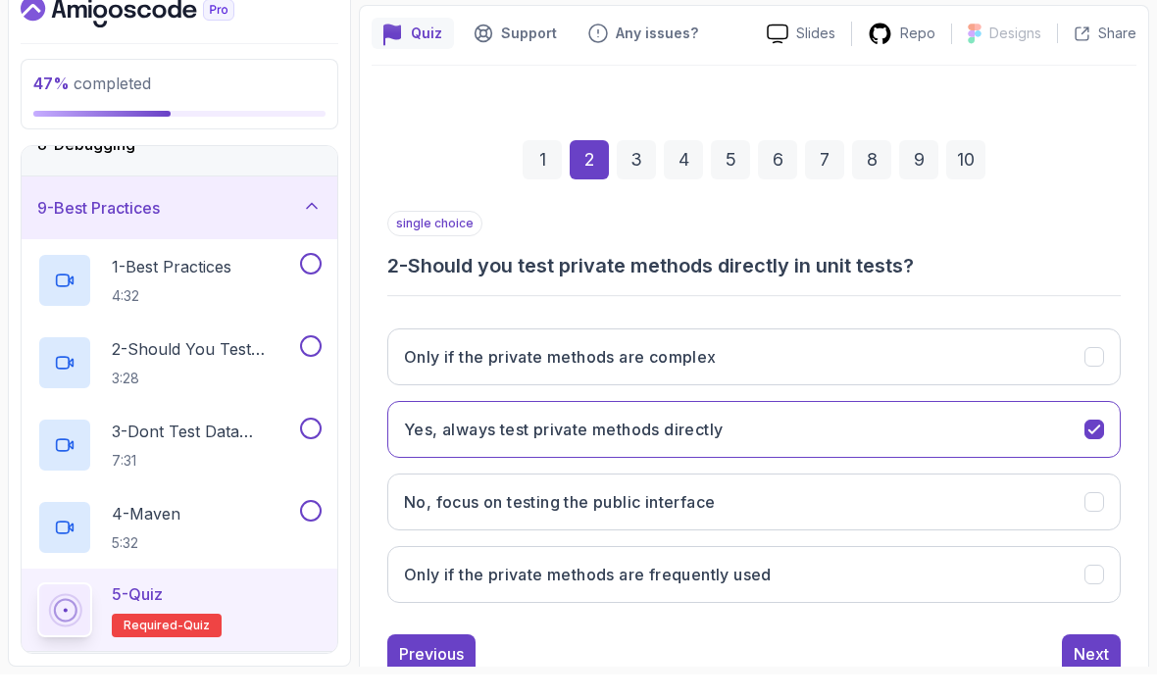
click at [1093, 667] on div "Next" at bounding box center [1090, 679] width 35 height 24
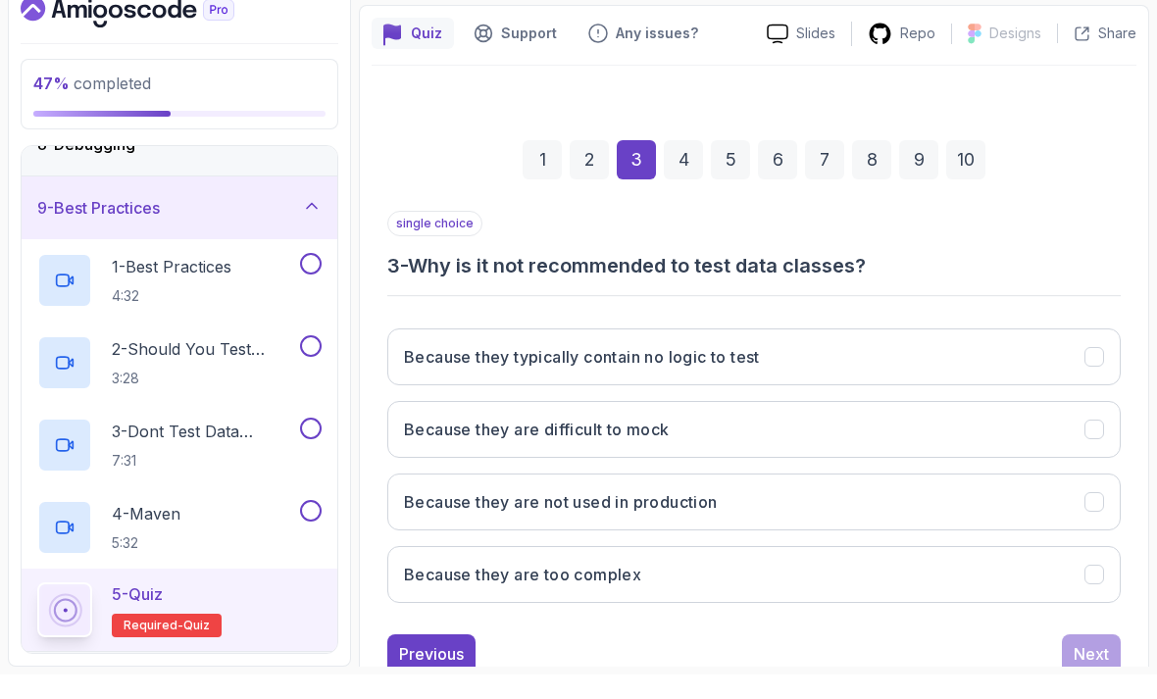
click at [1099, 377] on icon "Because they typically contain no logic to test" at bounding box center [1094, 381] width 11 height 8
click at [1084, 667] on div "Next" at bounding box center [1090, 679] width 35 height 24
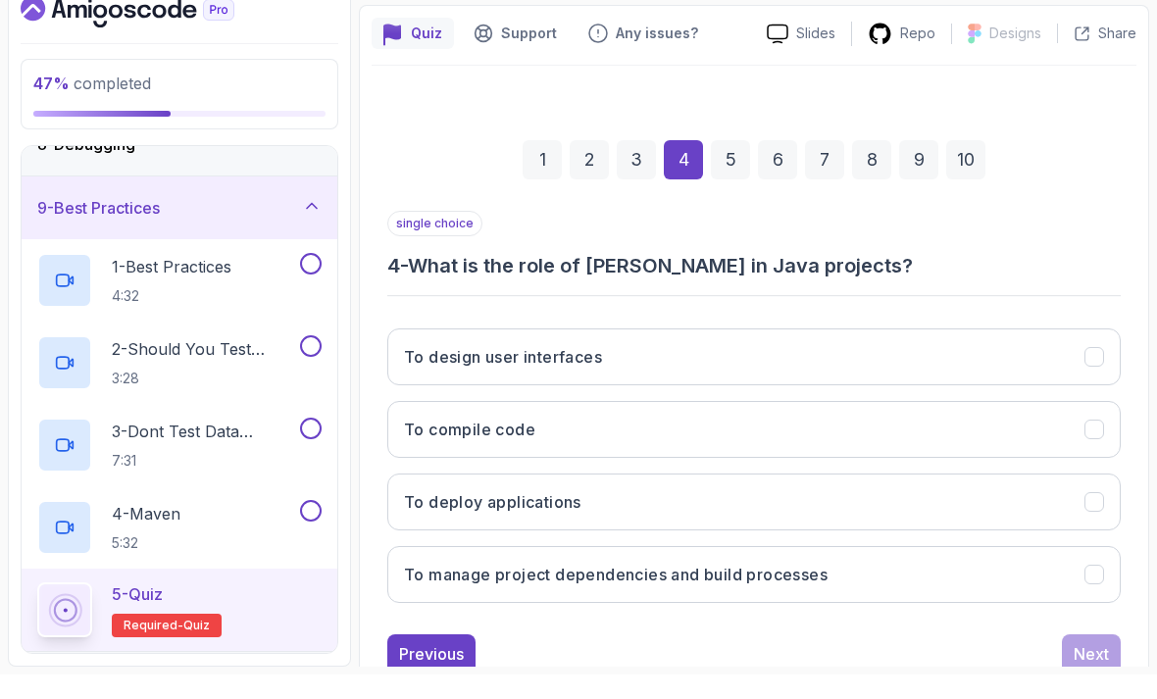
click at [994, 571] on button "To manage project dependencies and build processes" at bounding box center [753, 599] width 733 height 57
click at [1094, 667] on div "Next" at bounding box center [1090, 679] width 35 height 24
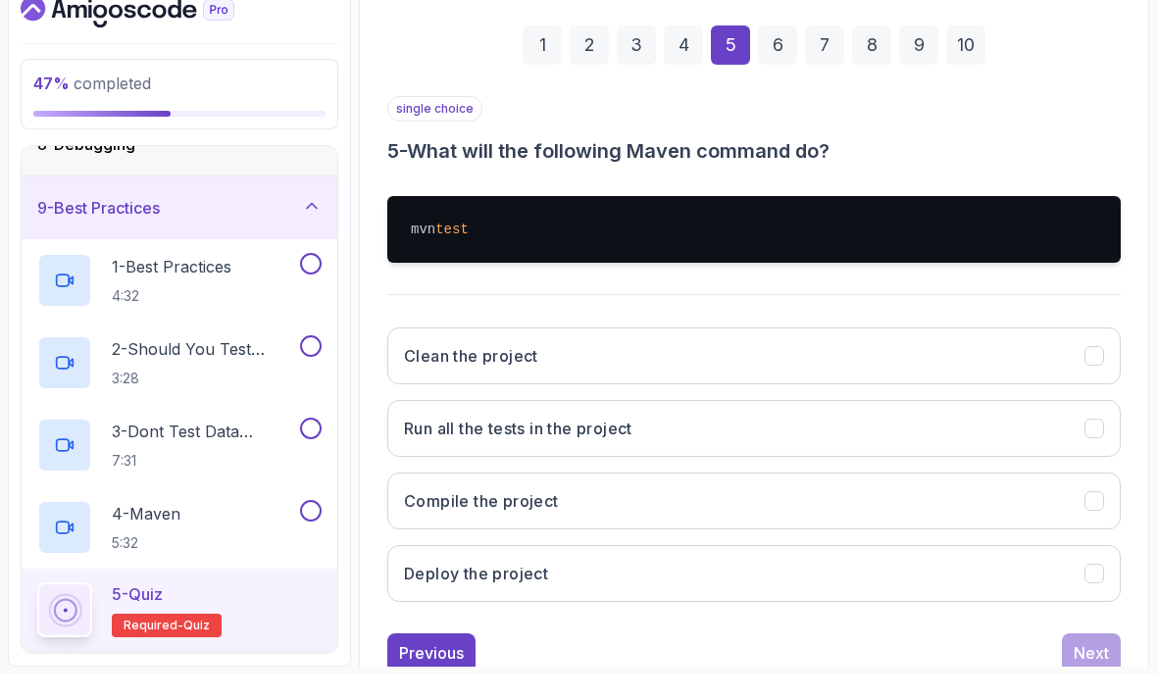
scroll to position [259, 0]
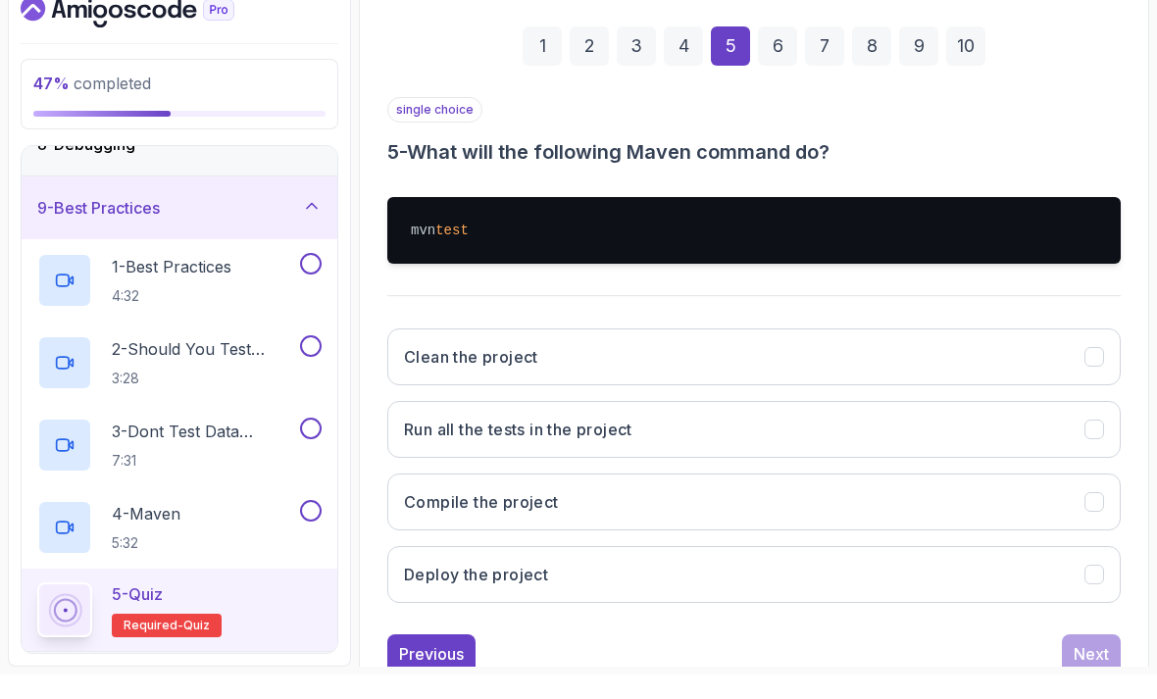
click at [1070, 425] on button "Run all the tests in the project" at bounding box center [753, 453] width 733 height 57
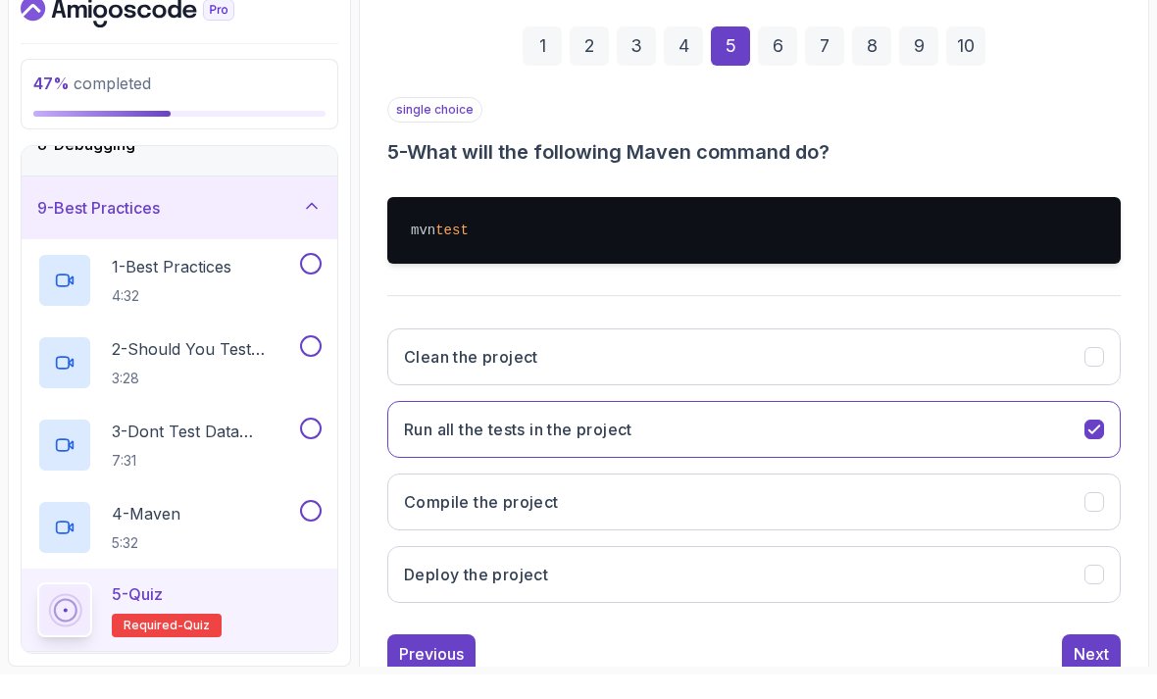
click at [1084, 667] on div "Next" at bounding box center [1090, 679] width 35 height 24
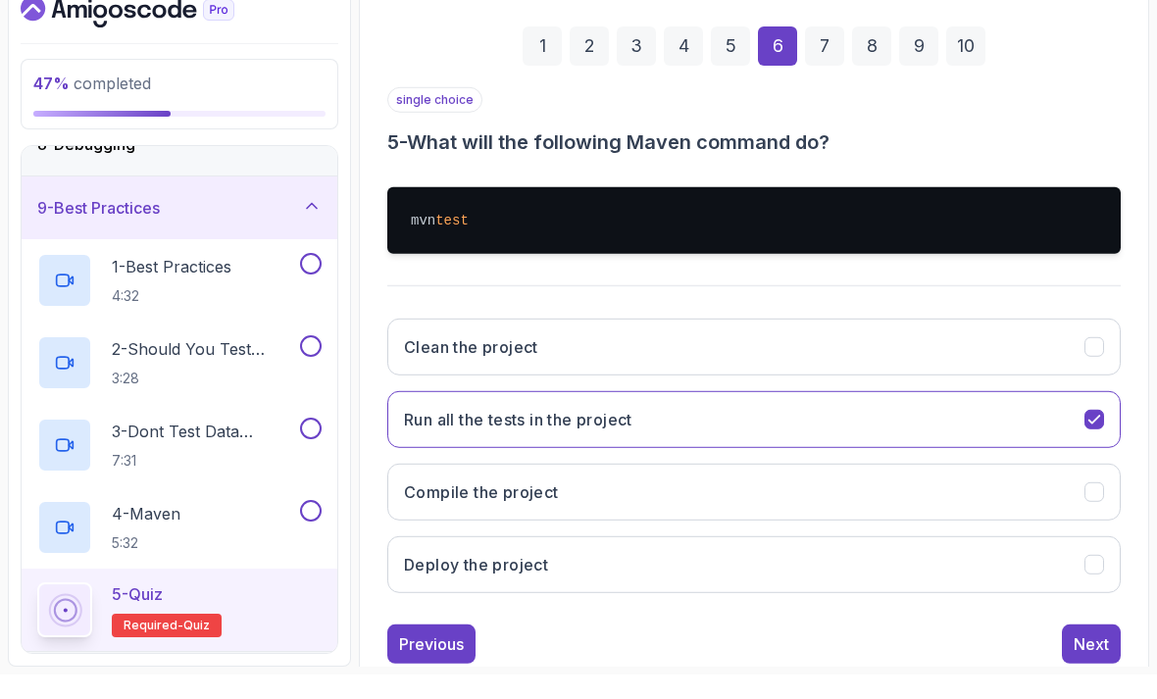
scroll to position [145, 0]
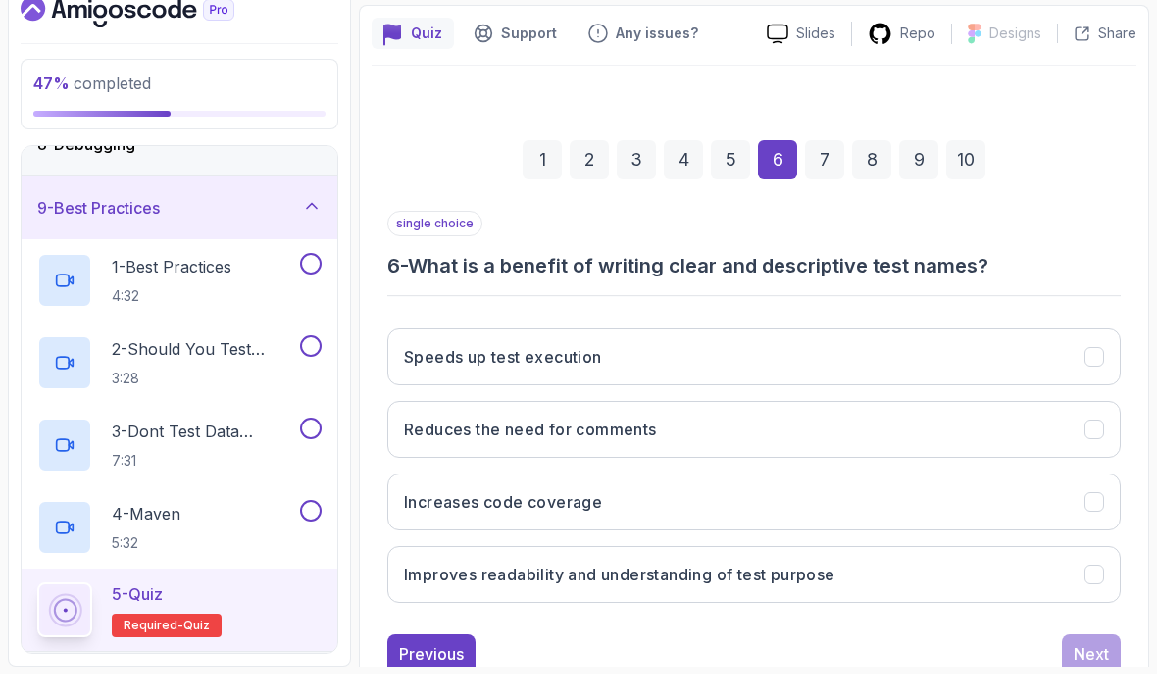
click at [1078, 353] on button "Speeds up test execution" at bounding box center [753, 381] width 733 height 57
click at [1012, 571] on button "Improves readability and understanding of test purpose" at bounding box center [753, 599] width 733 height 57
click at [1101, 667] on div "Next" at bounding box center [1090, 679] width 35 height 24
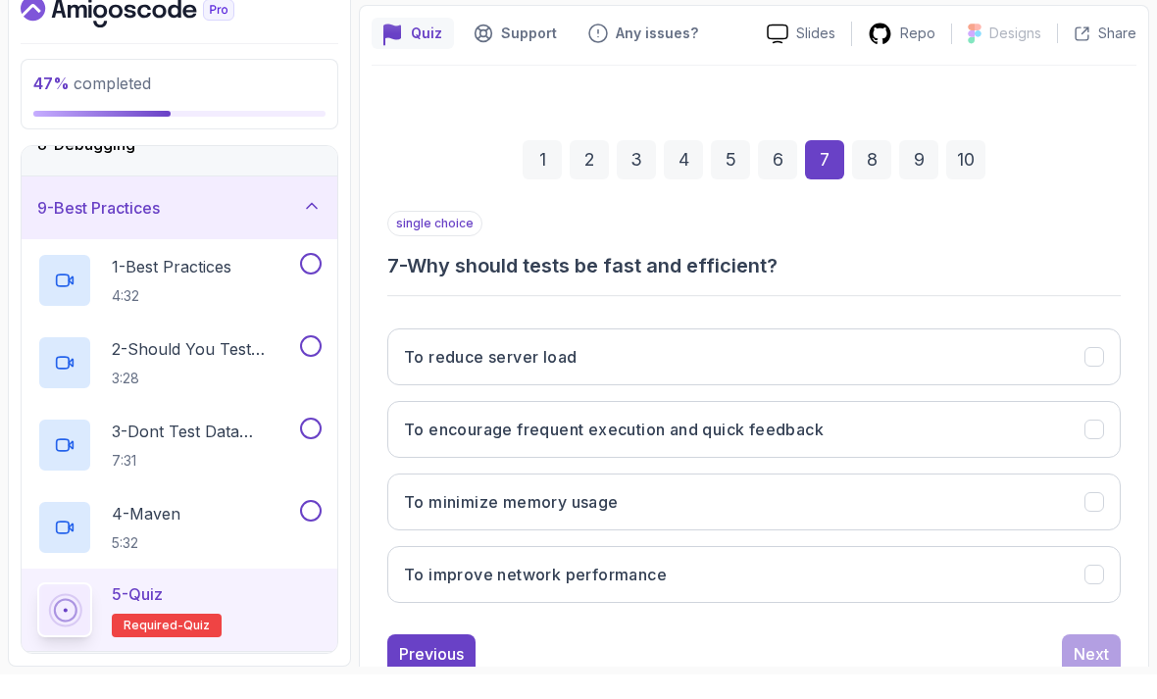
click at [1024, 425] on button "To encourage frequent execution and quick feedback" at bounding box center [753, 453] width 733 height 57
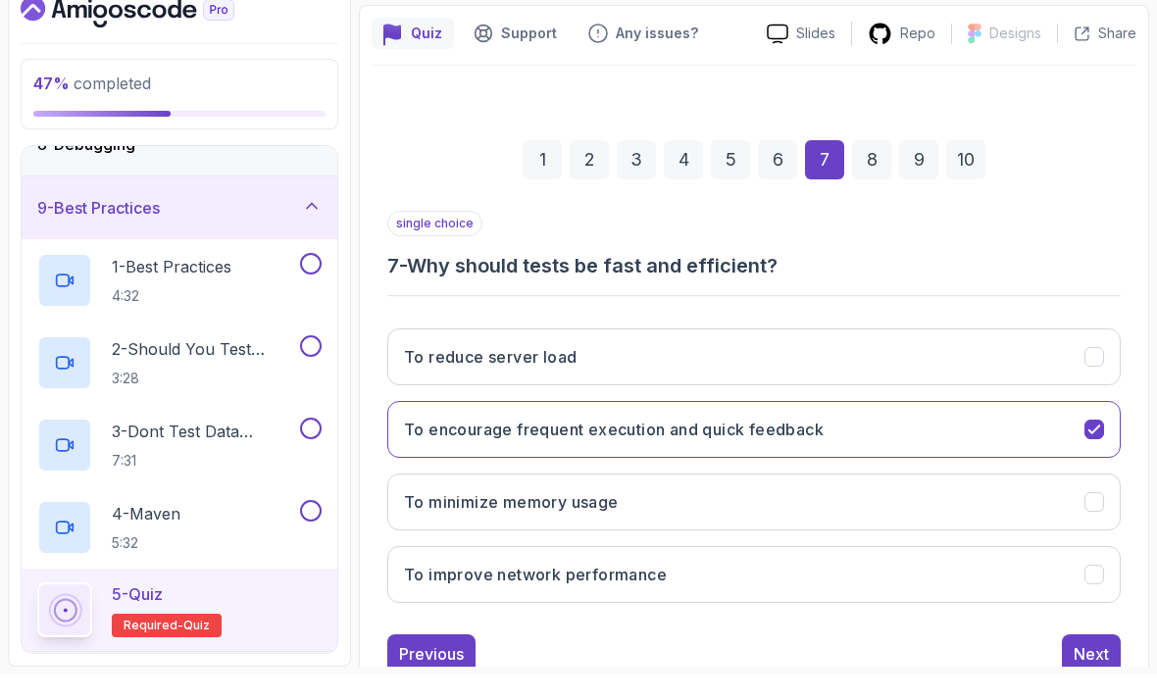
click at [1085, 667] on div "Next" at bounding box center [1090, 679] width 35 height 24
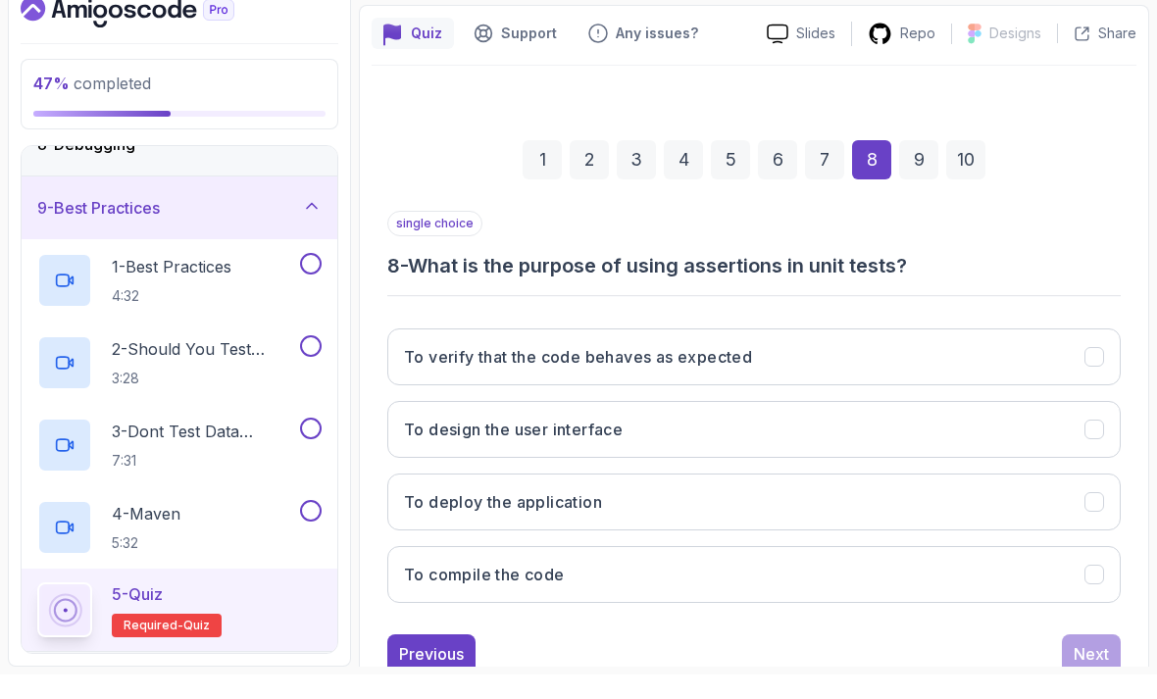
click at [1080, 353] on button "To verify that the code behaves as expected" at bounding box center [753, 381] width 733 height 57
click at [1086, 667] on div "Next" at bounding box center [1090, 679] width 35 height 24
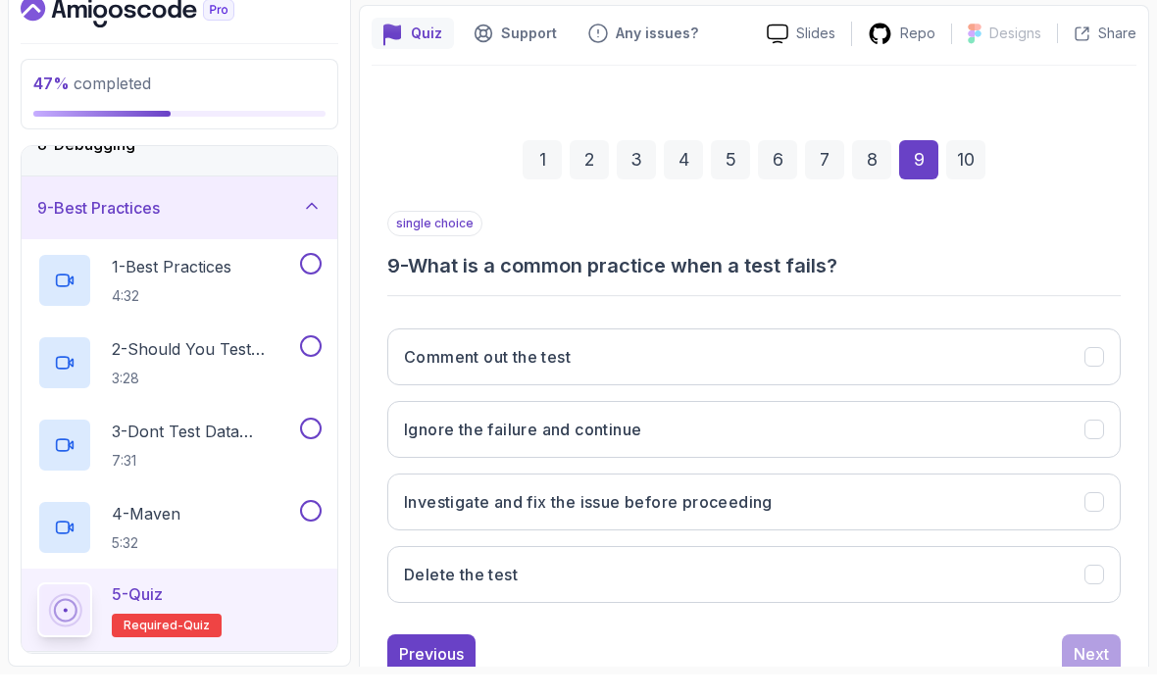
click at [991, 498] on button "Investigate and fix the issue before proceeding" at bounding box center [753, 526] width 733 height 57
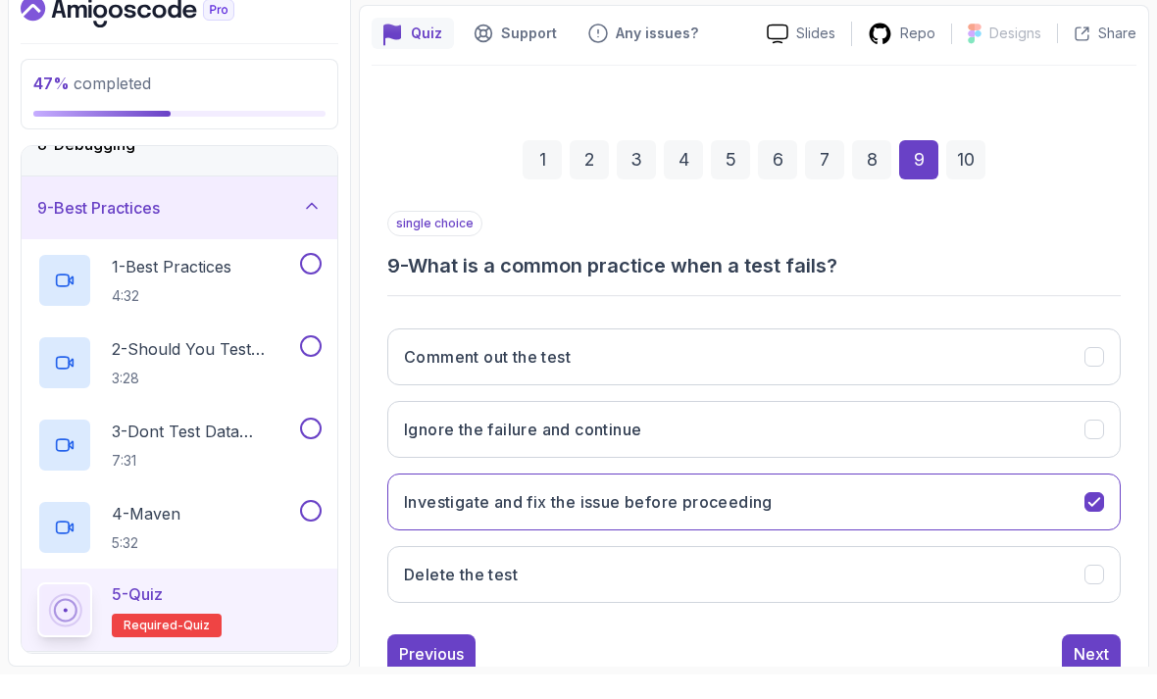
click at [1089, 667] on div "Next" at bounding box center [1090, 679] width 35 height 24
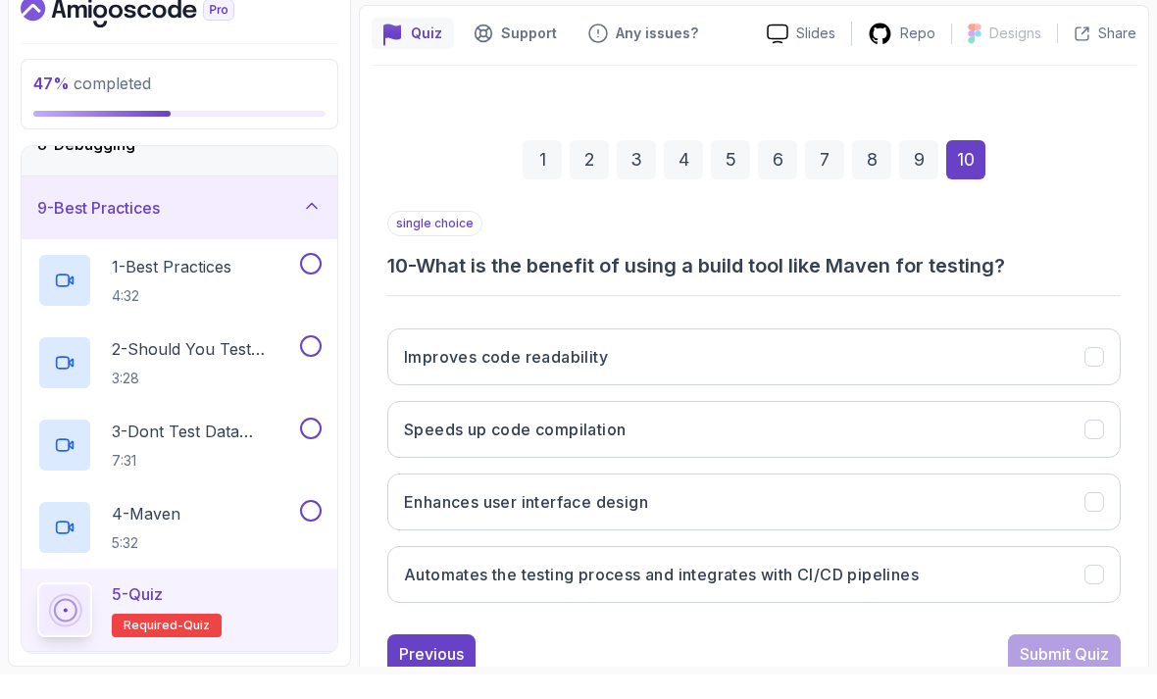
click at [986, 571] on button "Automates the testing process and integrates with CI/CD pipelines" at bounding box center [753, 599] width 733 height 57
click at [1070, 667] on div "Submit Quiz" at bounding box center [1063, 679] width 89 height 24
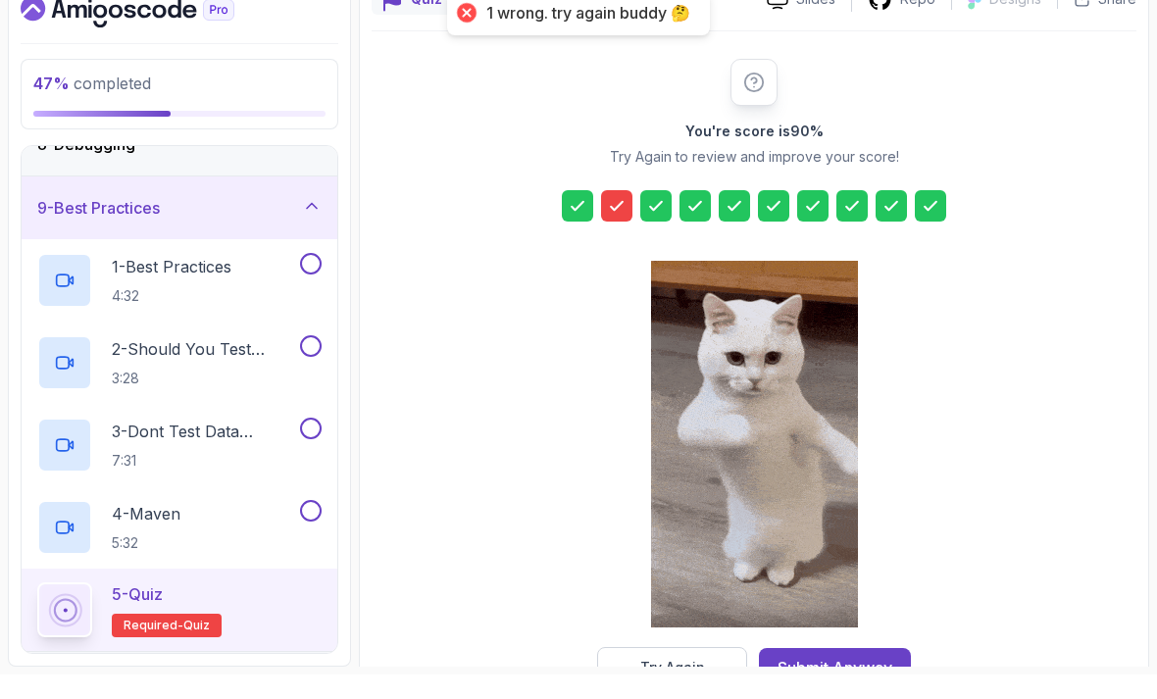
scroll to position [178, 0]
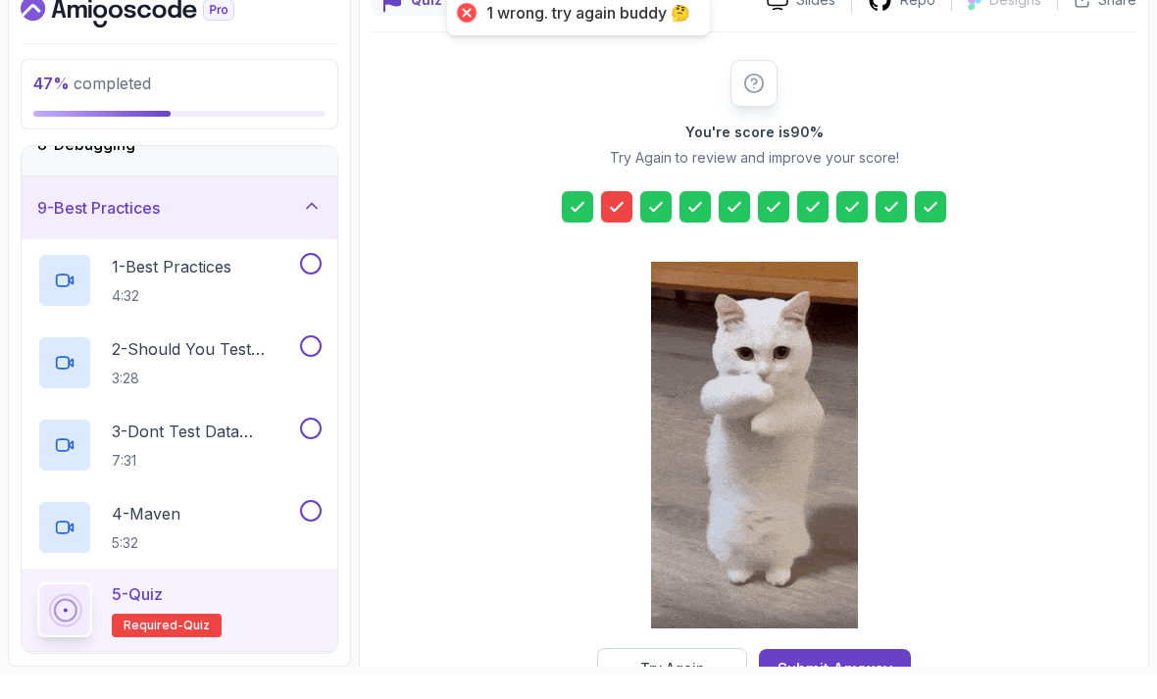
click at [805, 681] on div "Submit Anyway" at bounding box center [834, 693] width 115 height 24
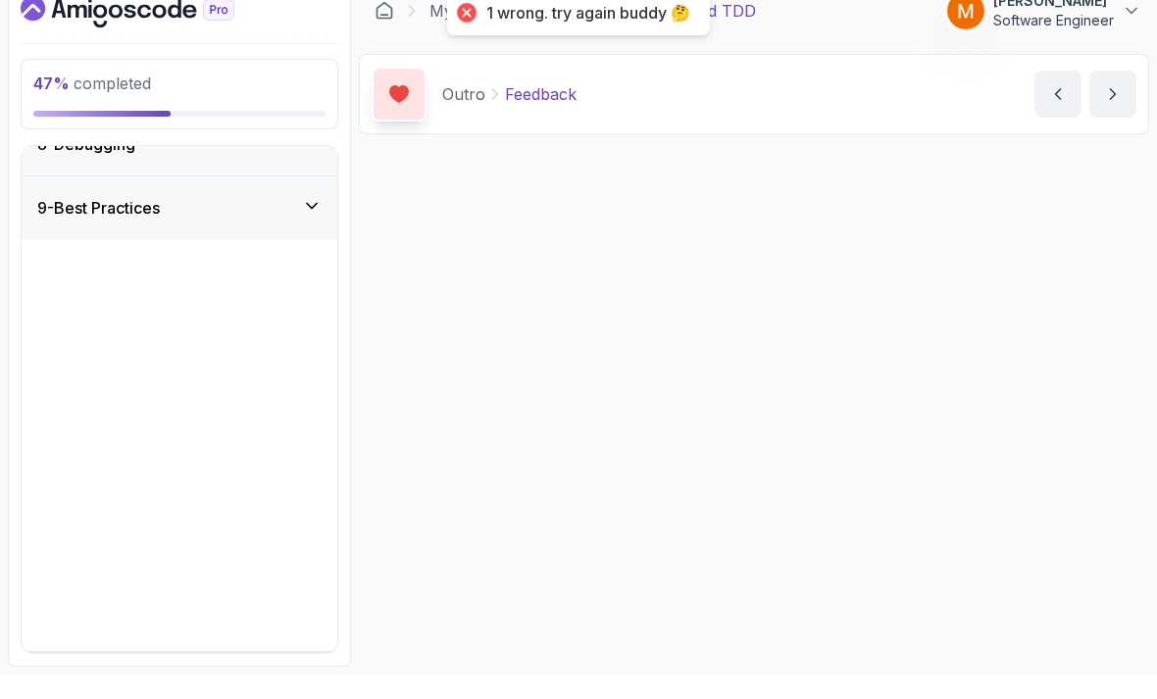
scroll to position [68, 0]
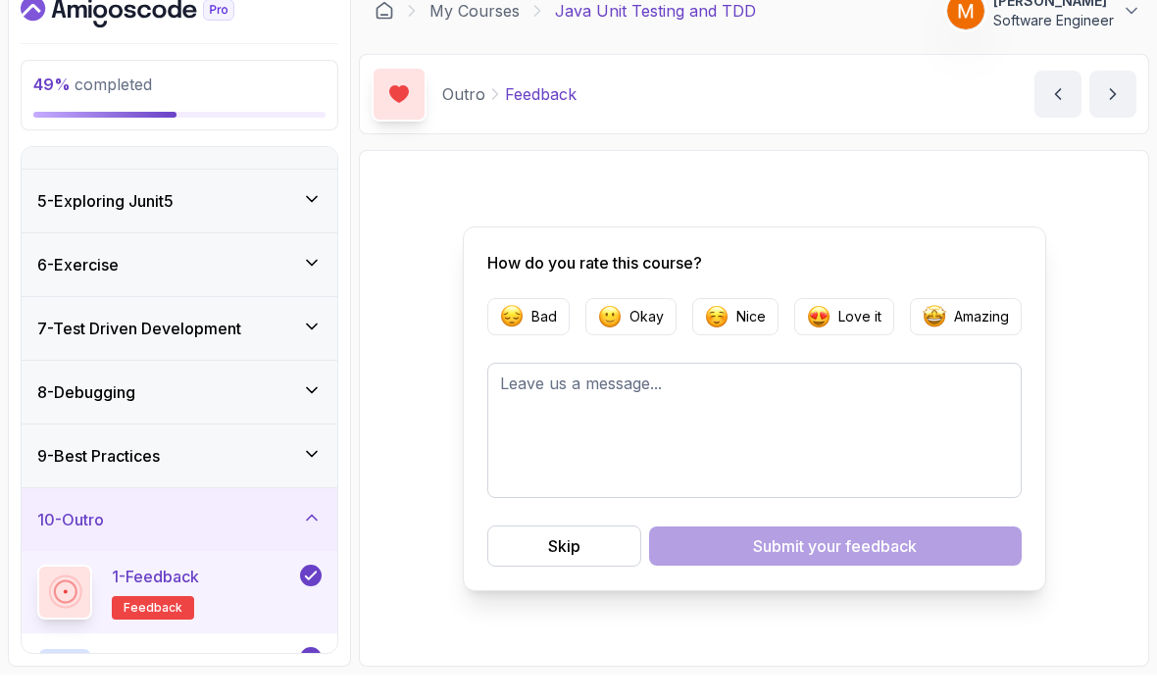
click at [71, 532] on h3 "10 - Outro" at bounding box center [70, 544] width 67 height 24
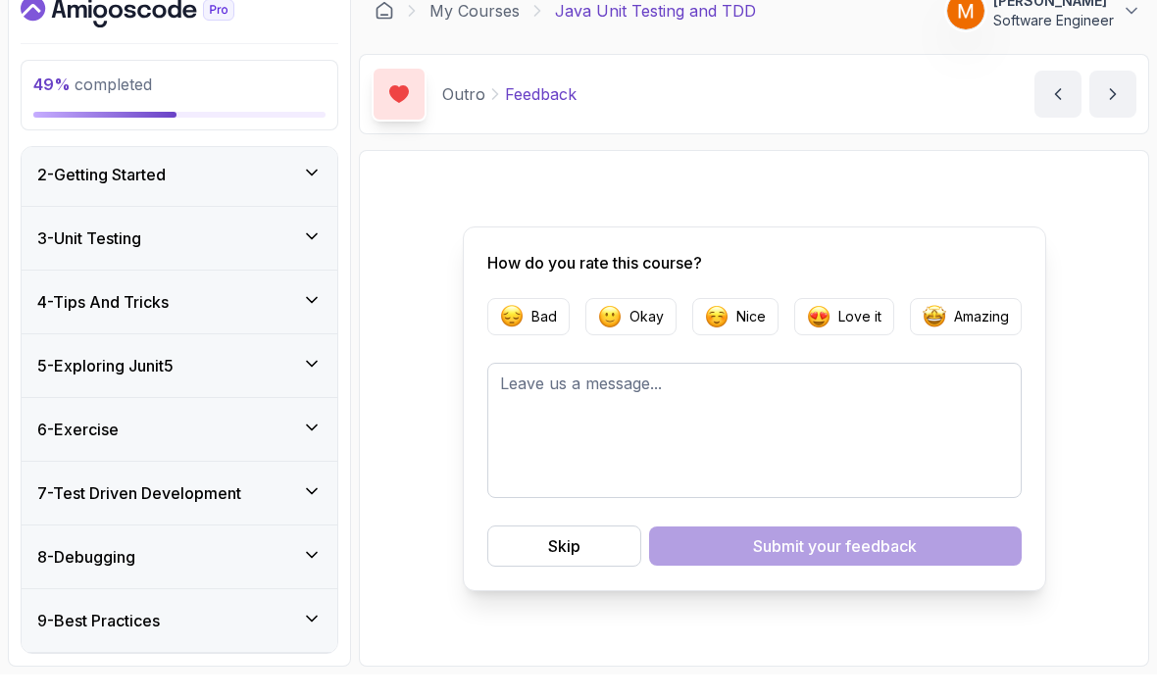
click at [64, 570] on h3 "8 - Debugging" at bounding box center [86, 582] width 98 height 24
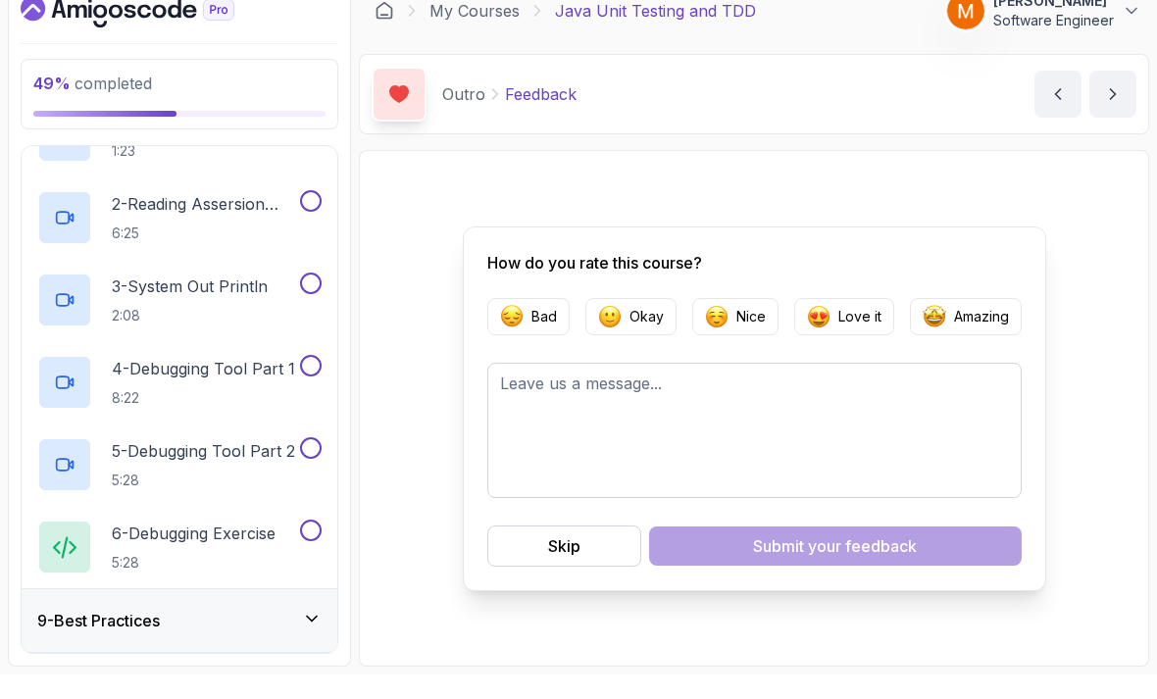
click at [68, 633] on h3 "9 - Best Practices" at bounding box center [98, 645] width 123 height 24
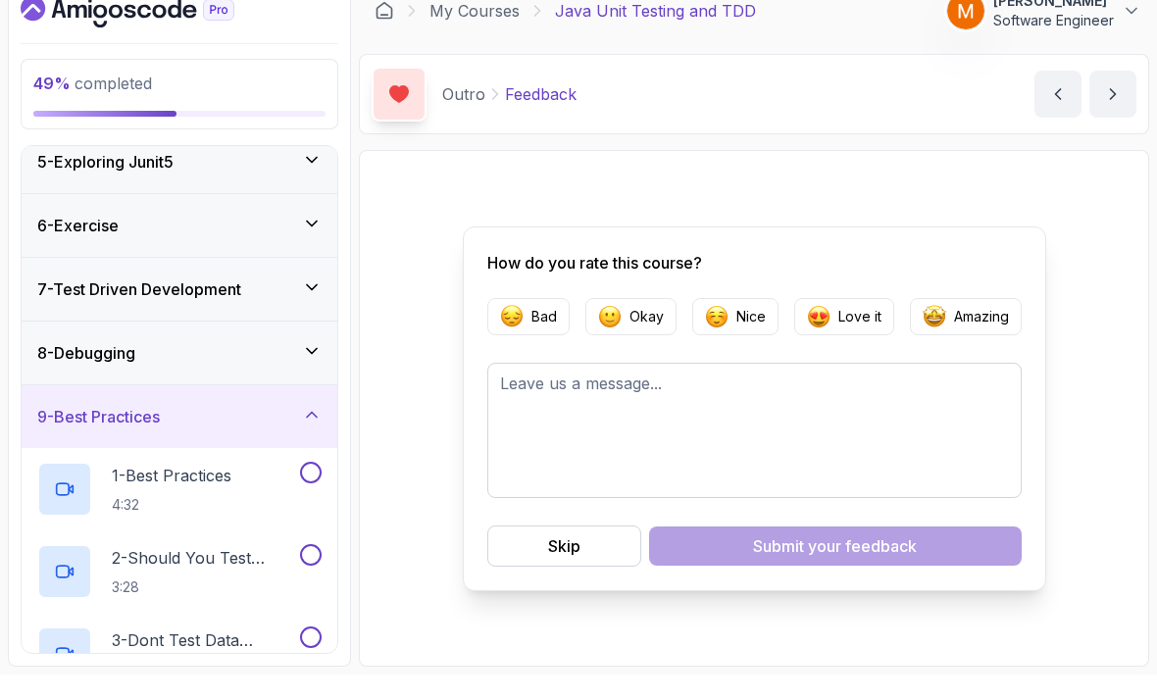
click at [59, 366] on h3 "8 - Debugging" at bounding box center [86, 378] width 98 height 24
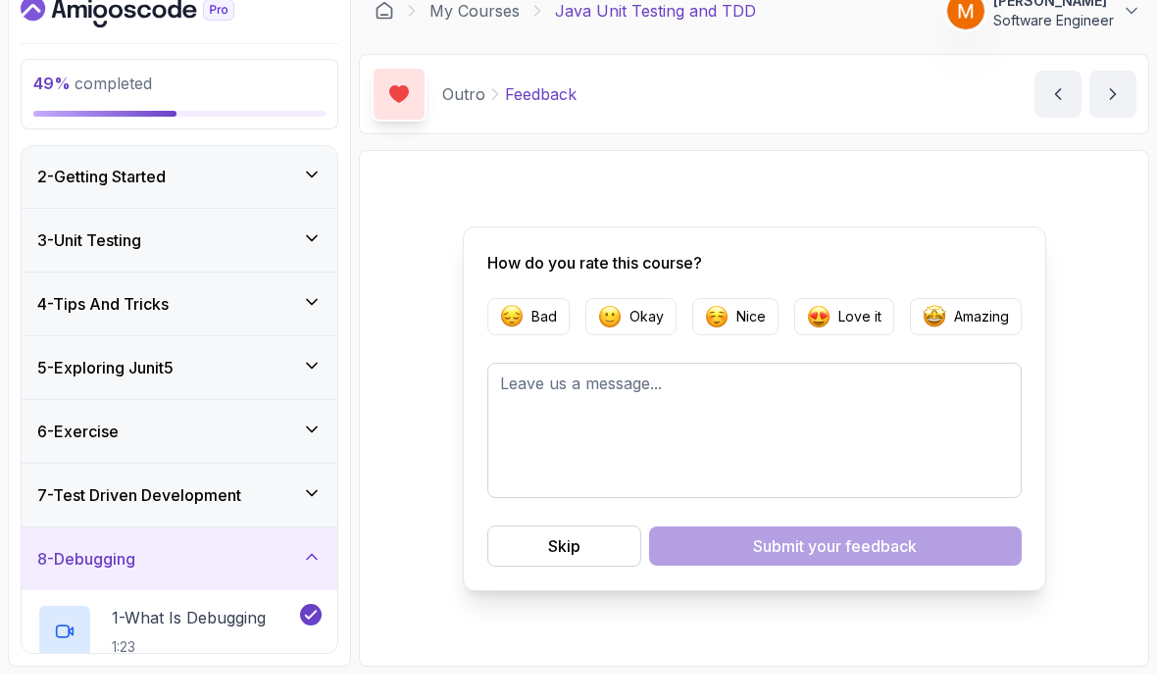
click at [77, 508] on h3 "7 - Test Driven Development" at bounding box center [139, 520] width 204 height 24
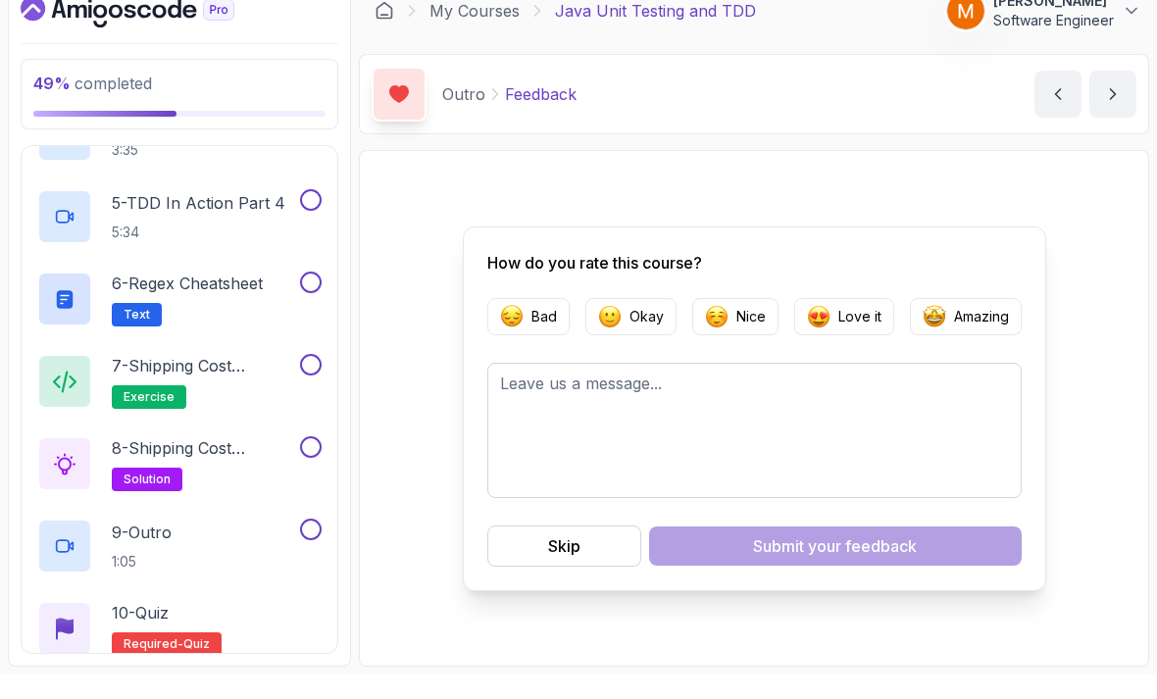
scroll to position [743, 0]
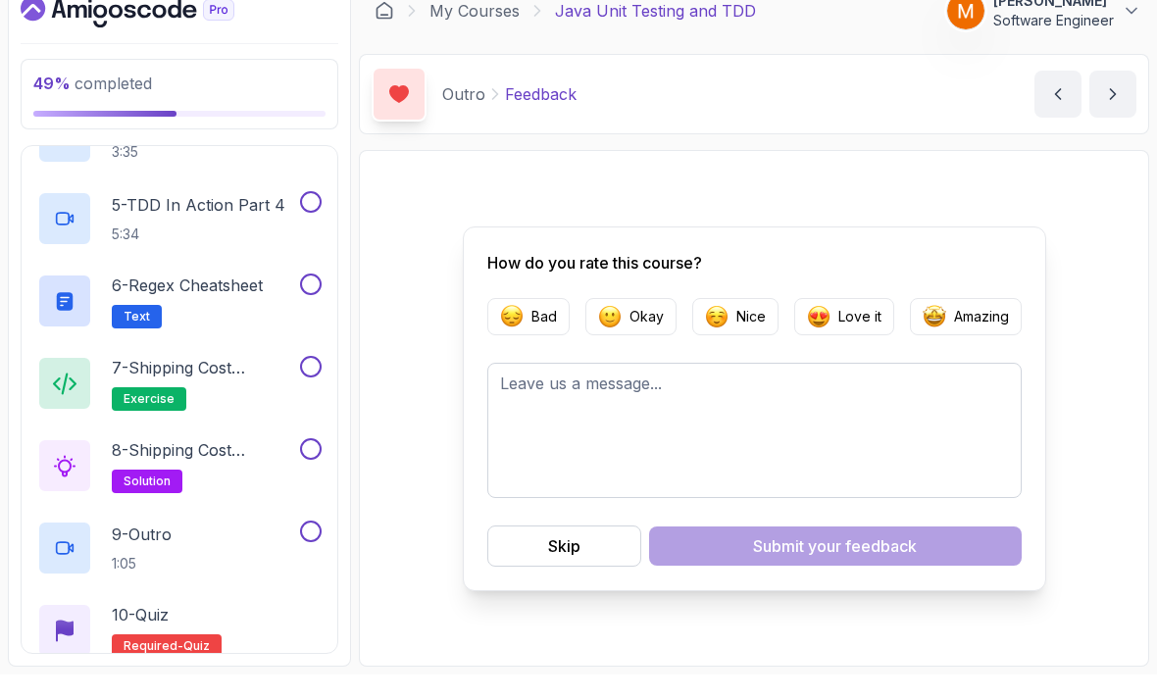
click at [114, 627] on p "10 - Quiz" at bounding box center [140, 639] width 57 height 24
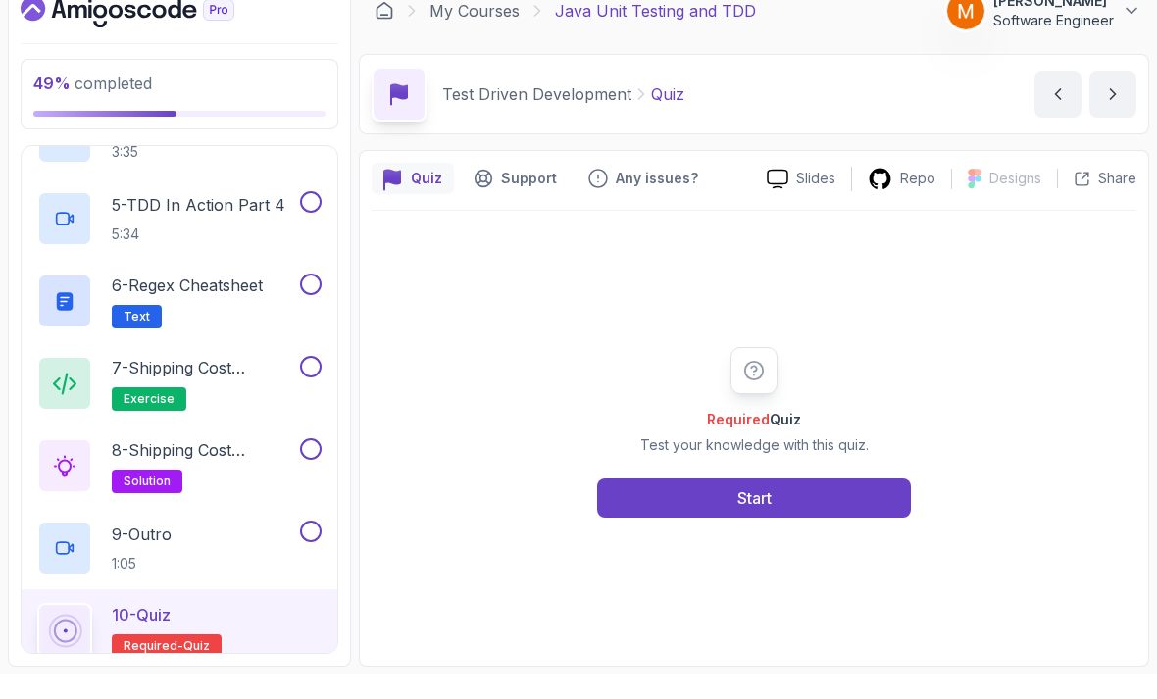
click at [123, 578] on p "1:05" at bounding box center [142, 588] width 60 height 20
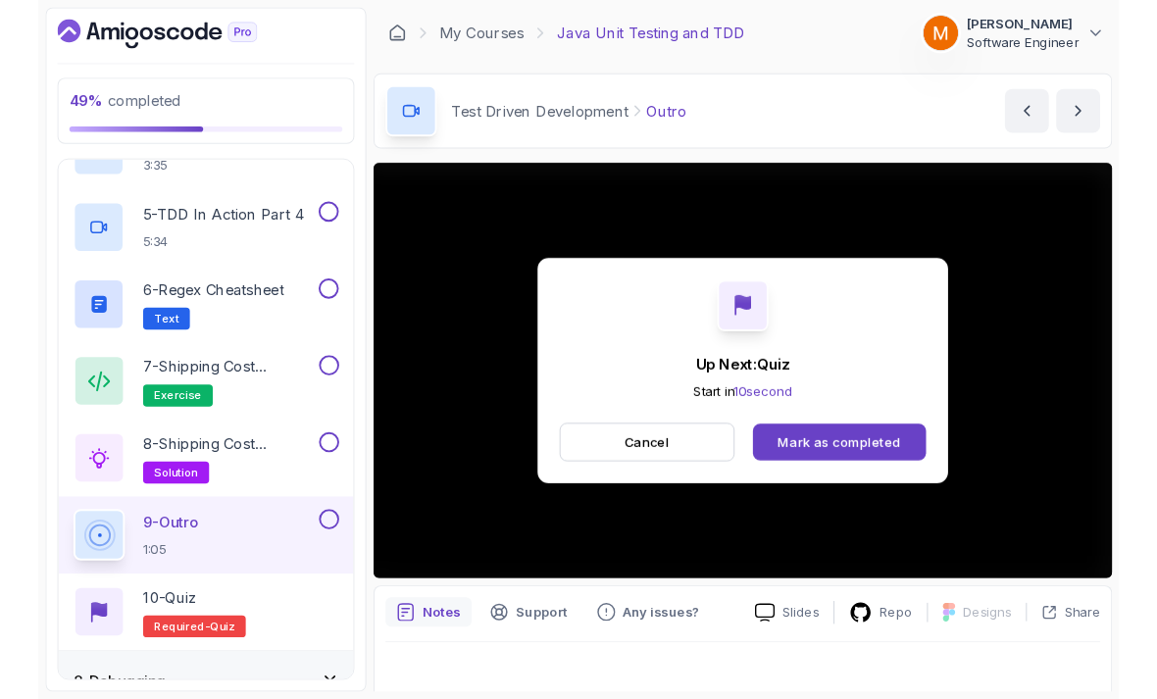
scroll to position [14, 0]
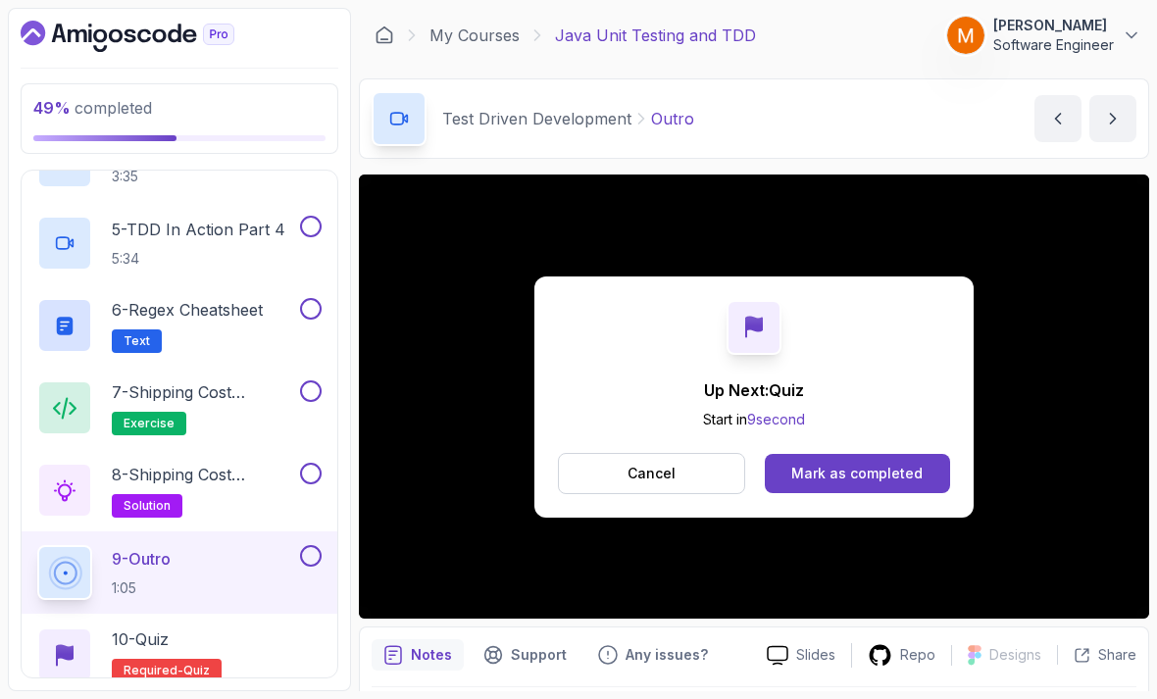
click at [314, 550] on button at bounding box center [311, 556] width 22 height 22
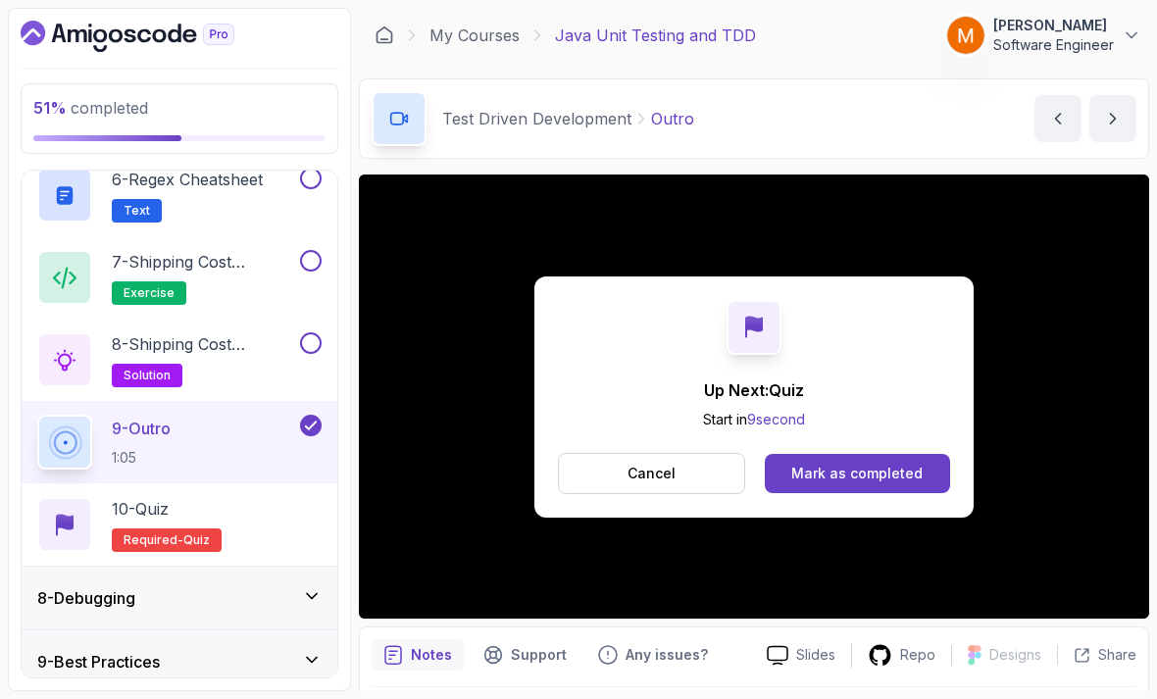
scroll to position [878, 0]
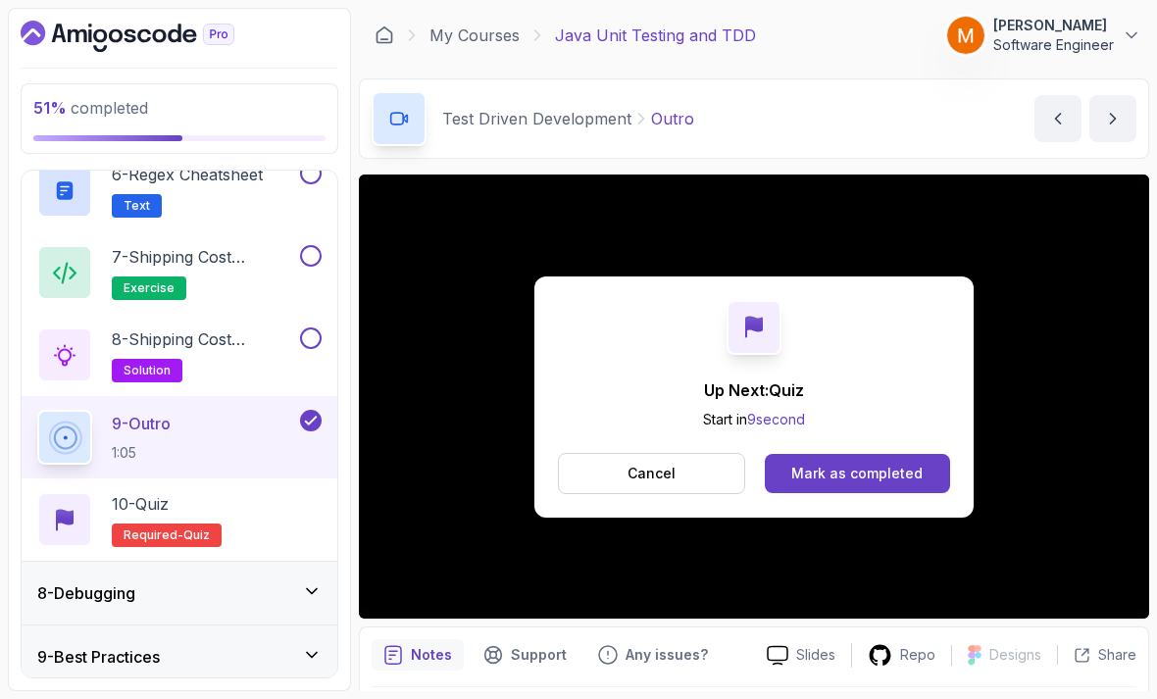
click at [101, 523] on div "10 - Quiz Required- quiz" at bounding box center [179, 519] width 284 height 55
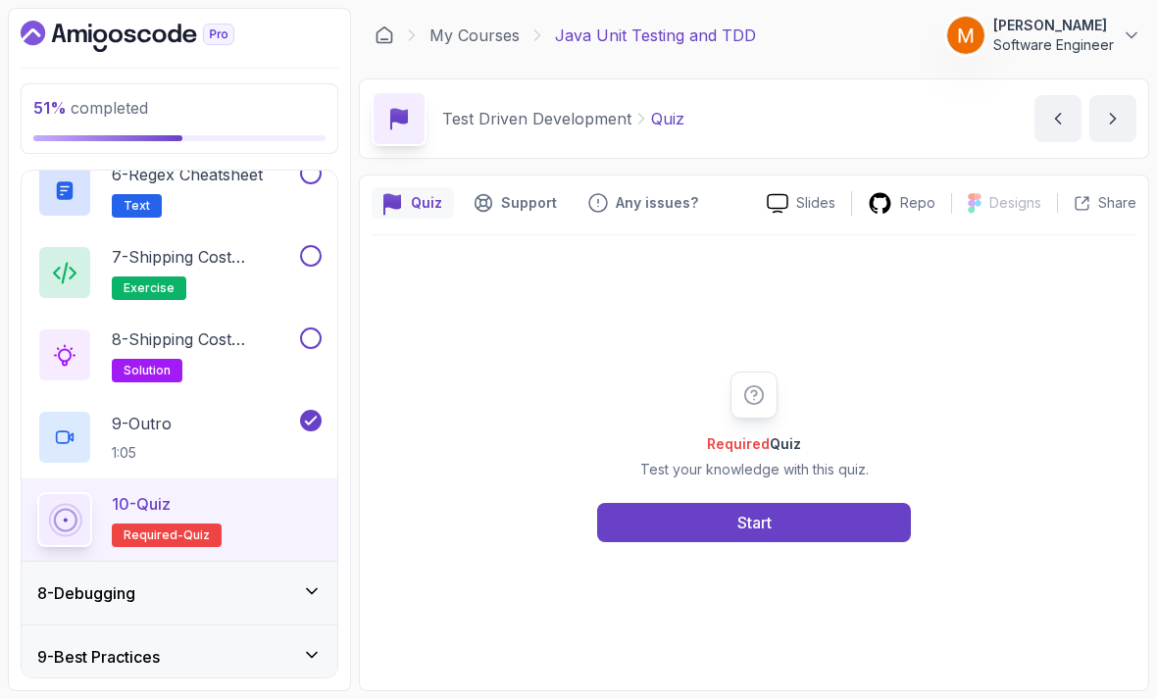
click at [864, 536] on button "Start" at bounding box center [754, 522] width 314 height 39
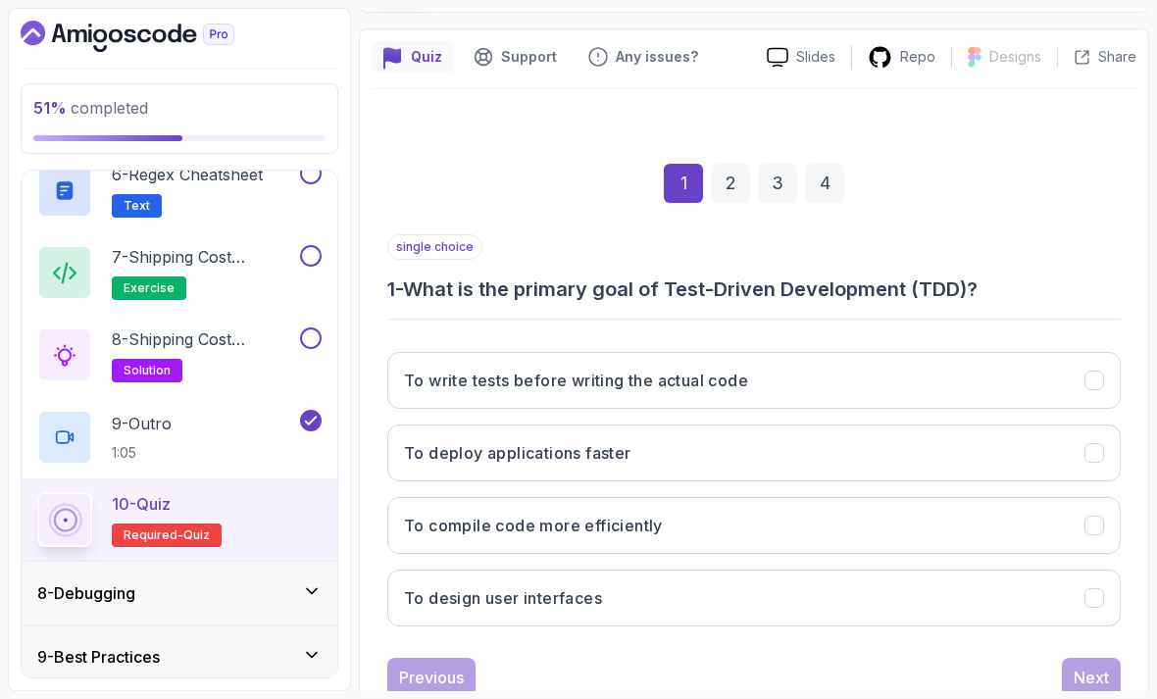
scroll to position [145, 0]
click at [1079, 370] on button "To write tests before writing the actual code" at bounding box center [753, 381] width 733 height 57
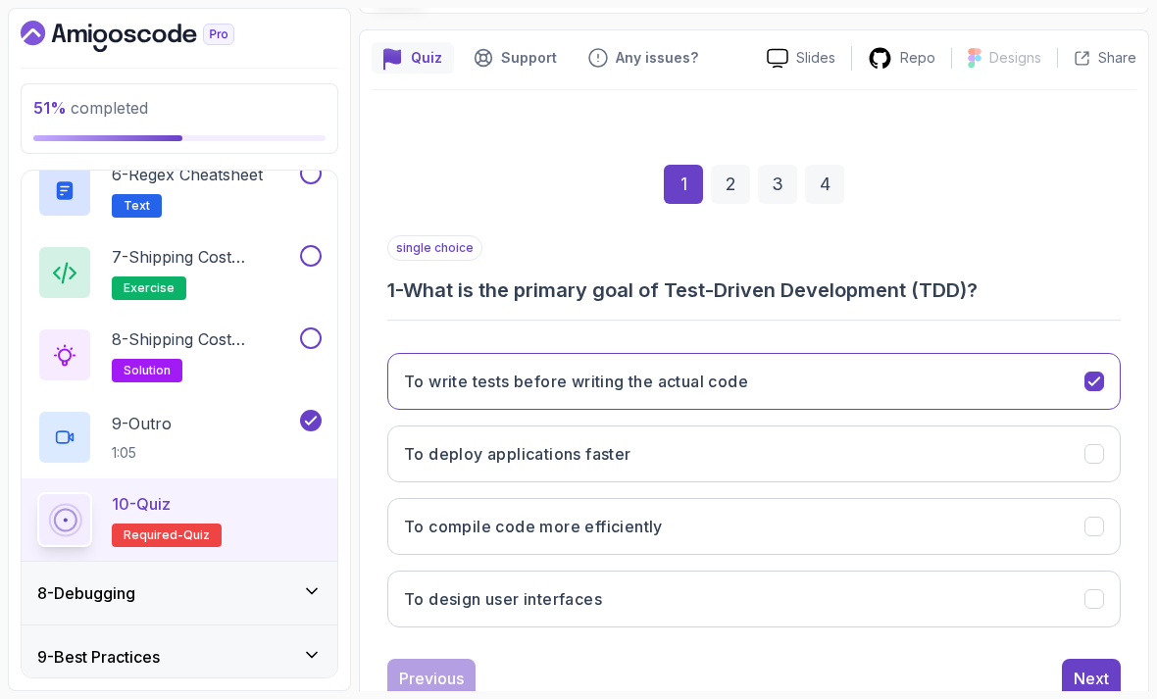
click at [1099, 667] on div "Next" at bounding box center [1090, 679] width 35 height 24
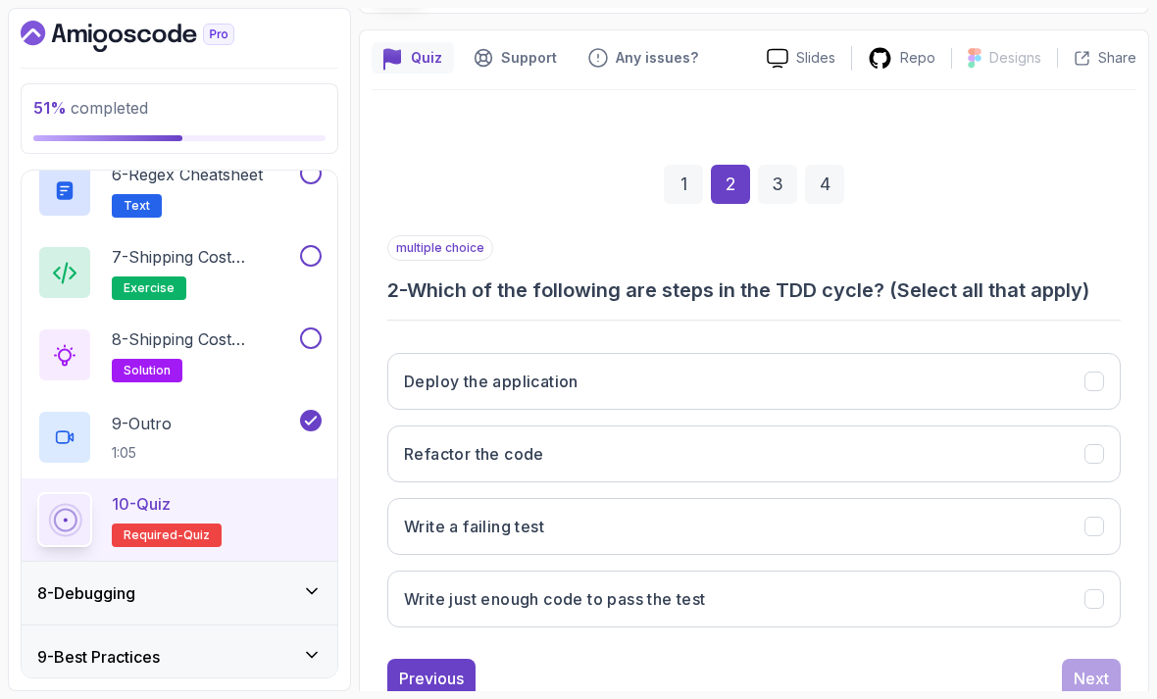
click at [1092, 445] on icon "Refactor the code" at bounding box center [1094, 454] width 18 height 18
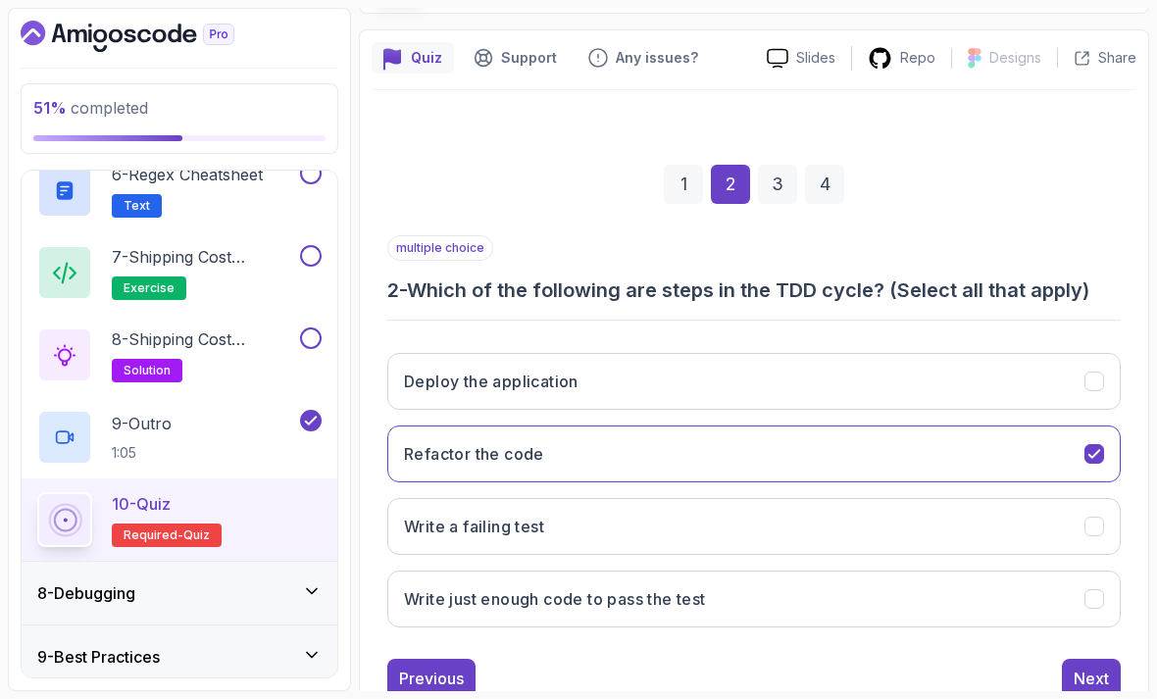
click at [1068, 512] on button "Write a failing test" at bounding box center [753, 526] width 733 height 57
click at [1062, 594] on button "Write just enough code to pass the test" at bounding box center [753, 599] width 733 height 57
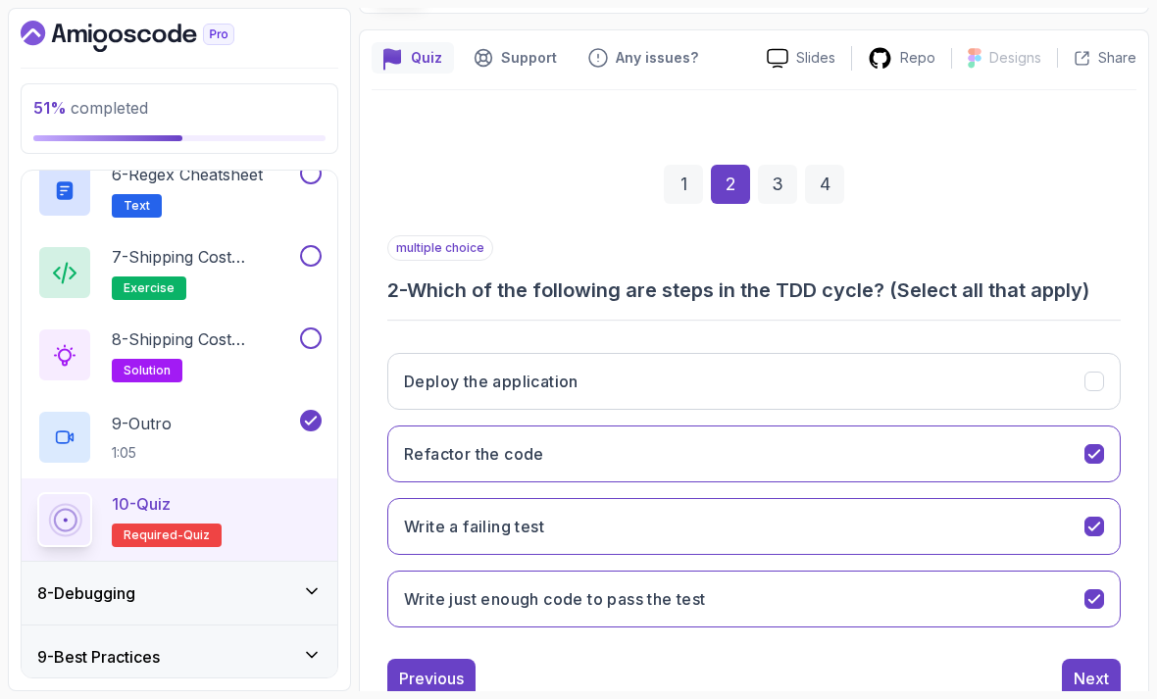
click at [1094, 667] on div "Next" at bounding box center [1090, 679] width 35 height 24
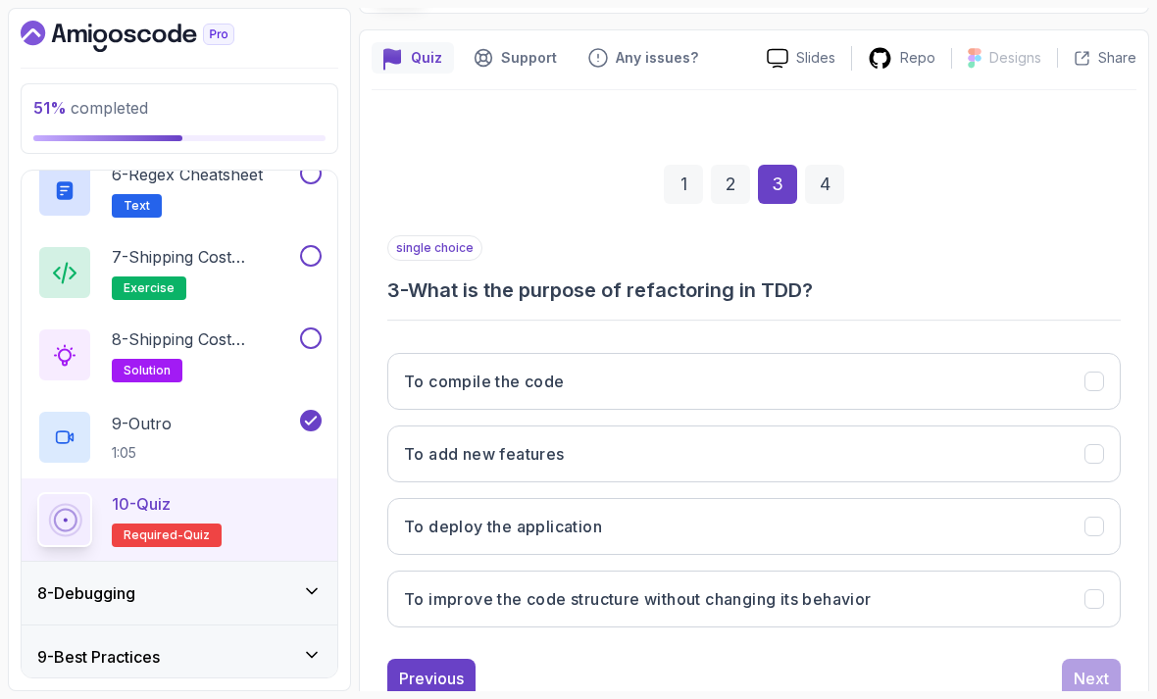
click at [1020, 593] on button "To improve the code structure without changing its behavior" at bounding box center [753, 599] width 733 height 57
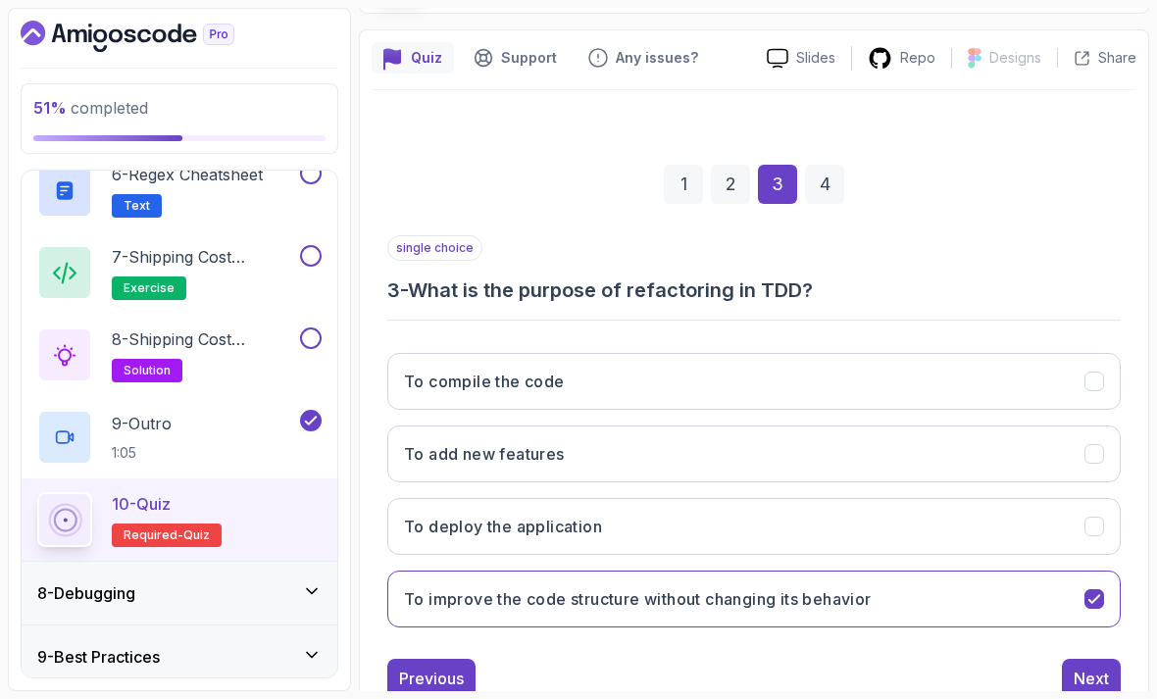
click at [1105, 667] on div "Next" at bounding box center [1090, 679] width 35 height 24
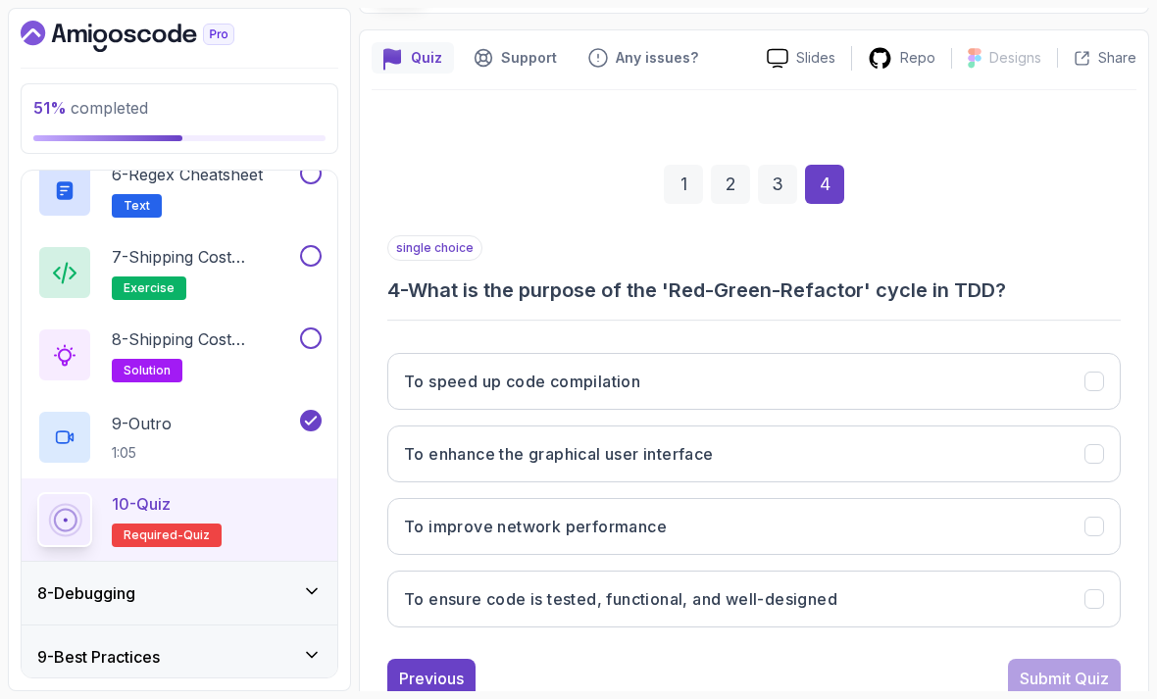
click at [1001, 595] on button "To ensure code is tested, functional, and well-designed" at bounding box center [753, 599] width 733 height 57
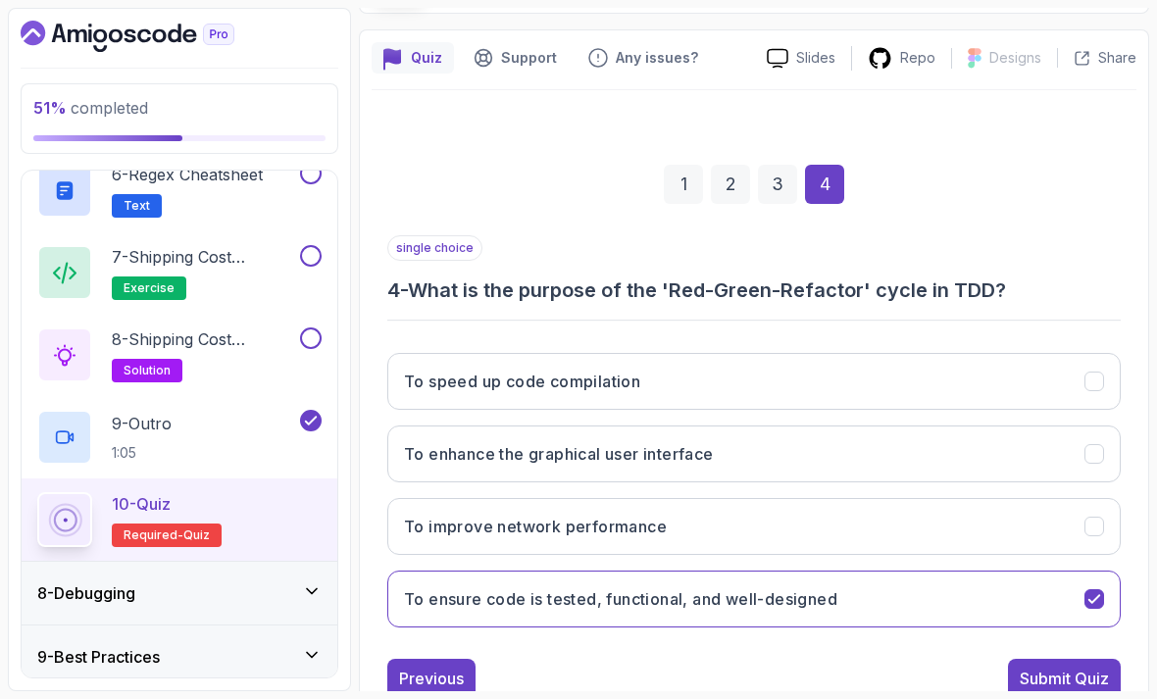
click at [1090, 667] on div "Submit Quiz" at bounding box center [1063, 679] width 89 height 24
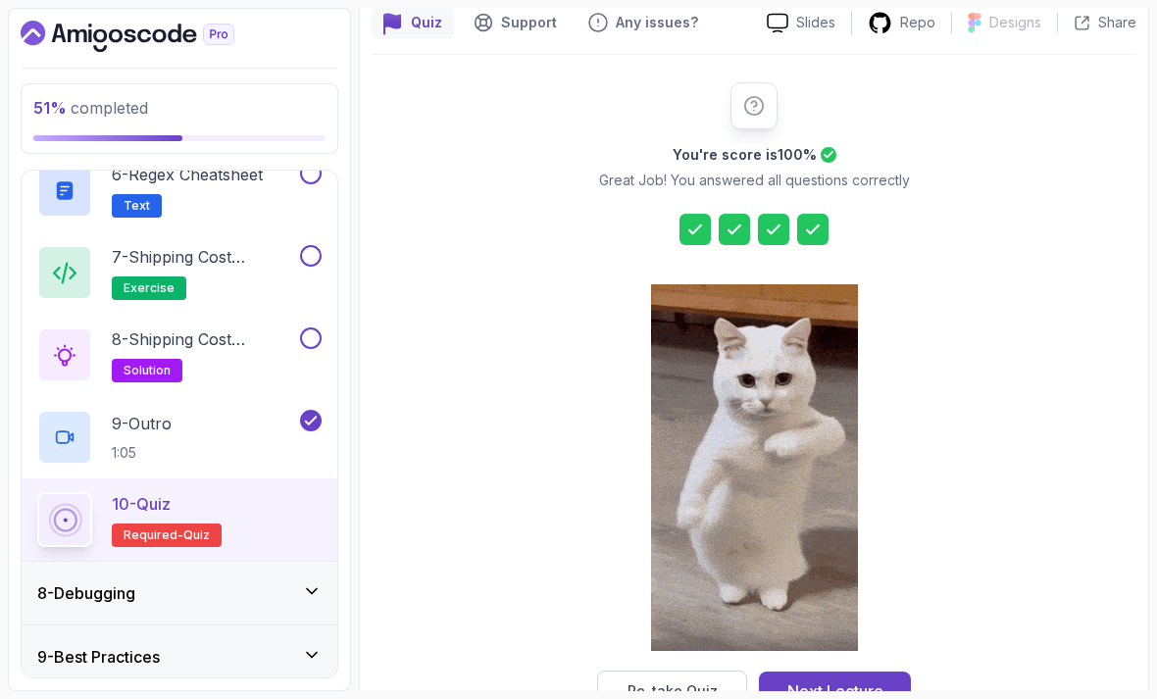
scroll to position [178, 0]
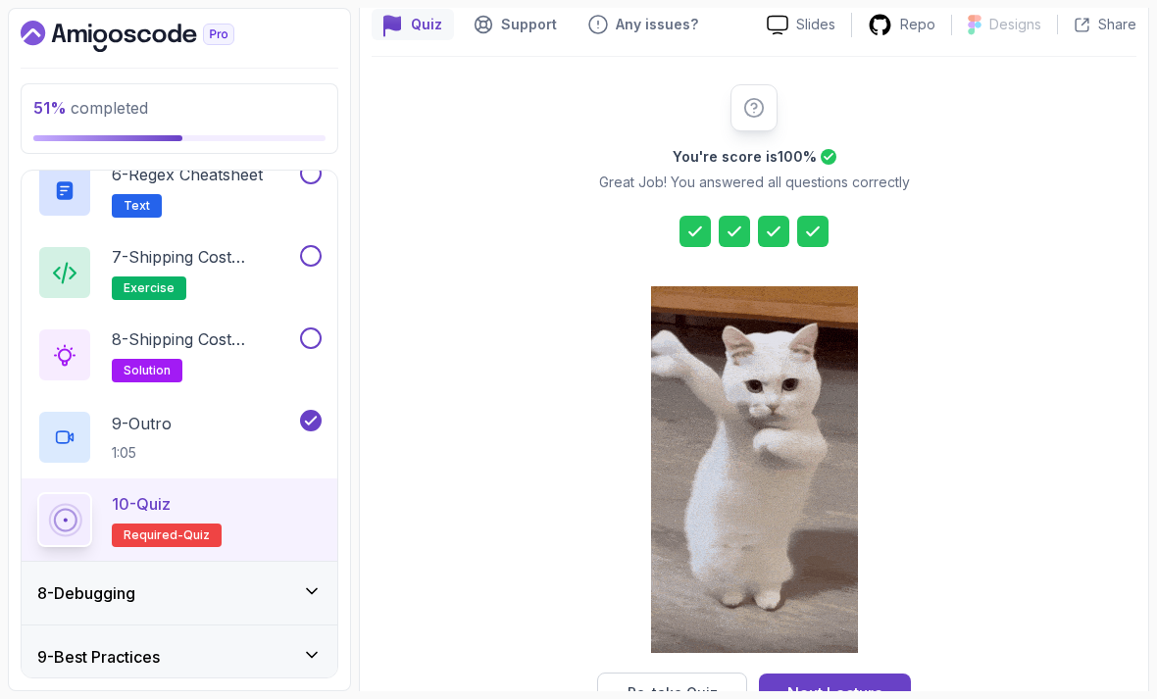
click at [874, 681] on div "Next Lecture" at bounding box center [835, 693] width 96 height 24
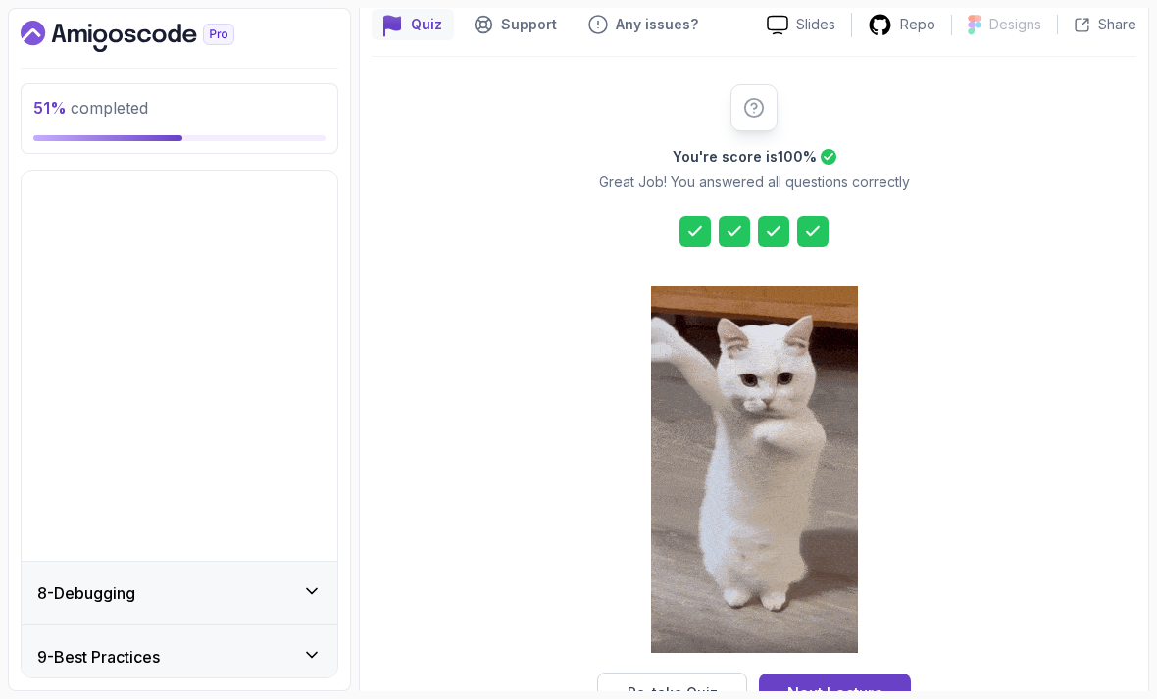
scroll to position [68, 0]
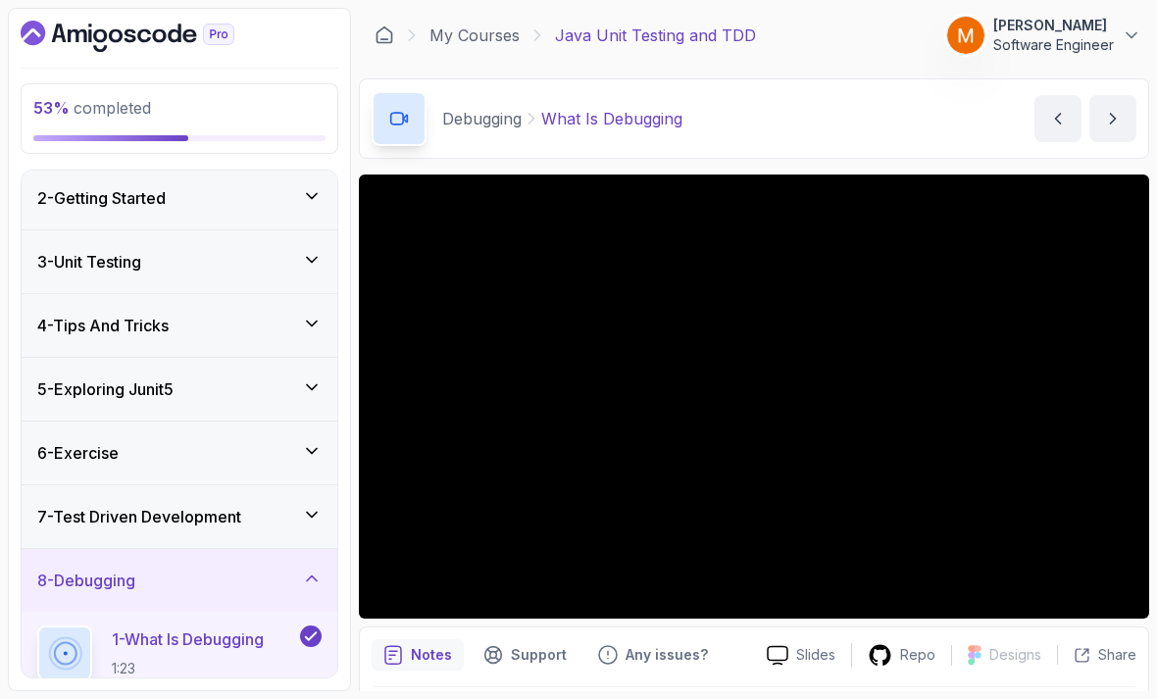
click at [82, 506] on h3 "7 - Test Driven Development" at bounding box center [139, 517] width 204 height 24
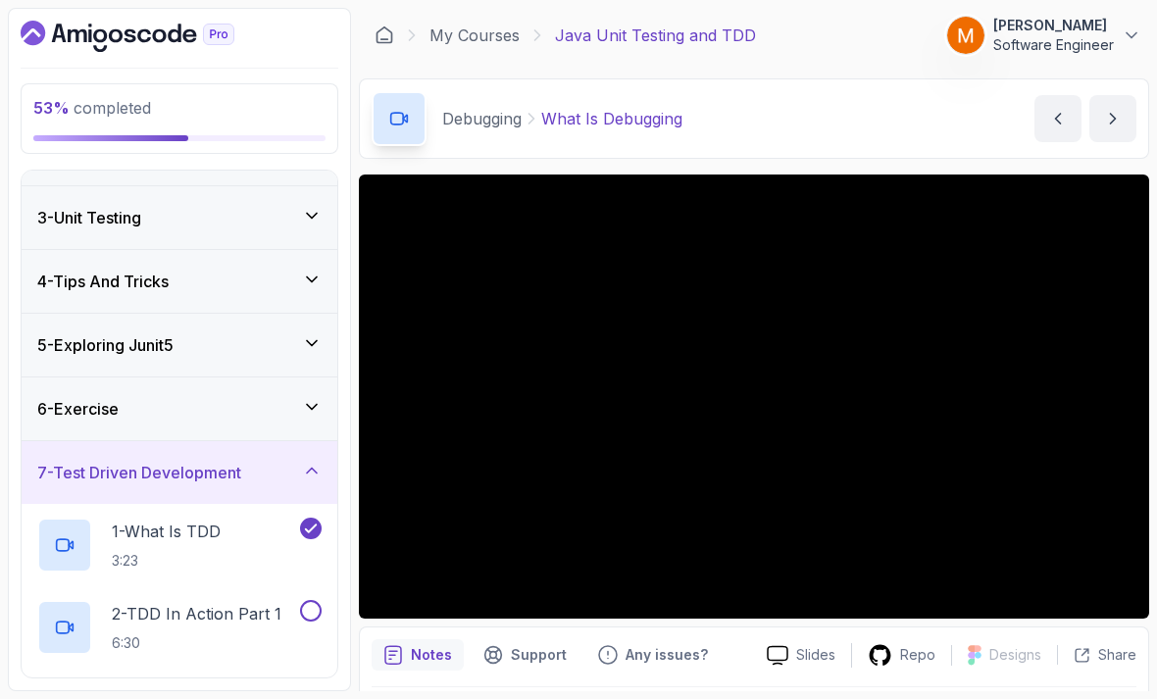
click at [73, 399] on h3 "6 - Exercise" at bounding box center [77, 409] width 81 height 24
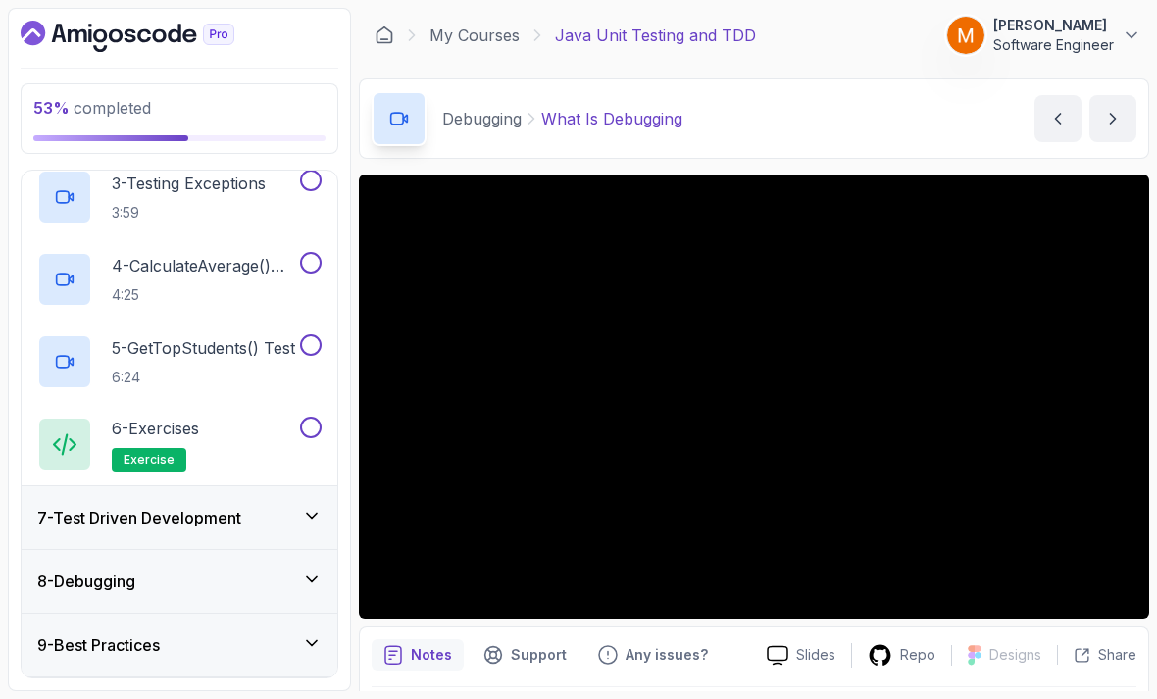
scroll to position [63, 0]
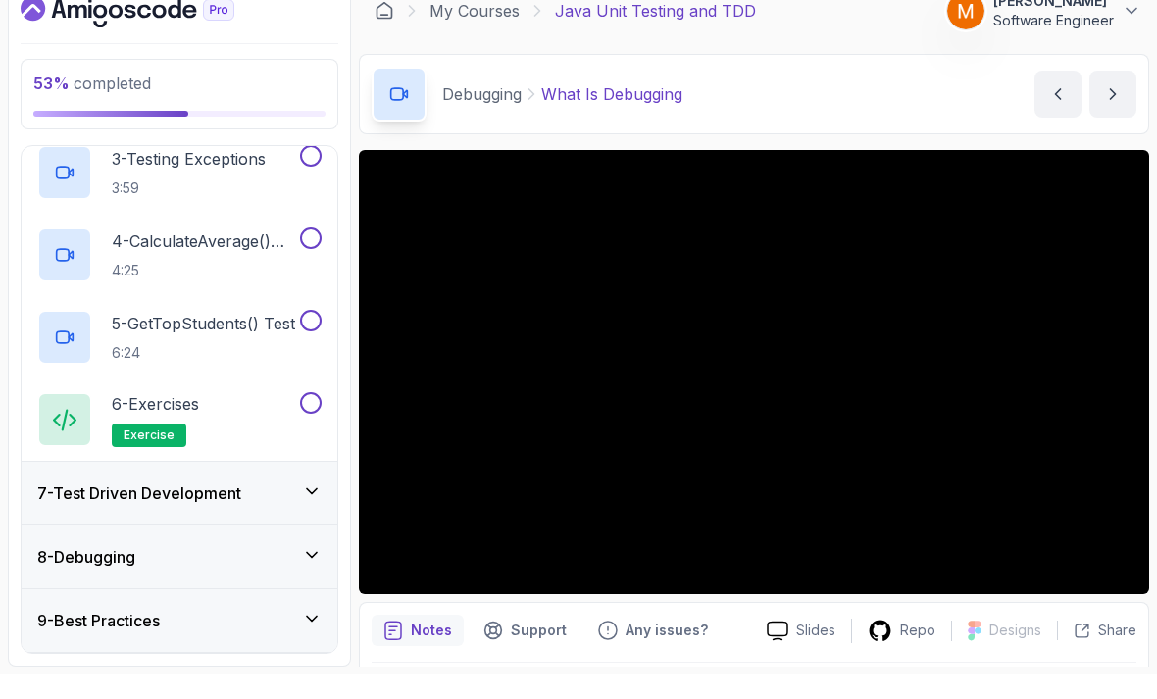
click at [69, 486] on div "7 - Test Driven Development" at bounding box center [180, 517] width 316 height 63
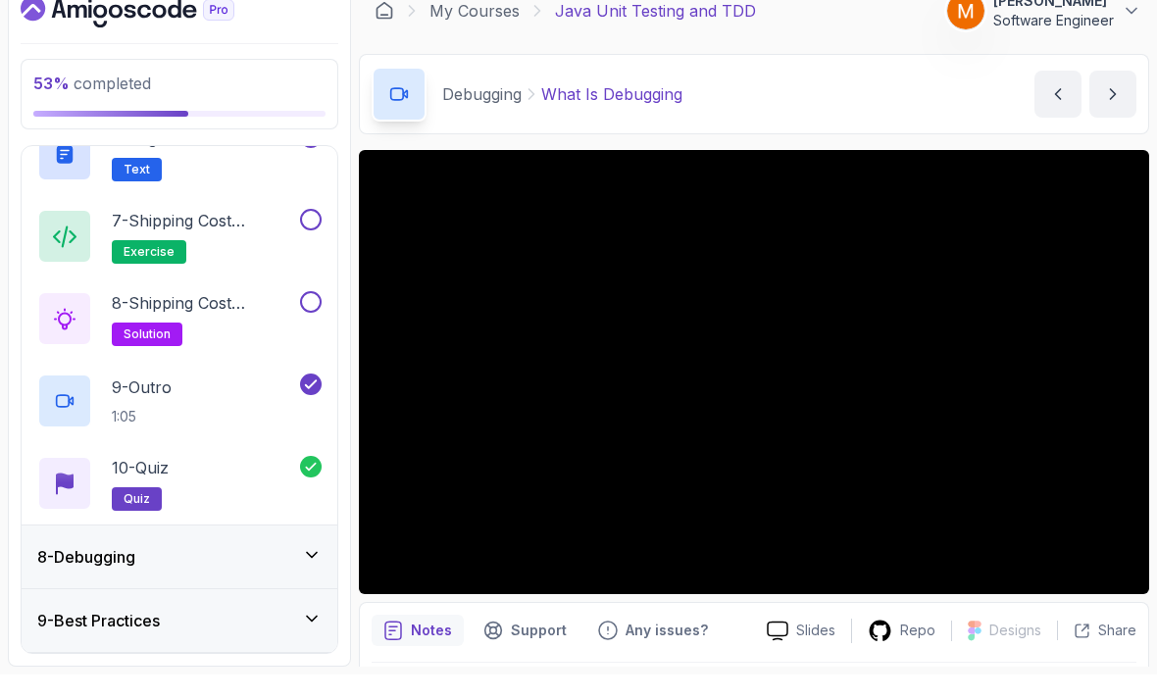
click at [66, 550] on div "8 - Debugging" at bounding box center [180, 581] width 316 height 63
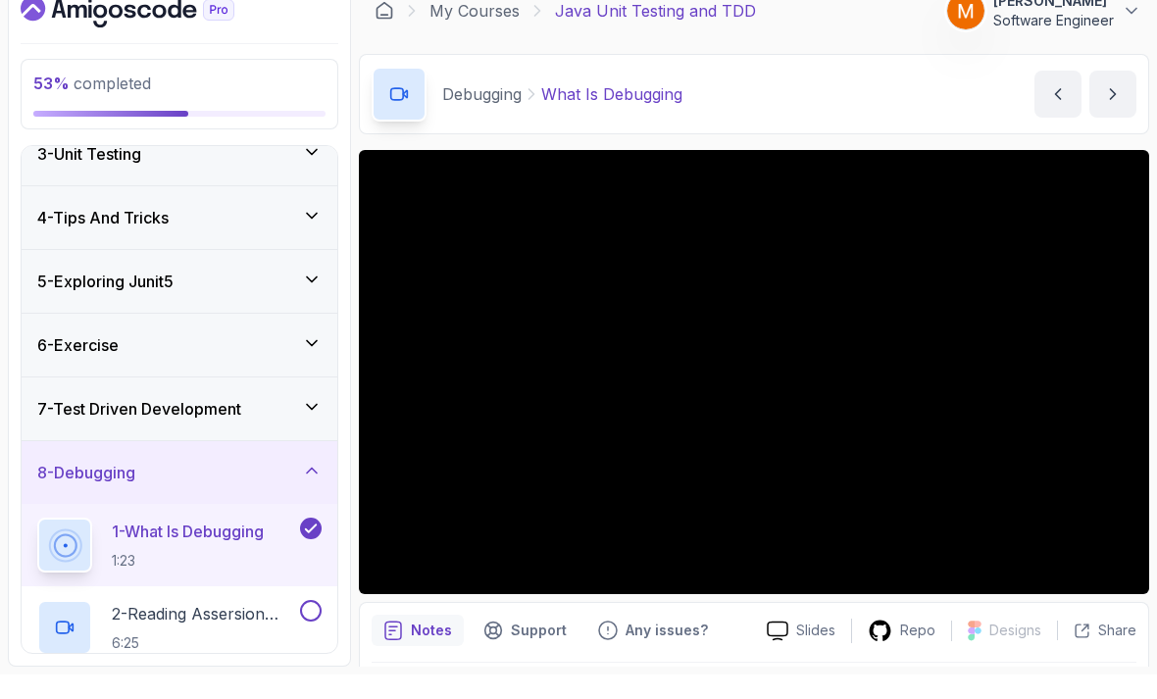
click at [73, 466] on div "8 - Debugging" at bounding box center [180, 497] width 316 height 63
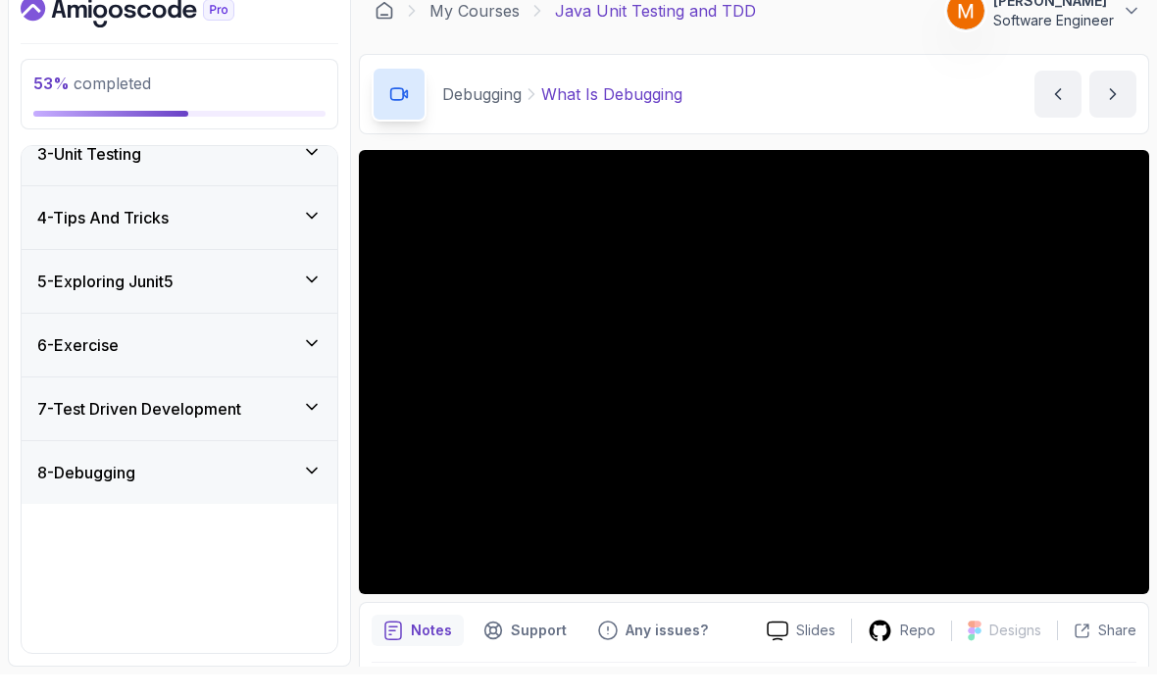
scroll to position [68, 0]
